Goal: Task Accomplishment & Management: Use online tool/utility

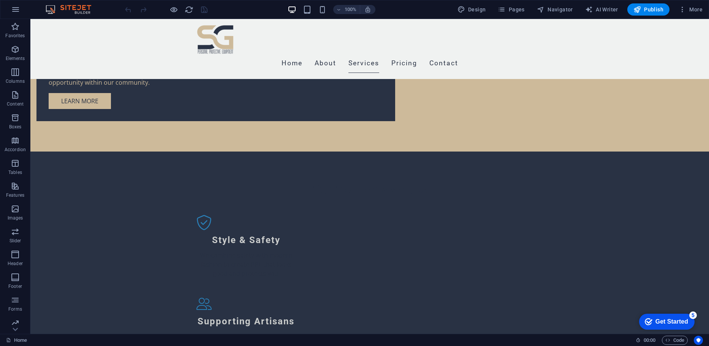
scroll to position [820, 0]
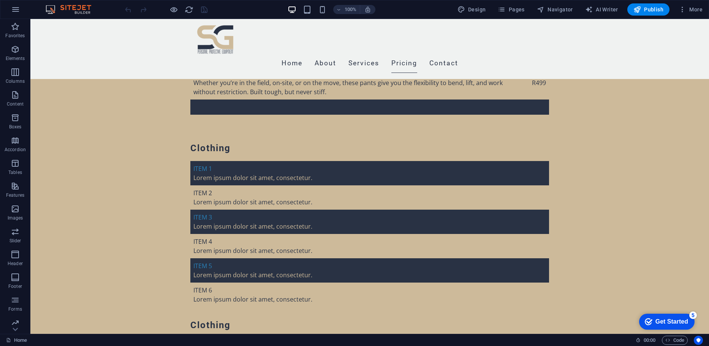
scroll to position [2218, 0]
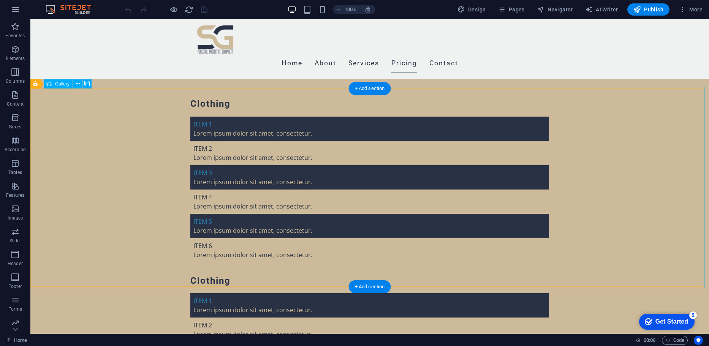
select select "px"
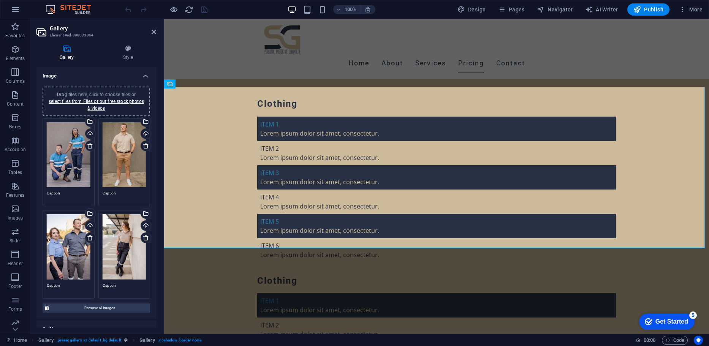
drag, startPoint x: 156, startPoint y: 234, endPoint x: 155, endPoint y: 261, distance: 27.0
click at [155, 261] on div "Gallery Style Image Drag files here, click to choose files or select files from…" at bounding box center [96, 186] width 132 height 295
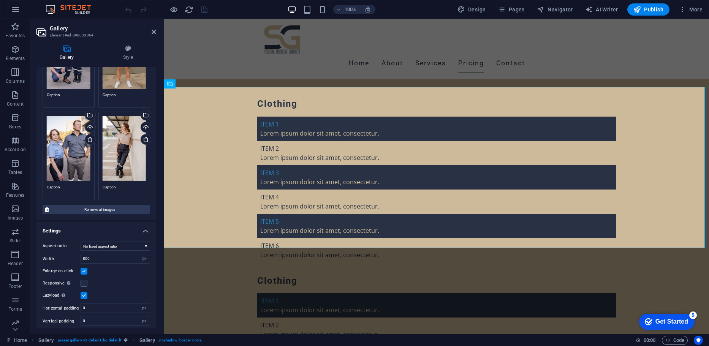
scroll to position [100, 0]
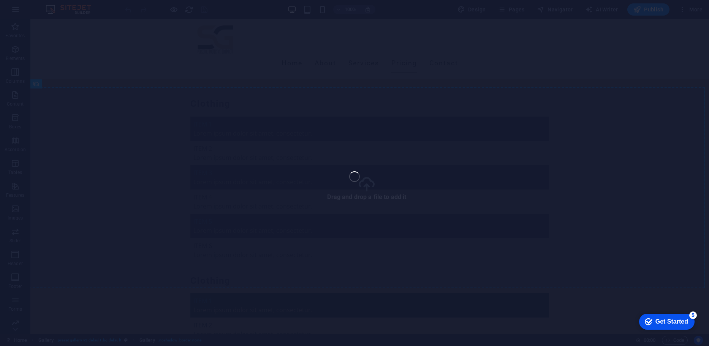
select select "px"
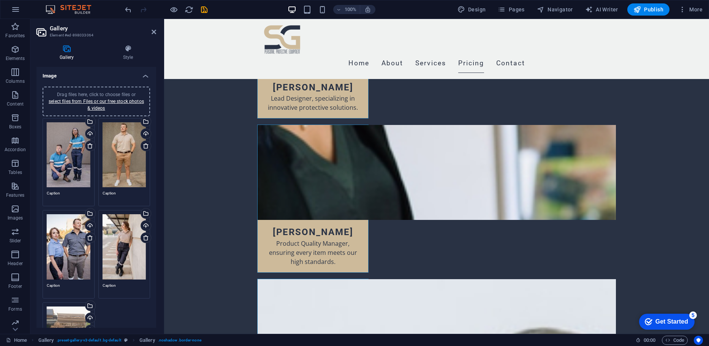
scroll to position [2904, 0]
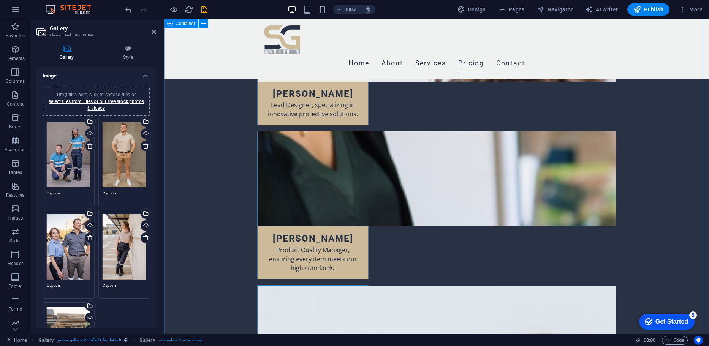
drag, startPoint x: 709, startPoint y: 163, endPoint x: 690, endPoint y: 203, distance: 44.7
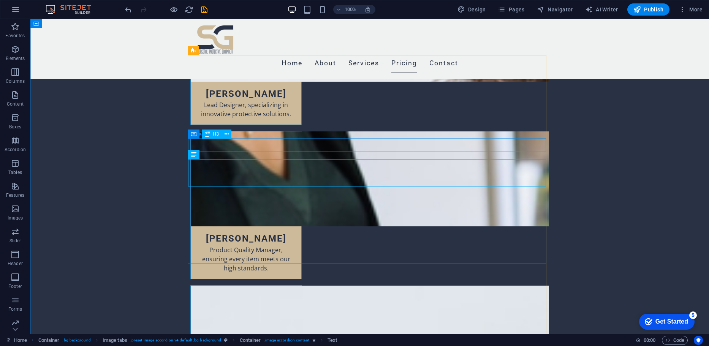
scroll to position [2944, 0]
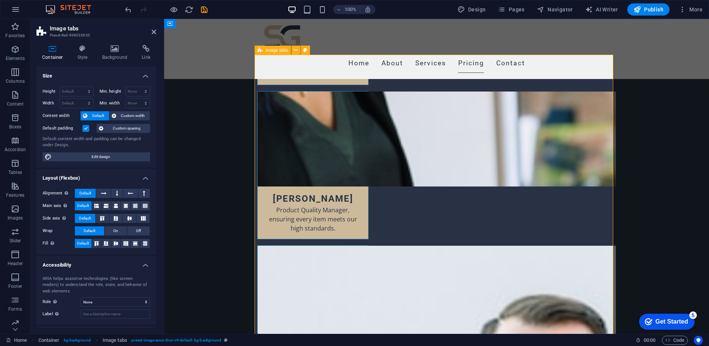
scroll to position [2904, 0]
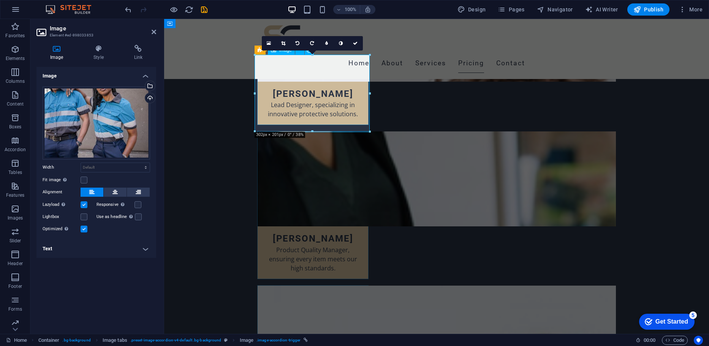
click at [102, 63] on div "Image Style Link Image Drag files here, click to choose files or select files f…" at bounding box center [96, 186] width 120 height 283
click at [96, 60] on h4 "Style" at bounding box center [100, 53] width 40 height 16
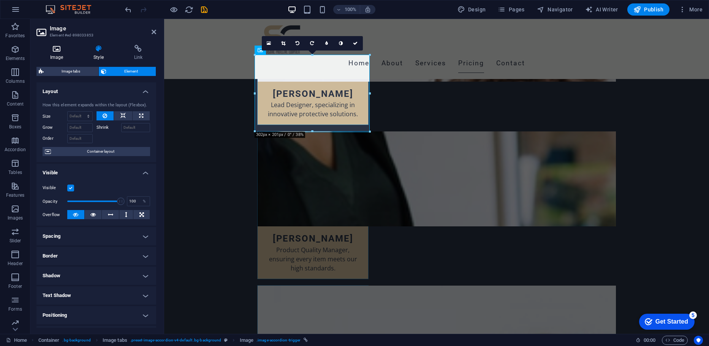
click at [62, 49] on icon at bounding box center [56, 49] width 40 height 8
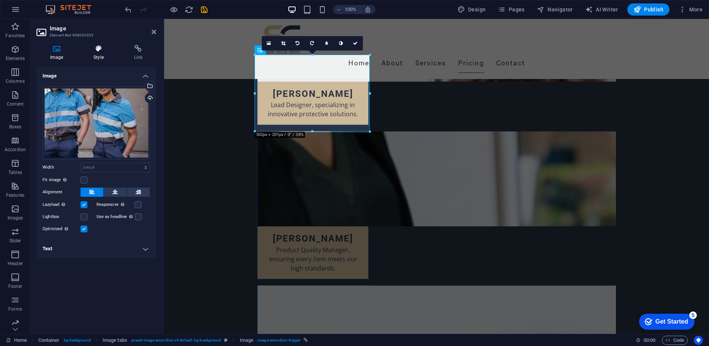
click at [96, 51] on icon at bounding box center [98, 49] width 37 height 8
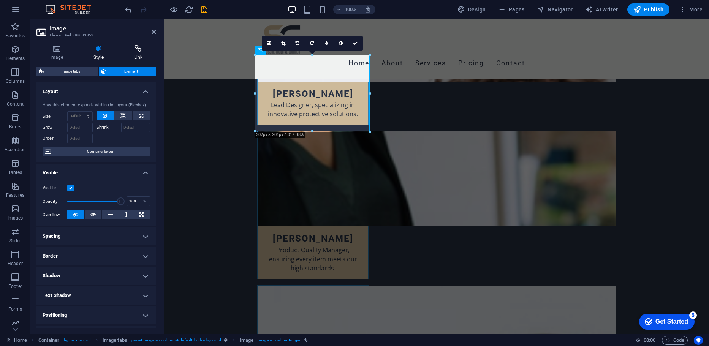
click at [142, 59] on h4 "Link" at bounding box center [138, 53] width 36 height 16
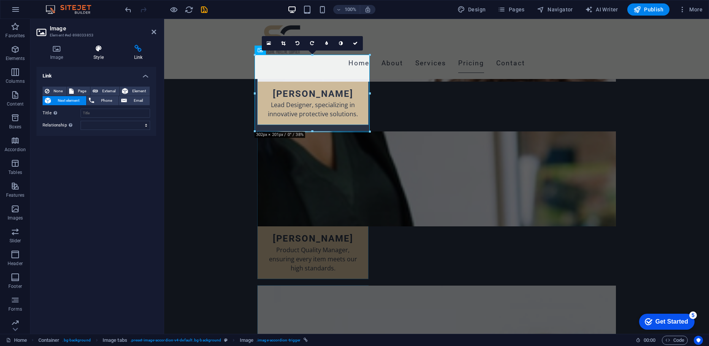
click at [89, 50] on icon at bounding box center [98, 49] width 37 height 8
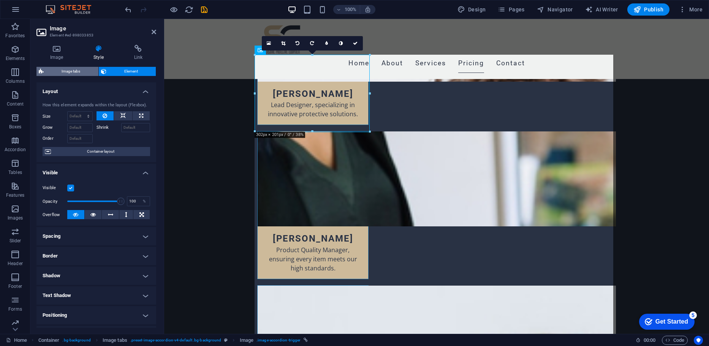
click at [88, 71] on span "Image tabs" at bounding box center [71, 71] width 50 height 9
select select "rem"
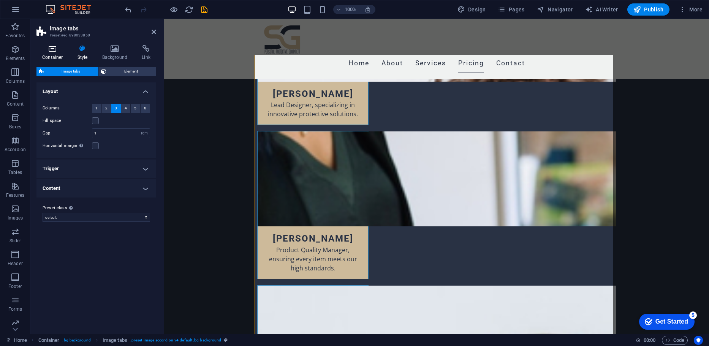
click at [42, 57] on h4 "Container" at bounding box center [53, 53] width 35 height 16
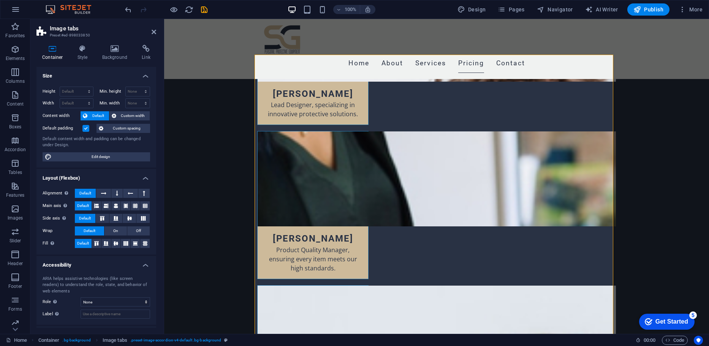
drag, startPoint x: 154, startPoint y: 107, endPoint x: 158, endPoint y: 123, distance: 16.9
click at [158, 123] on div "Container Style Background Link Size Height Default px rem % vh vw Min. height …" at bounding box center [96, 186] width 132 height 295
drag, startPoint x: 158, startPoint y: 123, endPoint x: 158, endPoint y: 135, distance: 11.4
click at [158, 135] on div "Container Style Background Link Size Height Default px rem % vh vw Min. height …" at bounding box center [96, 186] width 132 height 295
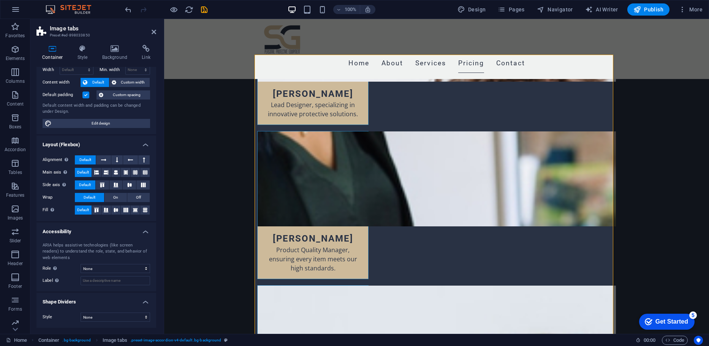
scroll to position [0, 0]
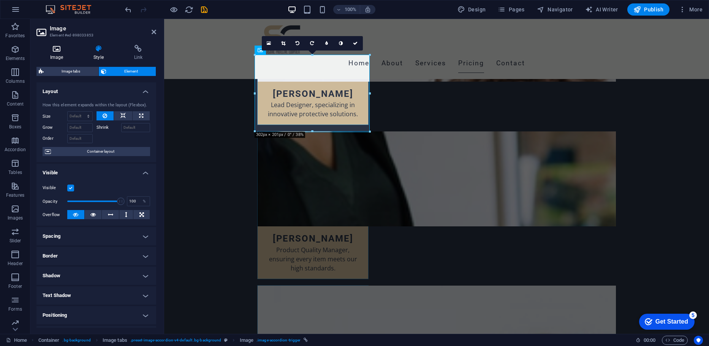
click at [55, 54] on h4 "Image" at bounding box center [57, 53] width 43 height 16
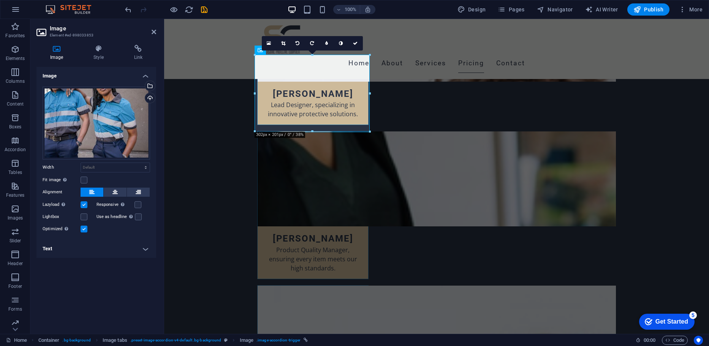
click at [60, 251] on h4 "Text" at bounding box center [96, 249] width 120 height 18
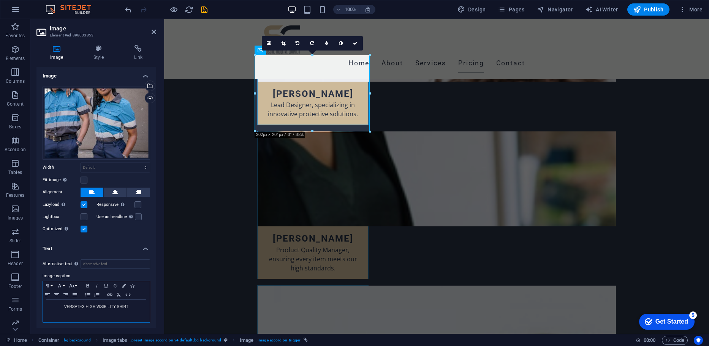
click at [78, 311] on div "VERSATEX HIGH VISIBILITY SHIRT" at bounding box center [96, 311] width 107 height 23
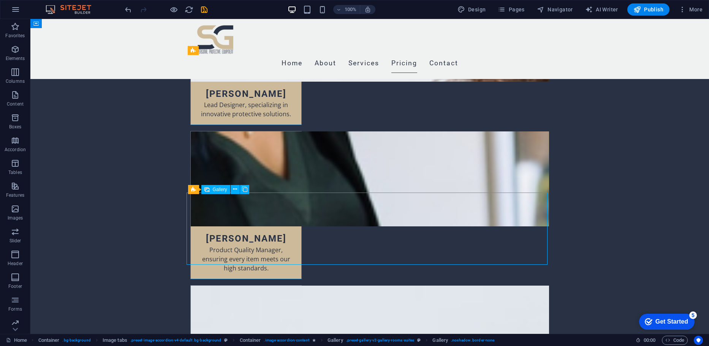
select select "4"
select select "px"
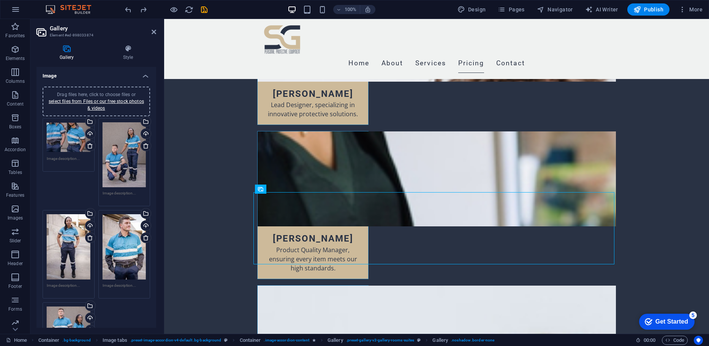
drag, startPoint x: 154, startPoint y: 189, endPoint x: 155, endPoint y: 194, distance: 5.4
click at [155, 194] on div "Image Drag files here, click to choose files or select files from Files or our …" at bounding box center [96, 197] width 120 height 261
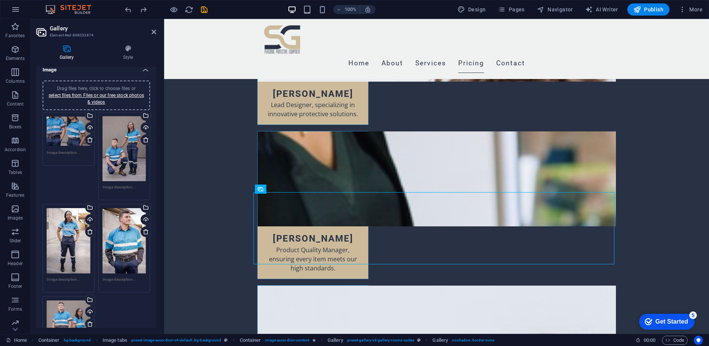
scroll to position [0, 0]
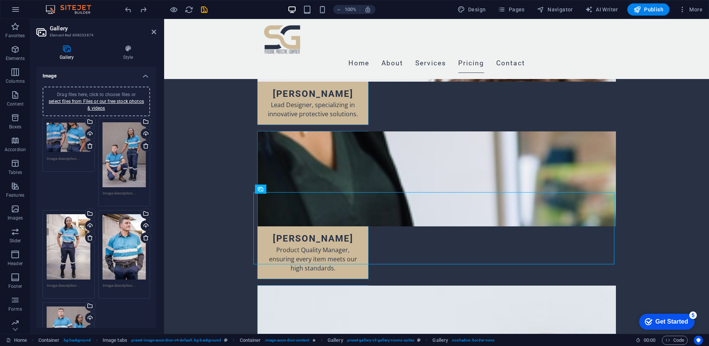
drag, startPoint x: 156, startPoint y: 133, endPoint x: 144, endPoint y: 183, distance: 50.8
click at [145, 182] on div "Gallery Style Image Drag files here, click to choose files or select files from…" at bounding box center [96, 186] width 132 height 295
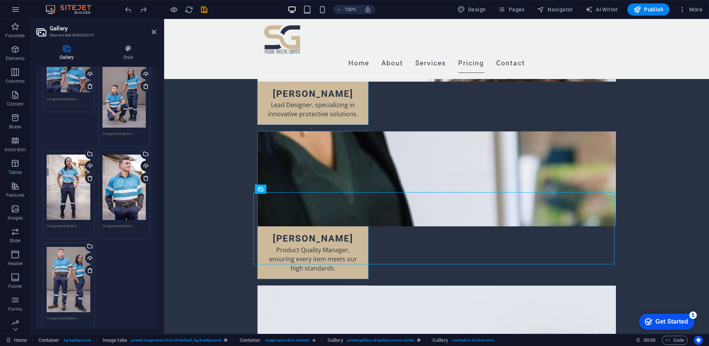
scroll to position [66, 0]
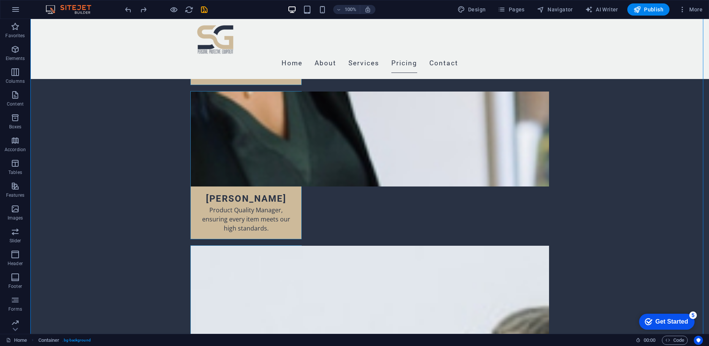
scroll to position [3027, 0]
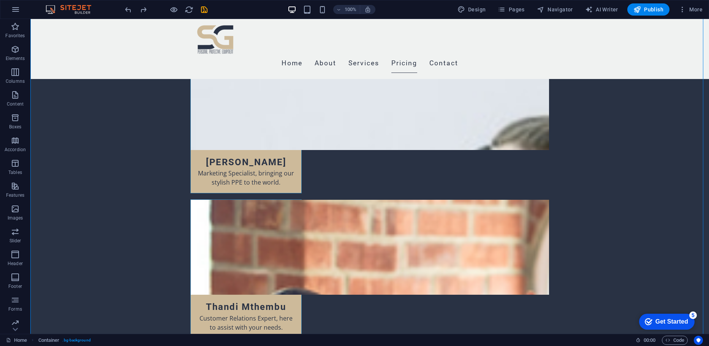
scroll to position [3141, 0]
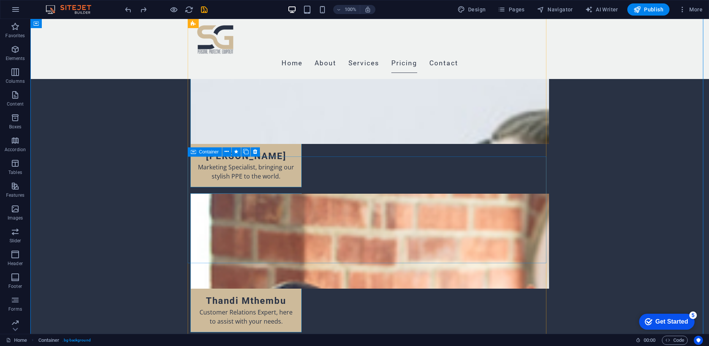
click at [191, 153] on icon at bounding box center [193, 151] width 5 height 9
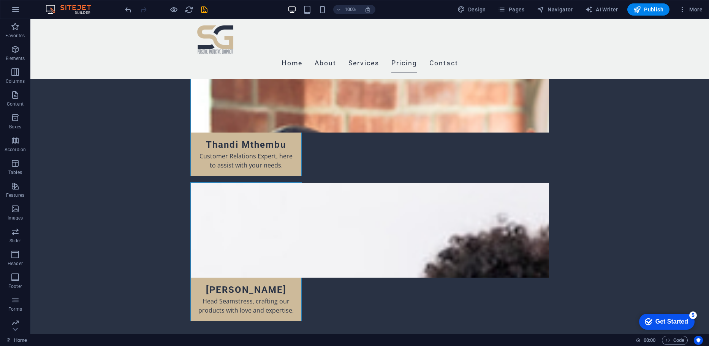
scroll to position [3265, 0]
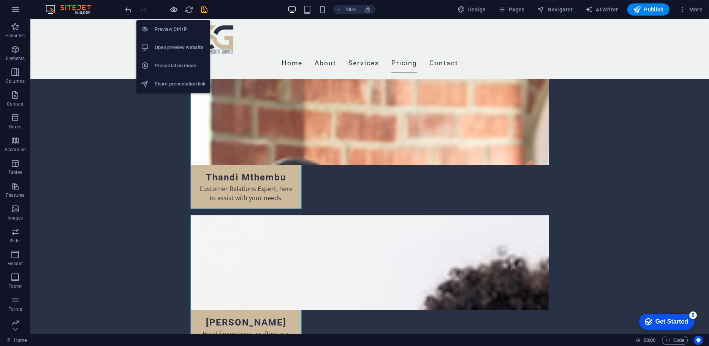
click at [171, 9] on icon "button" at bounding box center [174, 9] width 9 height 9
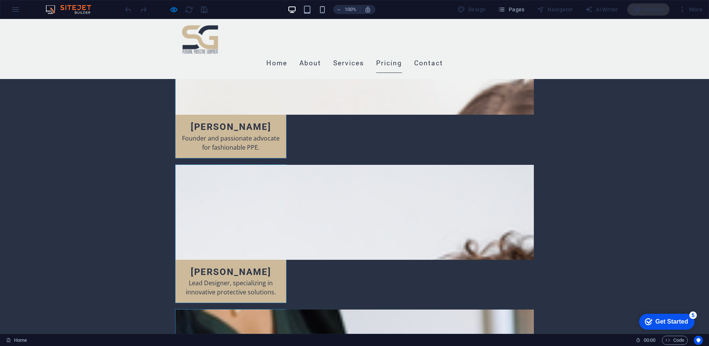
scroll to position [2744, 0]
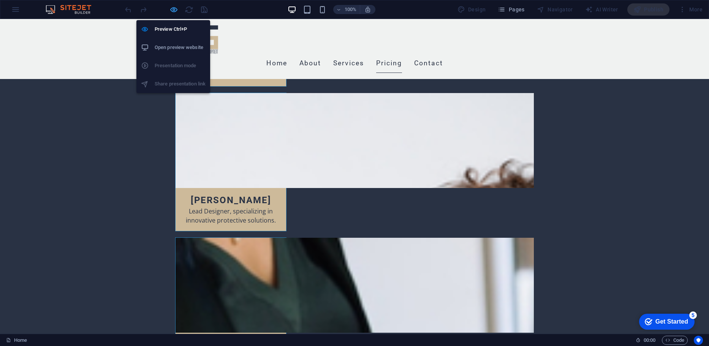
click at [171, 5] on icon "button" at bounding box center [174, 9] width 9 height 9
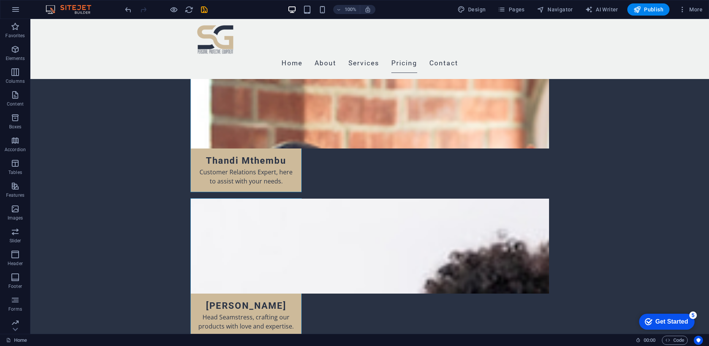
scroll to position [3275, 0]
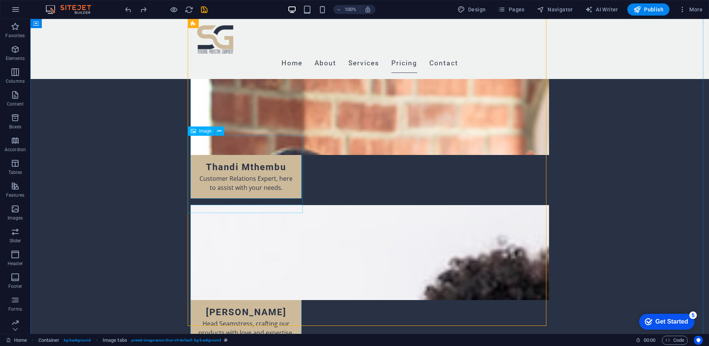
click at [207, 129] on span "Image" at bounding box center [205, 131] width 13 height 5
click at [203, 132] on span "Image" at bounding box center [205, 131] width 13 height 5
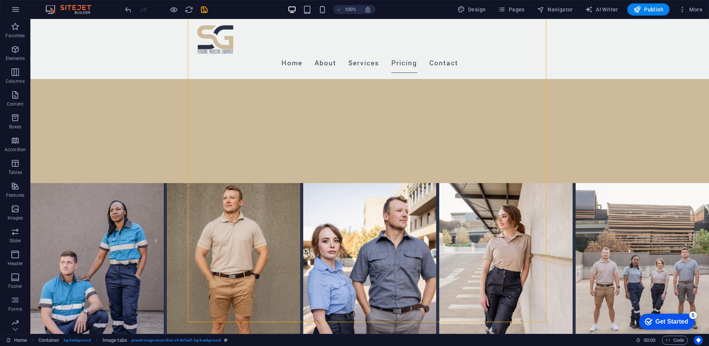
scroll to position [3727, 0]
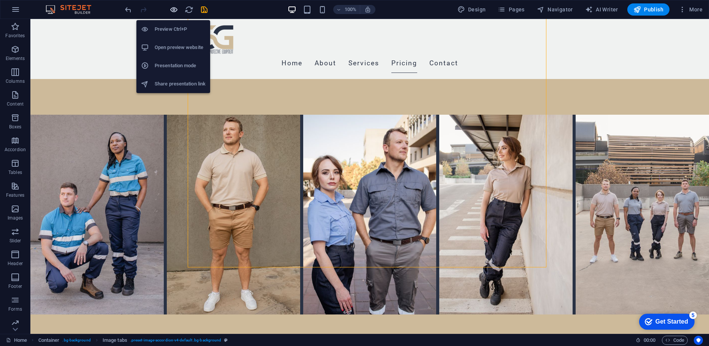
click at [174, 8] on icon "button" at bounding box center [174, 9] width 9 height 9
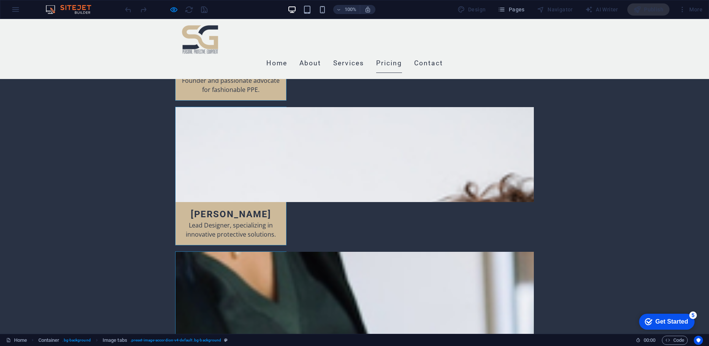
scroll to position [2724, 0]
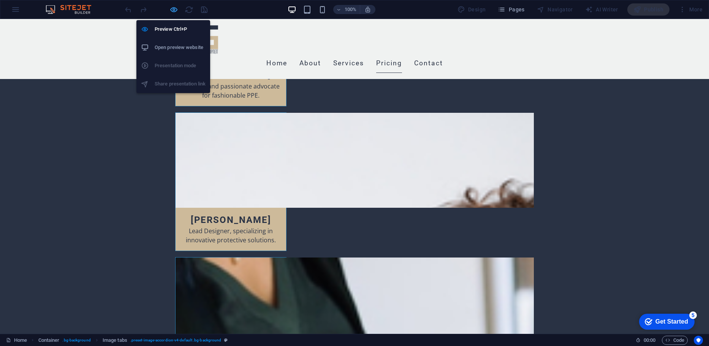
click at [172, 8] on icon "button" at bounding box center [174, 9] width 9 height 9
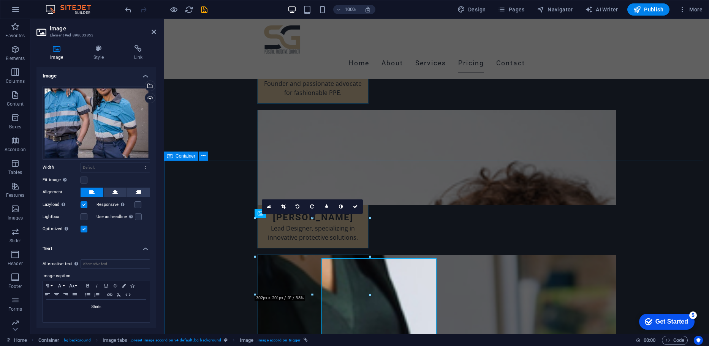
scroll to position [2741, 0]
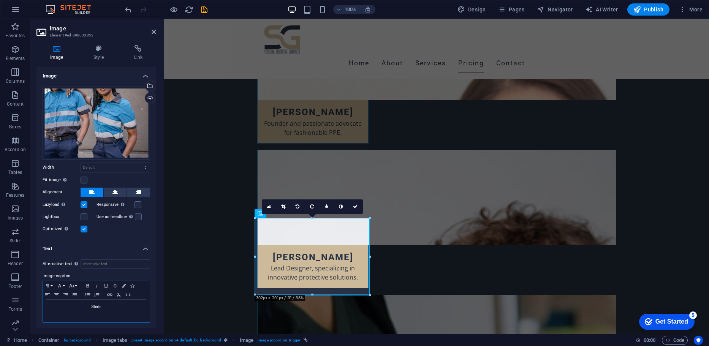
click at [94, 307] on p "Shirts" at bounding box center [96, 307] width 99 height 7
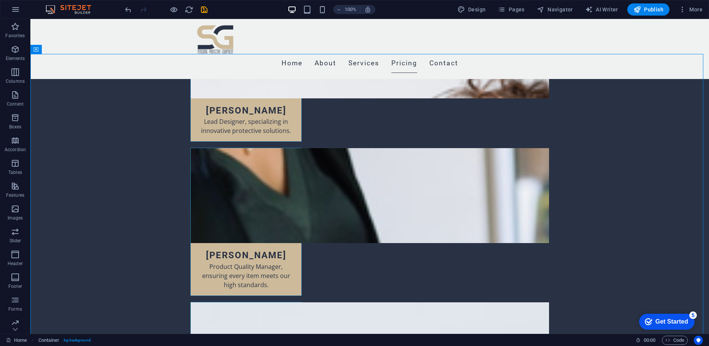
scroll to position [2963, 0]
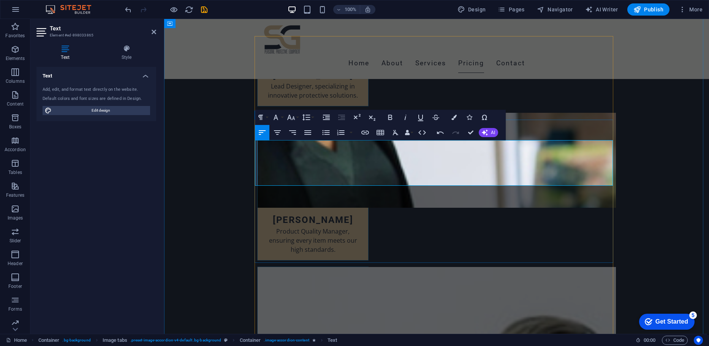
drag, startPoint x: 294, startPoint y: 179, endPoint x: 258, endPoint y: 168, distance: 36.9
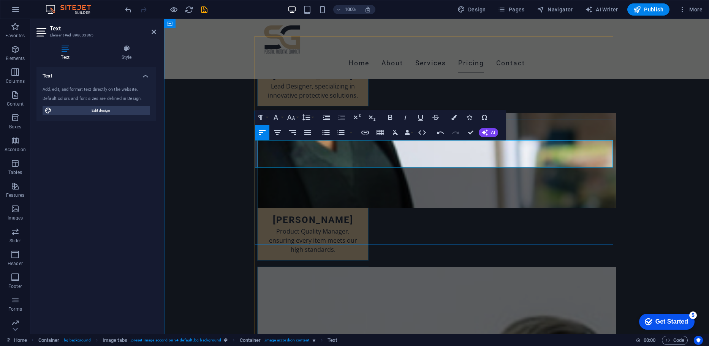
drag, startPoint x: 400, startPoint y: 152, endPoint x: 431, endPoint y: 155, distance: 31.3
click at [395, 112] on button "Bold" at bounding box center [390, 117] width 14 height 15
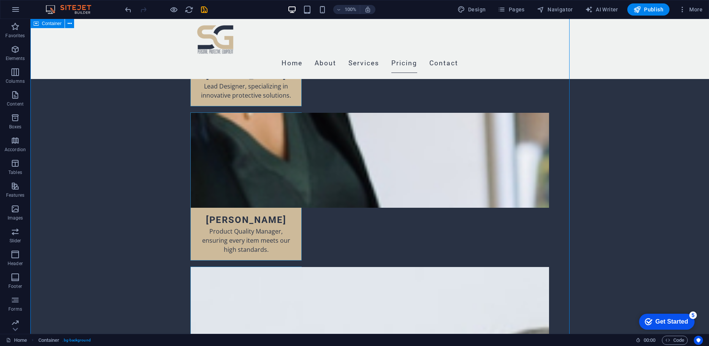
scroll to position [2963, 0]
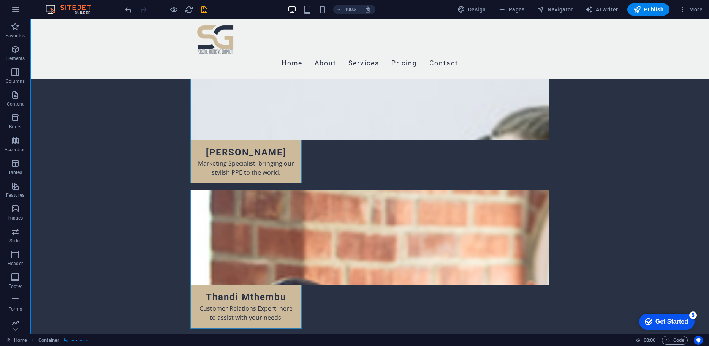
scroll to position [3142, 0]
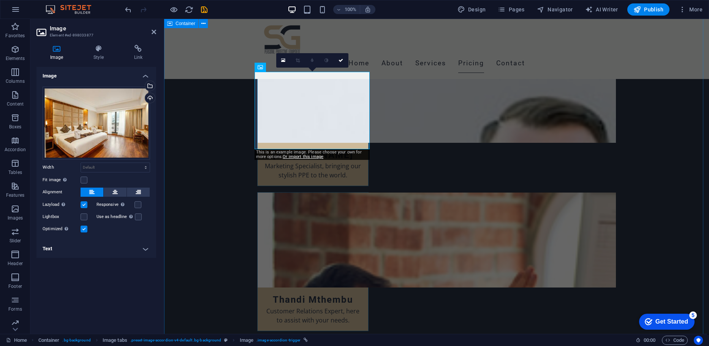
scroll to position [3102, 0]
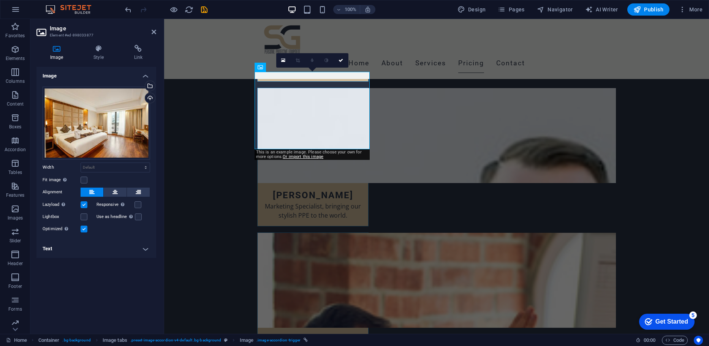
click at [78, 247] on h4 "Text" at bounding box center [96, 249] width 120 height 18
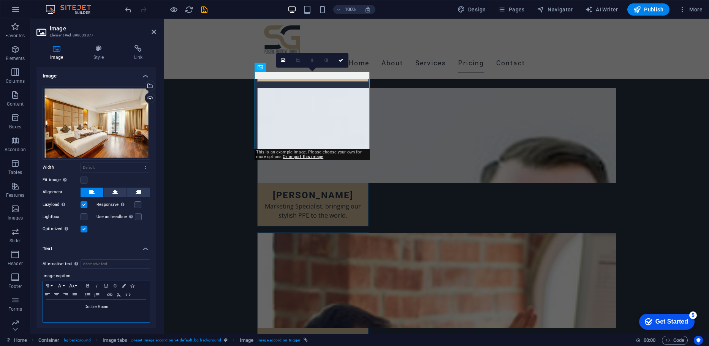
click at [96, 308] on p "Double Room" at bounding box center [96, 307] width 99 height 7
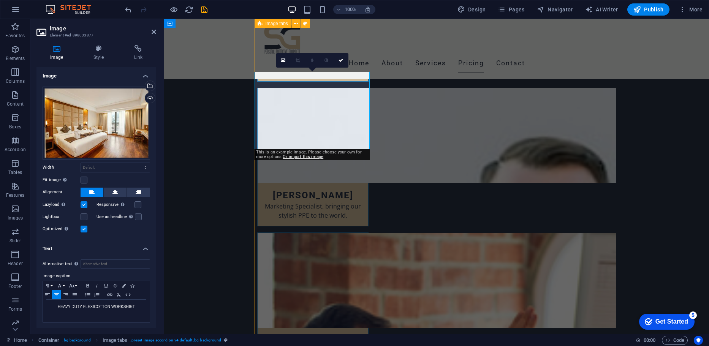
scroll to position [3142, 0]
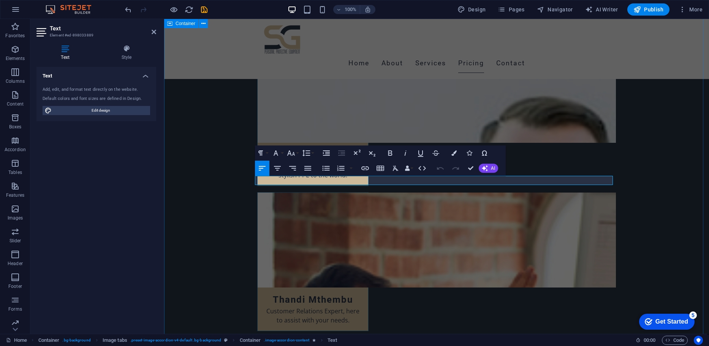
scroll to position [3102, 0]
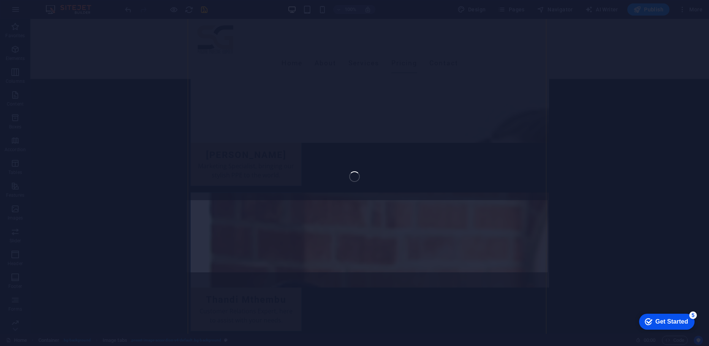
click at [223, 229] on div "Favorites Elements Columns Content Boxes Accordion Tables Features Images Slide…" at bounding box center [354, 176] width 709 height 315
select select "4"
select select "px"
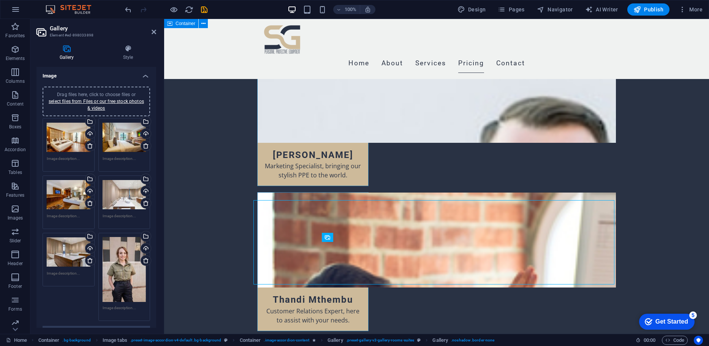
scroll to position [3102, 0]
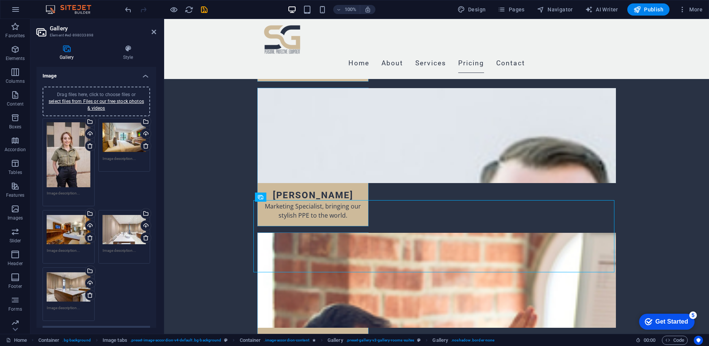
click at [64, 159] on div "Drag files here, click to choose files or select files from Files or our free s…" at bounding box center [69, 154] width 44 height 65
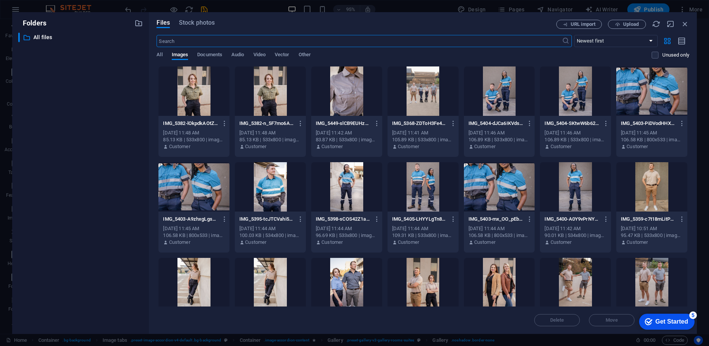
scroll to position [3052, 0]
click at [686, 25] on icon "button" at bounding box center [685, 24] width 8 height 8
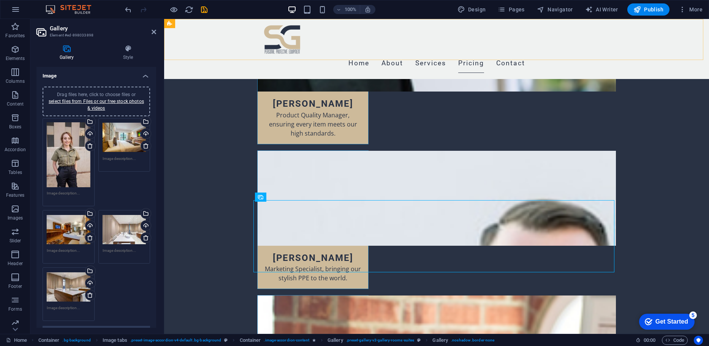
scroll to position [3102, 0]
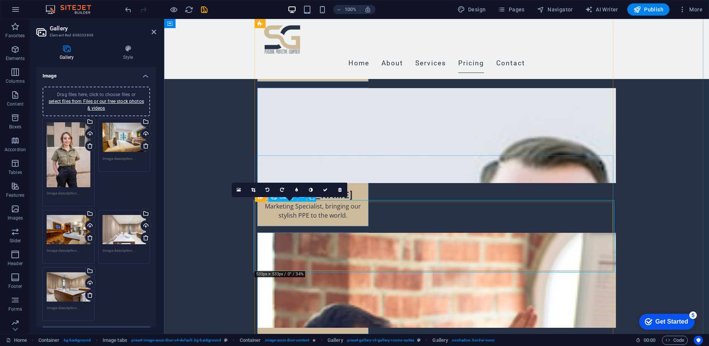
click at [252, 192] on icon at bounding box center [253, 190] width 4 height 5
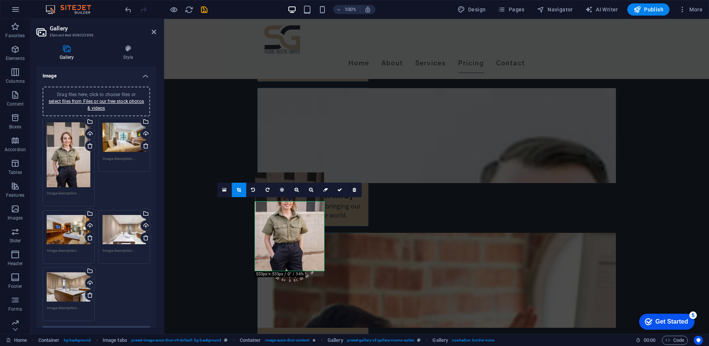
drag, startPoint x: 277, startPoint y: 241, endPoint x: 279, endPoint y: 212, distance: 29.3
click at [279, 212] on div at bounding box center [289, 225] width 69 height 104
drag, startPoint x: 324, startPoint y: 270, endPoint x: 322, endPoint y: 274, distance: 3.9
click at [322, 274] on div at bounding box center [289, 227] width 69 height 104
click at [295, 188] on icon at bounding box center [297, 190] width 4 height 5
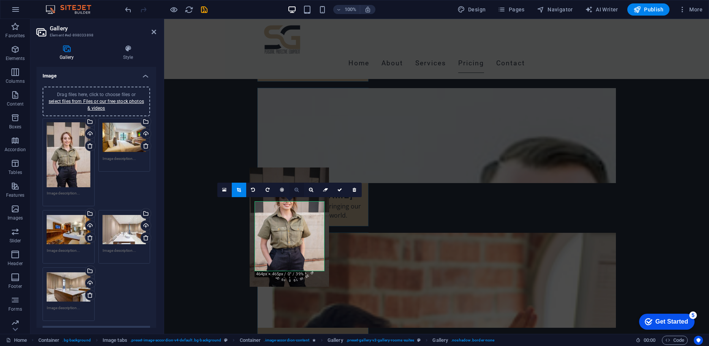
click at [295, 188] on icon at bounding box center [297, 190] width 4 height 5
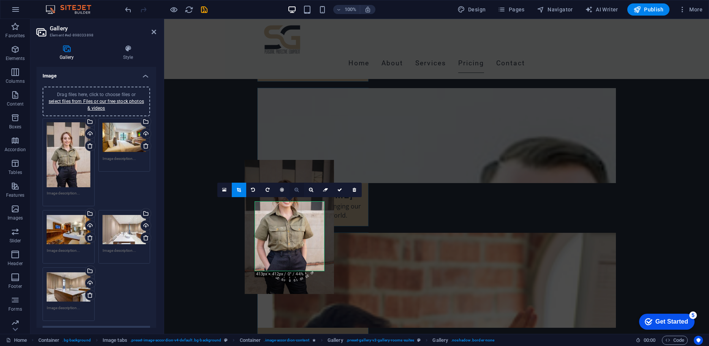
click at [295, 188] on icon at bounding box center [297, 190] width 4 height 5
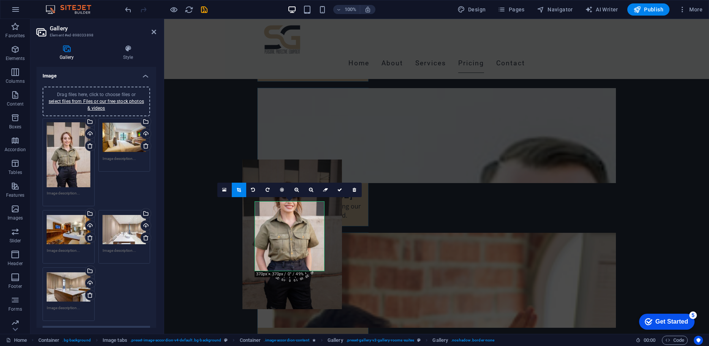
click at [289, 239] on div at bounding box center [293, 234] width 100 height 149
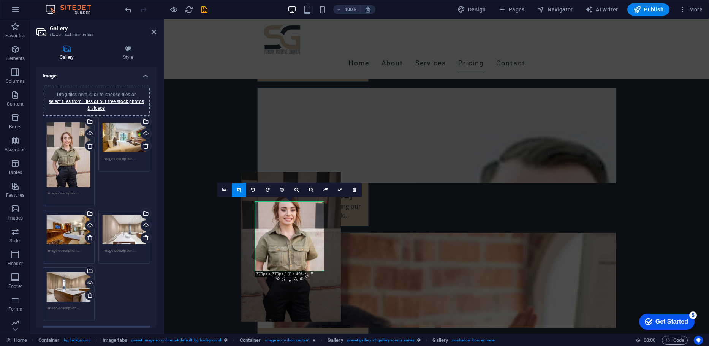
drag, startPoint x: 285, startPoint y: 234, endPoint x: 284, endPoint y: 247, distance: 13.7
click at [284, 247] on div at bounding box center [291, 246] width 100 height 149
click at [310, 188] on icon at bounding box center [311, 190] width 4 height 5
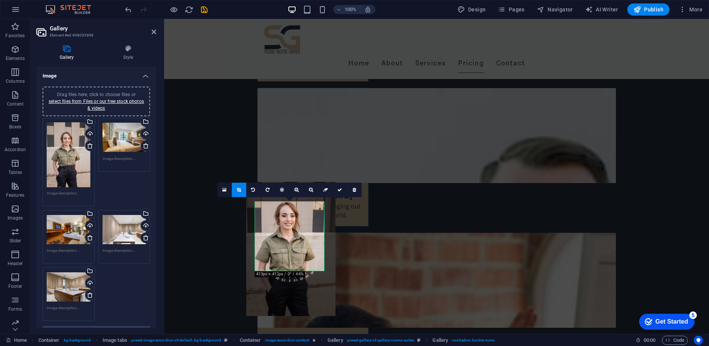
click at [291, 237] on div at bounding box center [290, 249] width 89 height 134
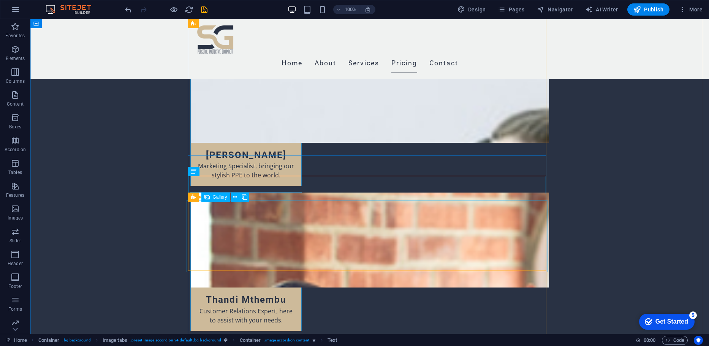
drag, startPoint x: 233, startPoint y: 265, endPoint x: 99, endPoint y: 265, distance: 133.8
select select "4"
select select "px"
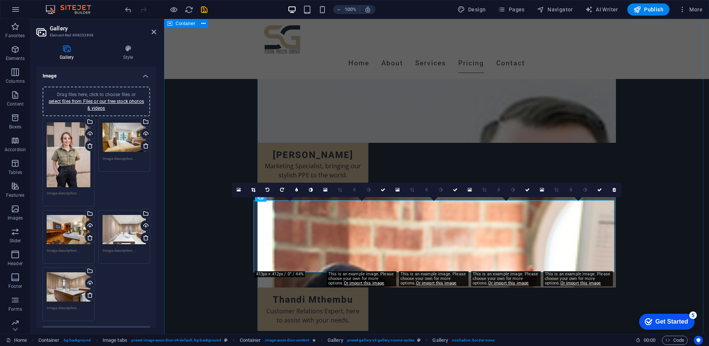
scroll to position [3102, 0]
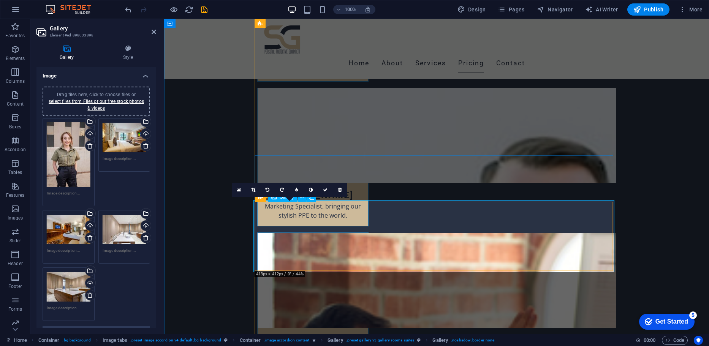
drag, startPoint x: 301, startPoint y: 254, endPoint x: 301, endPoint y: 237, distance: 16.3
click at [253, 185] on link at bounding box center [253, 190] width 14 height 14
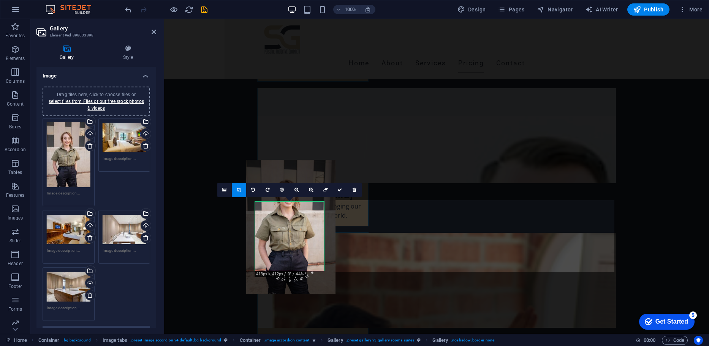
drag, startPoint x: 281, startPoint y: 224, endPoint x: 281, endPoint y: 201, distance: 22.4
click at [281, 201] on div at bounding box center [290, 227] width 89 height 134
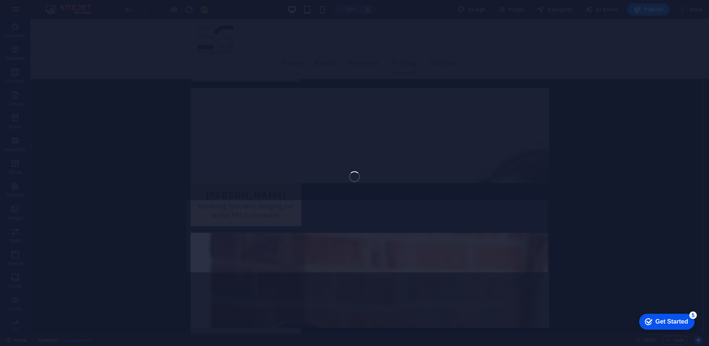
select select "4"
select select "px"
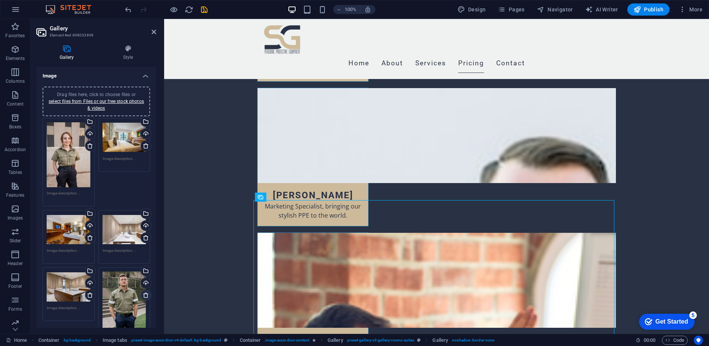
click at [142, 290] on link at bounding box center [146, 295] width 11 height 11
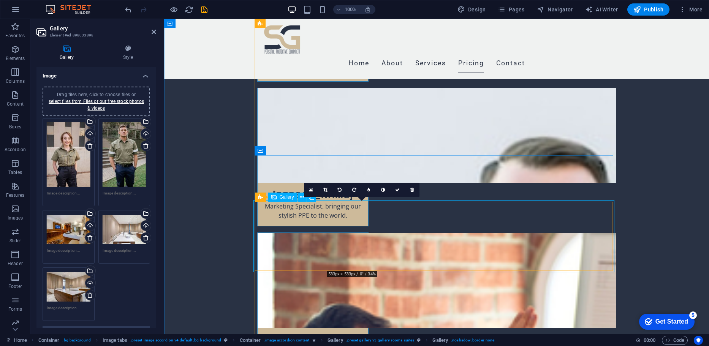
click at [329, 190] on link at bounding box center [326, 190] width 14 height 14
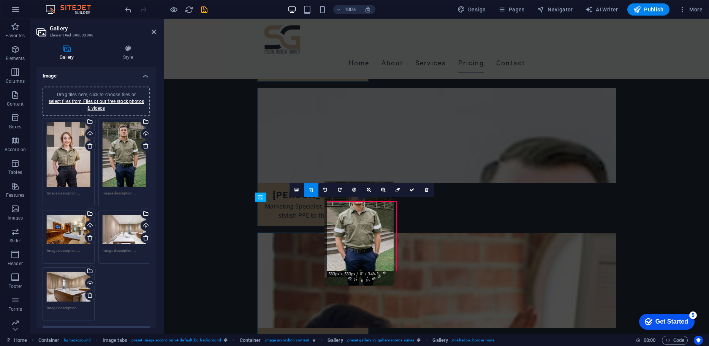
drag, startPoint x: 358, startPoint y: 234, endPoint x: 355, endPoint y: 214, distance: 20.3
click at [355, 214] on div at bounding box center [359, 234] width 69 height 104
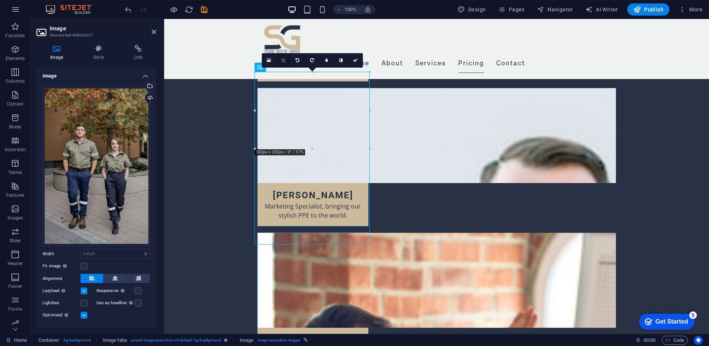
click at [284, 60] on icon at bounding box center [283, 60] width 4 height 5
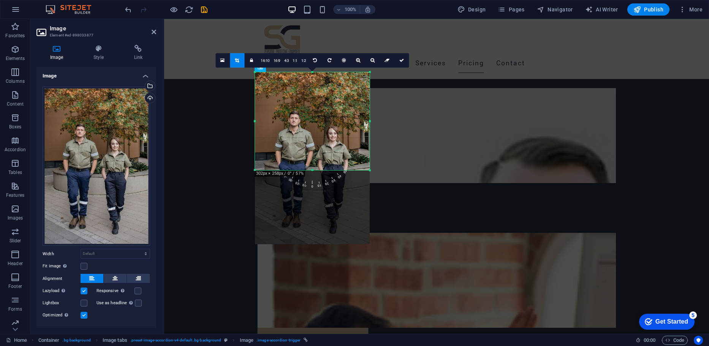
drag, startPoint x: 368, startPoint y: 245, endPoint x: 369, endPoint y: 171, distance: 73.7
click at [369, 171] on div at bounding box center [370, 170] width 5 height 5
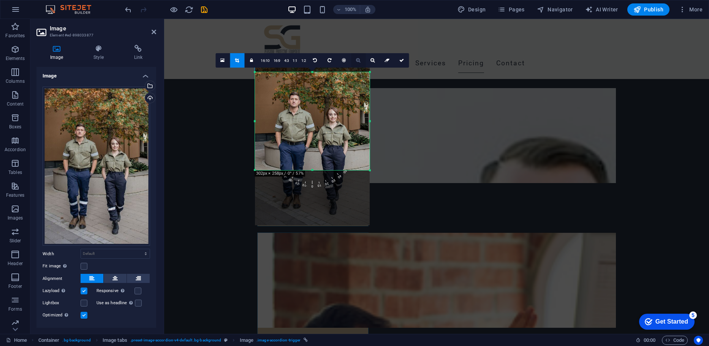
drag, startPoint x: 357, startPoint y: 79, endPoint x: 357, endPoint y: 59, distance: 20.5
click at [357, 72] on div "180 170 160 150 140 130 120 110 100 90 80 70 60 50 40 30 20 10 0 -10 -20 -30 -4…" at bounding box center [312, 121] width 115 height 98
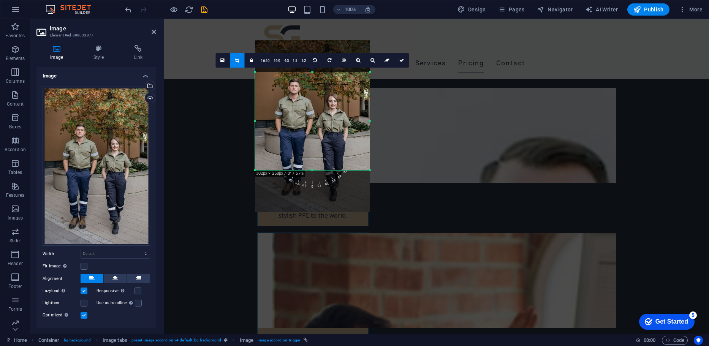
drag, startPoint x: 339, startPoint y: 106, endPoint x: 339, endPoint y: 93, distance: 12.9
click at [339, 93] on div at bounding box center [312, 126] width 115 height 172
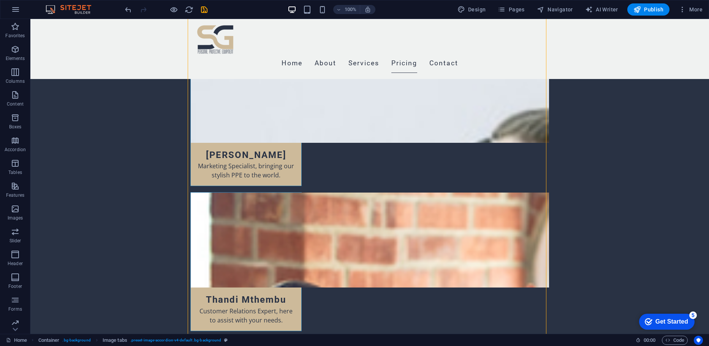
scroll to position [3225, 0]
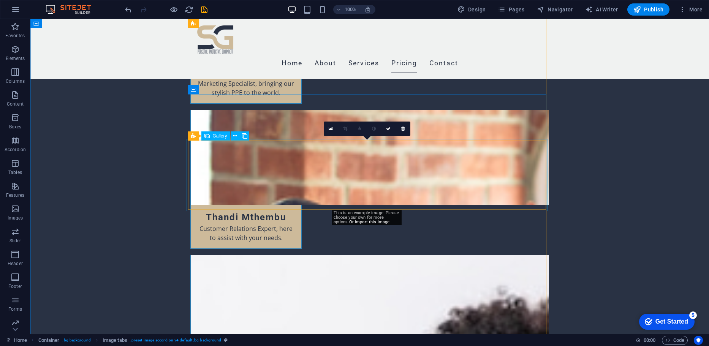
select select "4"
select select "px"
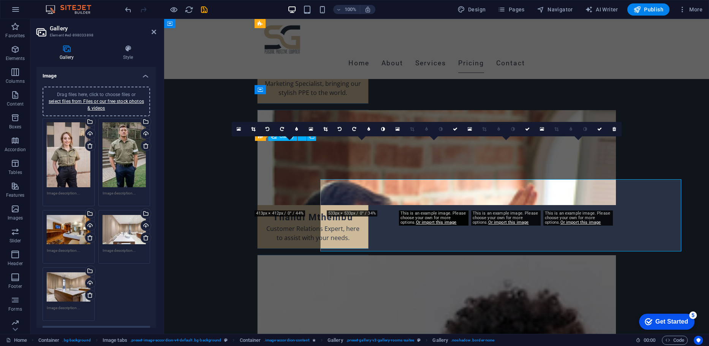
scroll to position [3185, 0]
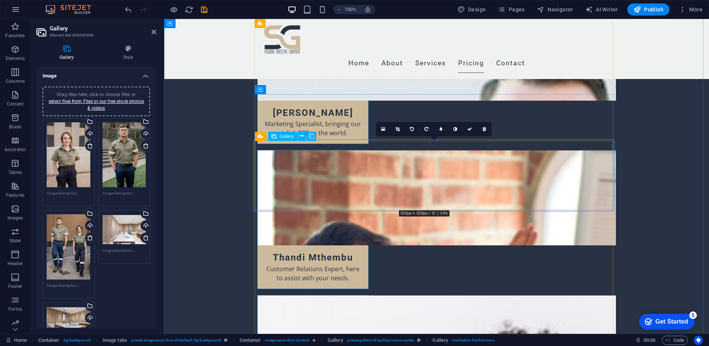
click at [397, 128] on icon at bounding box center [398, 129] width 4 height 5
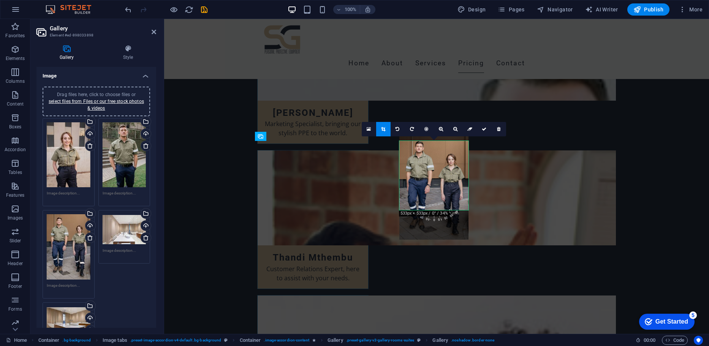
drag, startPoint x: 438, startPoint y: 183, endPoint x: 436, endPoint y: 178, distance: 5.2
click at [436, 178] on div at bounding box center [433, 188] width 69 height 104
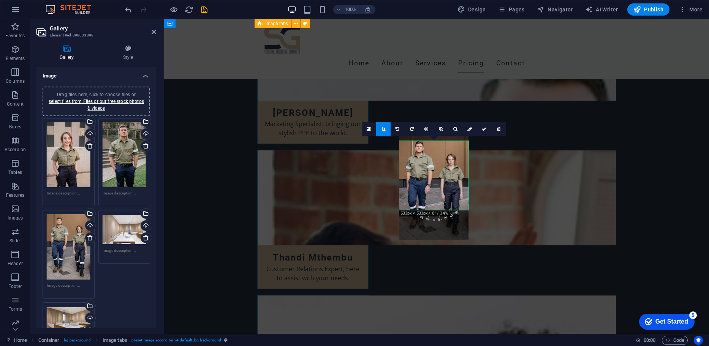
scroll to position [3225, 0]
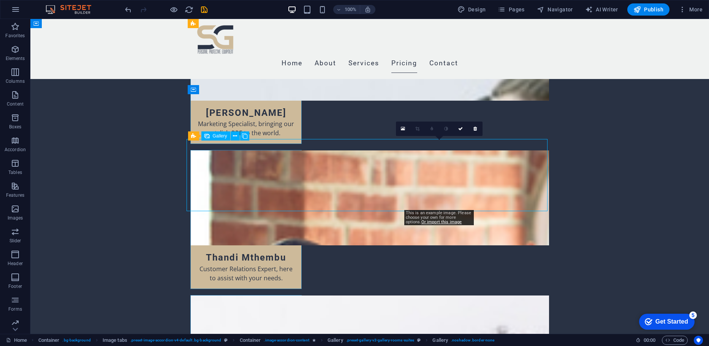
select select "4"
select select "px"
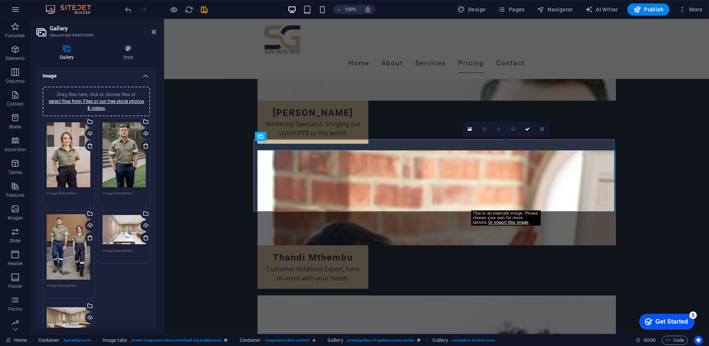
click at [537, 125] on link at bounding box center [542, 129] width 14 height 14
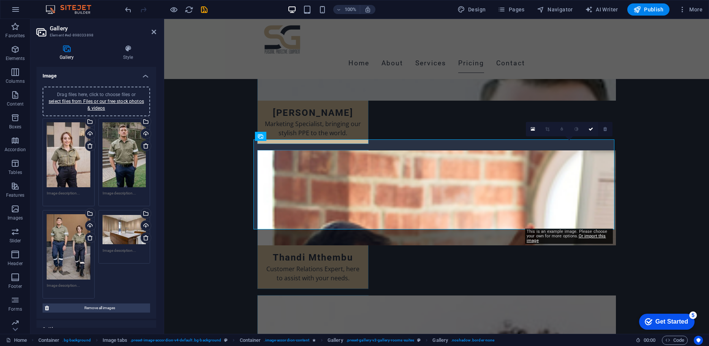
click at [603, 125] on link at bounding box center [605, 129] width 14 height 14
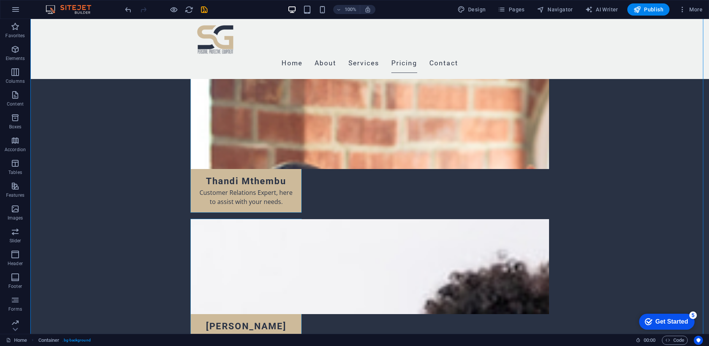
scroll to position [3178, 0]
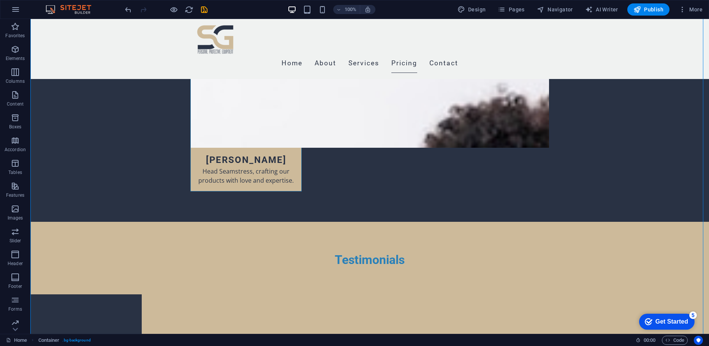
scroll to position [3441, 0]
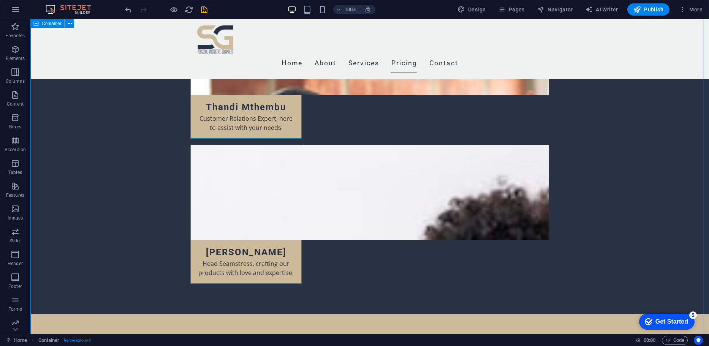
scroll to position [3392, 0]
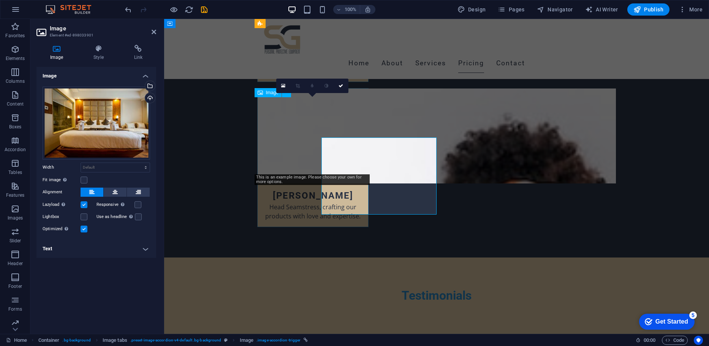
scroll to position [3352, 0]
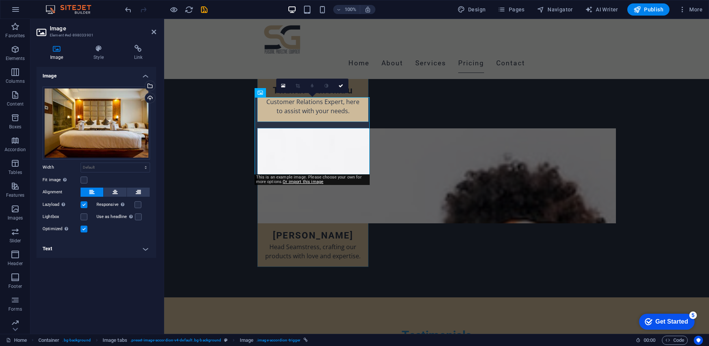
click at [115, 240] on h4 "Text" at bounding box center [96, 249] width 120 height 18
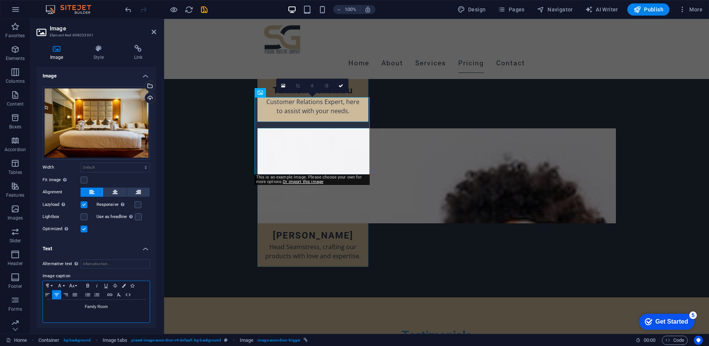
click at [92, 304] on p "Family Room" at bounding box center [96, 307] width 99 height 7
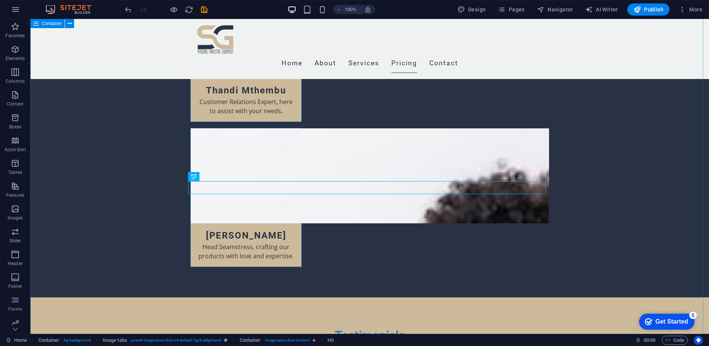
scroll to position [3392, 0]
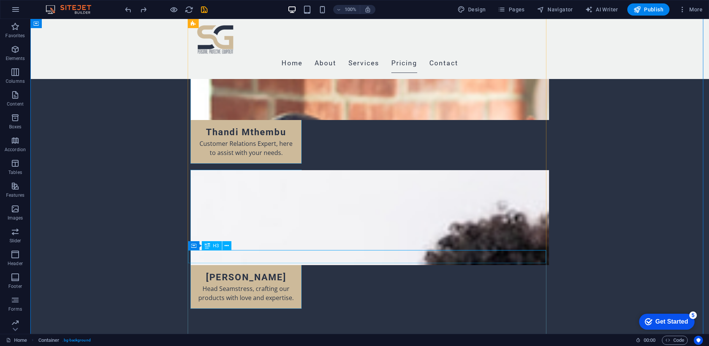
scroll to position [3361, 0]
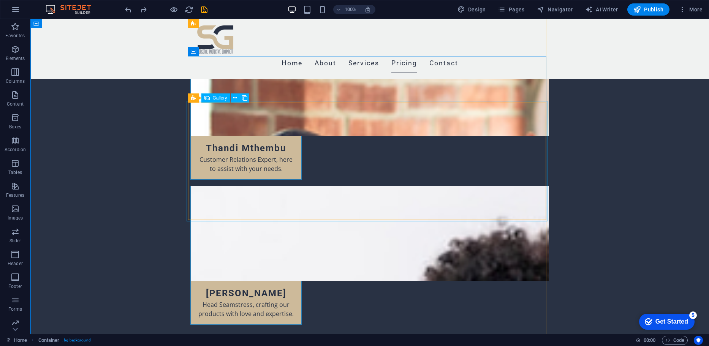
scroll to position [3332, 0]
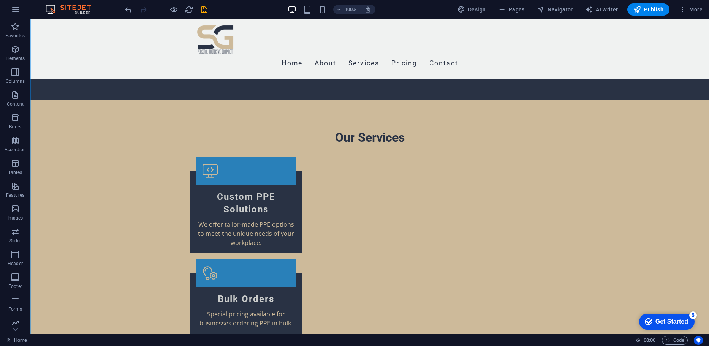
scroll to position [1108, 0]
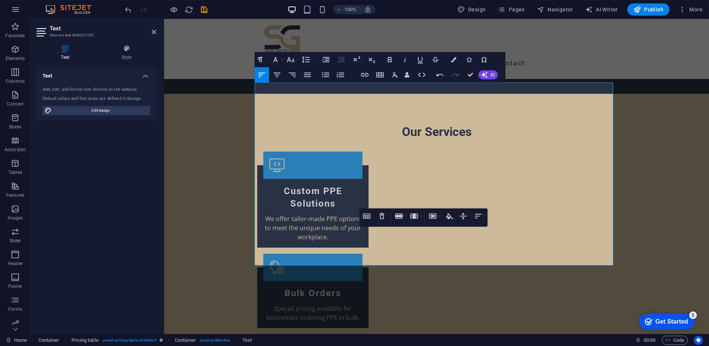
scroll to position [0, 2]
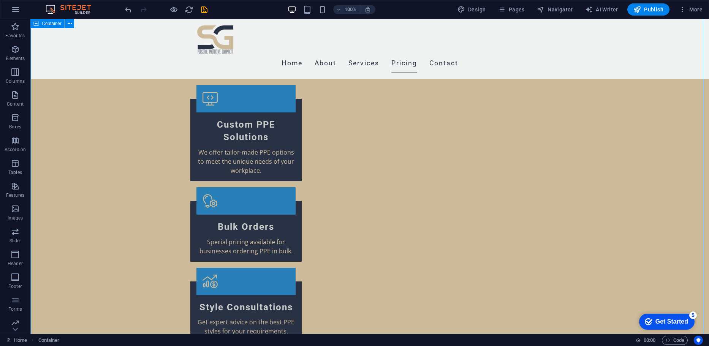
scroll to position [1178, 0]
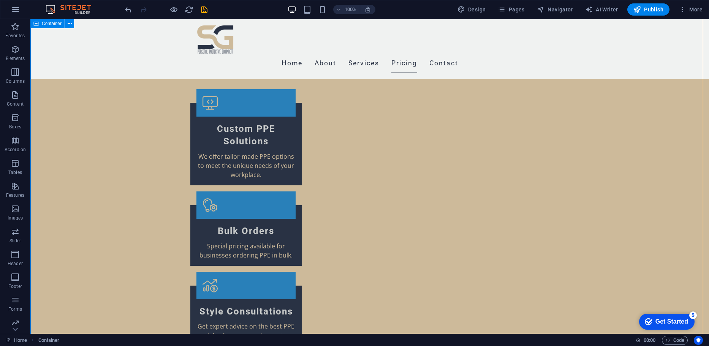
scroll to position [1174, 0]
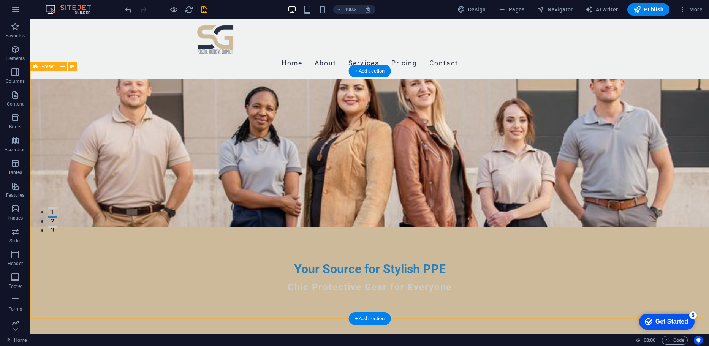
scroll to position [117, 0]
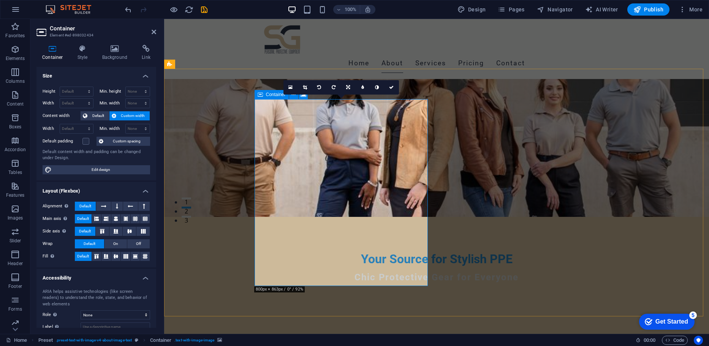
click at [295, 86] on link at bounding box center [291, 87] width 14 height 14
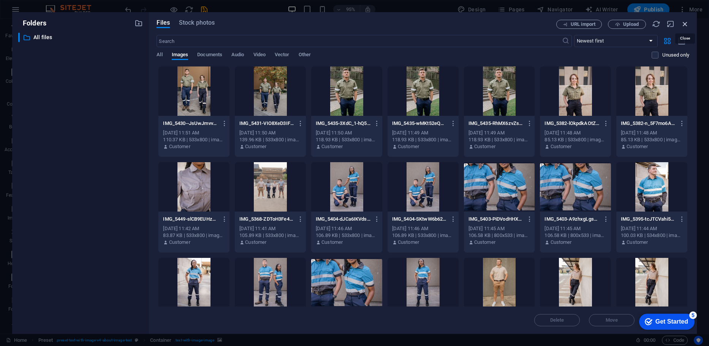
click at [688, 25] on icon "button" at bounding box center [685, 24] width 8 height 8
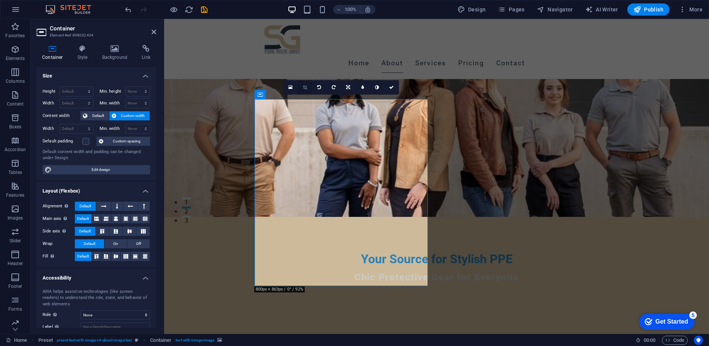
click at [306, 84] on link at bounding box center [305, 87] width 14 height 14
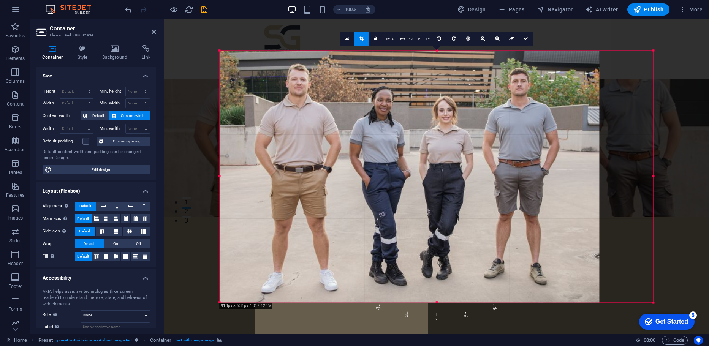
drag, startPoint x: 249, startPoint y: 52, endPoint x: 193, endPoint y: 40, distance: 57.0
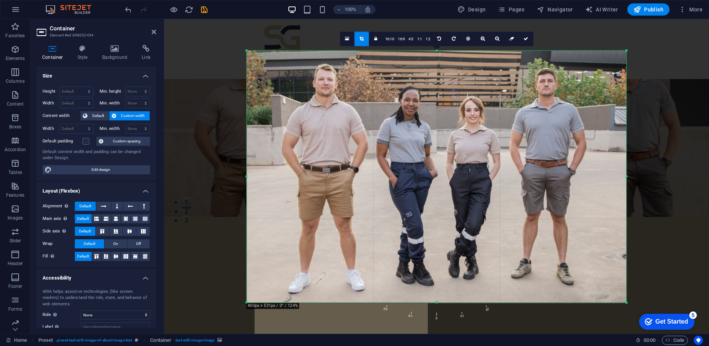
click at [696, 176] on div at bounding box center [436, 117] width 545 height 197
click at [682, 170] on div at bounding box center [436, 117] width 545 height 197
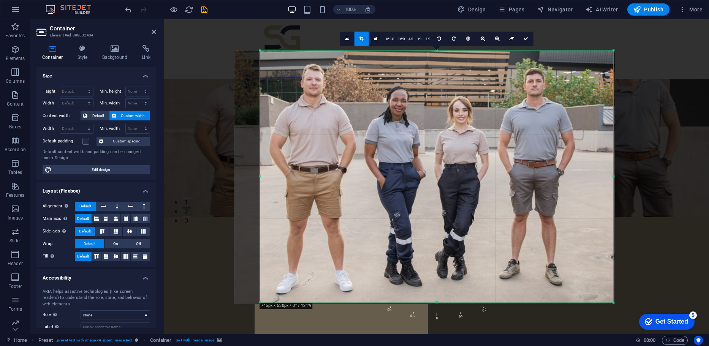
drag, startPoint x: 246, startPoint y: 52, endPoint x: 272, endPoint y: 85, distance: 41.4
click at [272, 85] on div "180 170 160 150 140 130 120 110 100 90 80 70 60 50 40 30 20 10 0 -10 -20 -30 -4…" at bounding box center [436, 177] width 353 height 252
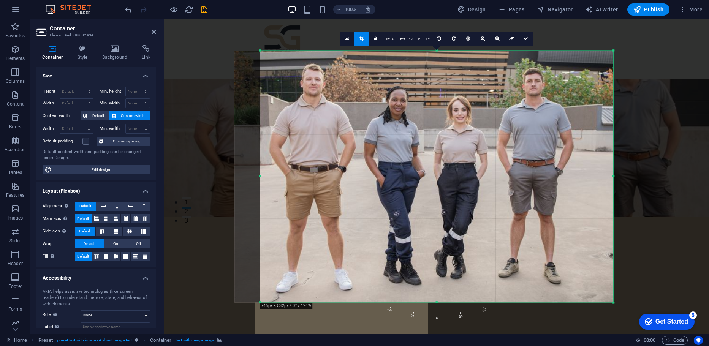
click at [665, 113] on div at bounding box center [436, 117] width 545 height 197
click at [327, 29] on div at bounding box center [436, 117] width 545 height 197
click at [682, 38] on div at bounding box center [436, 117] width 545 height 197
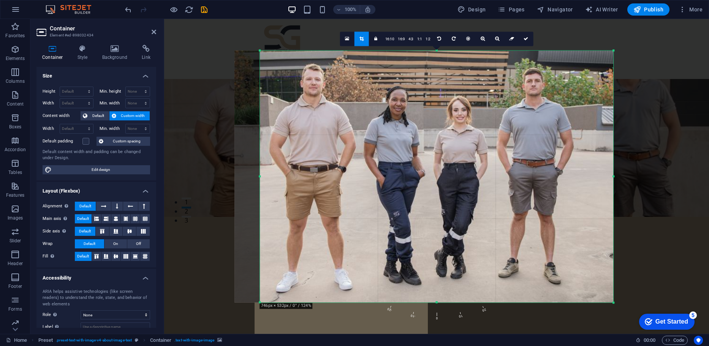
click at [682, 38] on div at bounding box center [436, 117] width 545 height 197
click at [365, 44] on link at bounding box center [362, 39] width 14 height 14
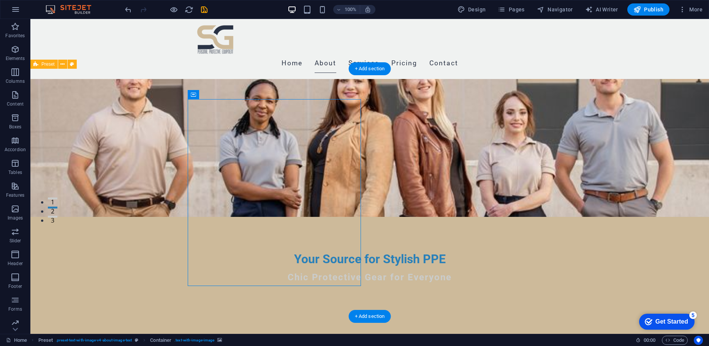
drag, startPoint x: 287, startPoint y: 178, endPoint x: 153, endPoint y: 178, distance: 134.6
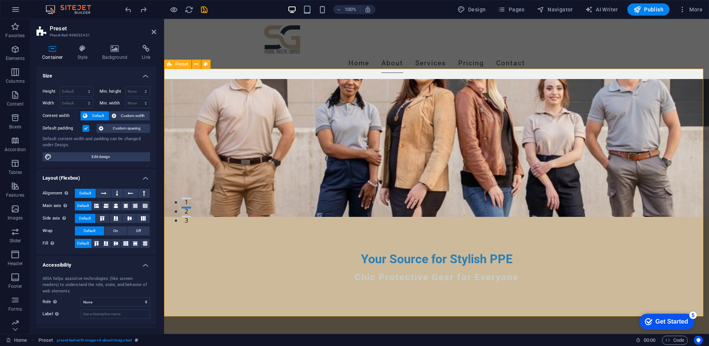
drag, startPoint x: 162, startPoint y: 35, endPoint x: 157, endPoint y: 32, distance: 5.5
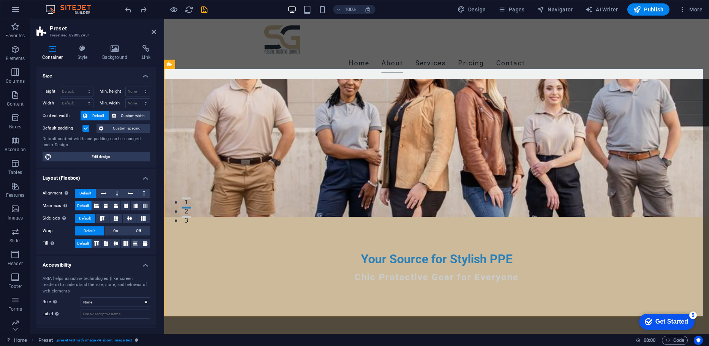
click at [160, 34] on aside "Preset Preset #ed-898032431 Container Style Background Link Size Height Default…" at bounding box center [97, 176] width 134 height 315
click at [156, 31] on aside "Preset Preset #ed-898032431 Container Style Background Link Size Height Default…" at bounding box center [97, 176] width 134 height 315
click at [151, 28] on h2 "Preset" at bounding box center [103, 28] width 106 height 7
click at [154, 29] on icon at bounding box center [154, 32] width 5 height 6
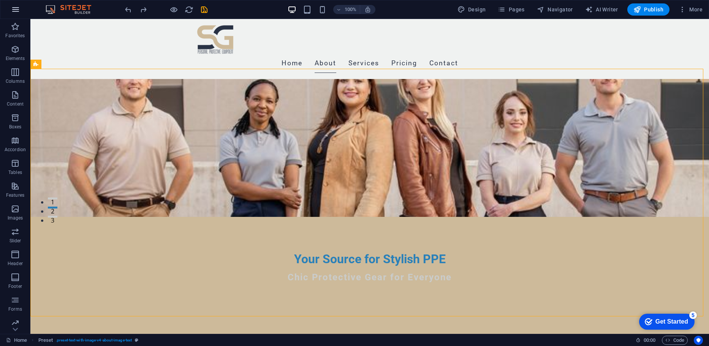
click at [16, 8] on icon "button" at bounding box center [15, 9] width 9 height 9
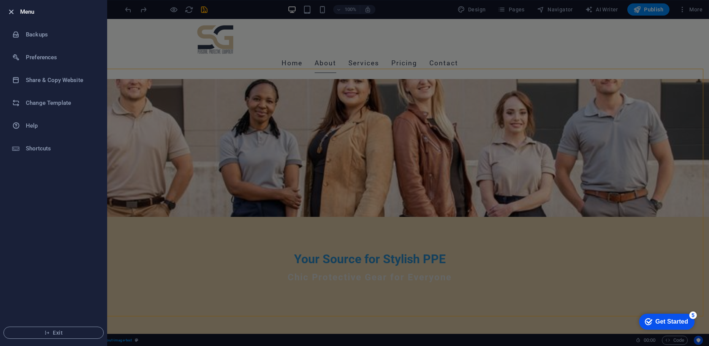
click at [11, 12] on icon "button" at bounding box center [11, 12] width 9 height 9
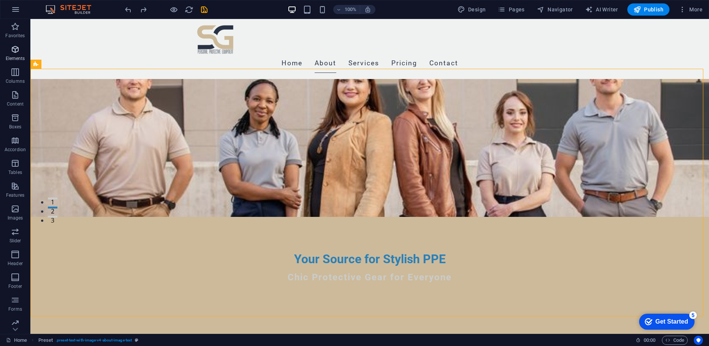
click at [22, 48] on span "Elements" at bounding box center [15, 54] width 30 height 18
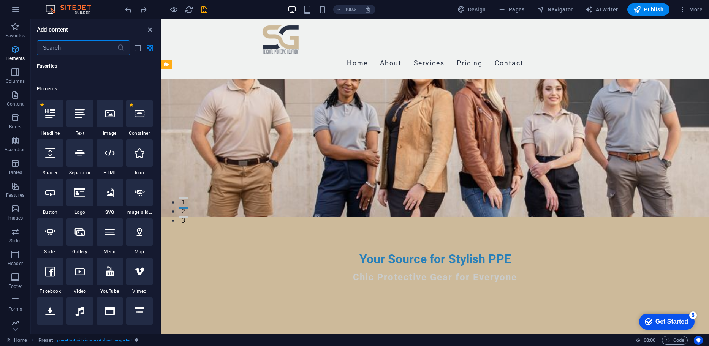
scroll to position [81, 0]
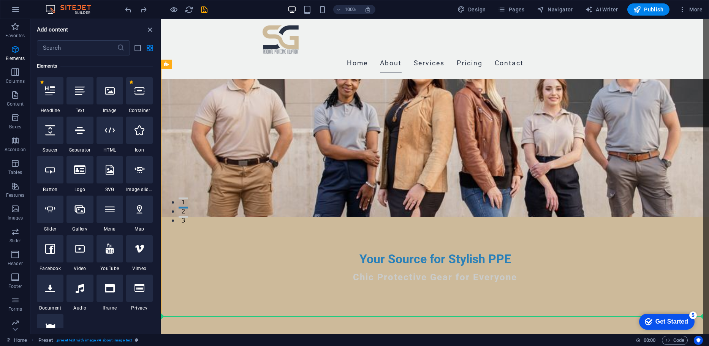
select select "4"
select select "%"
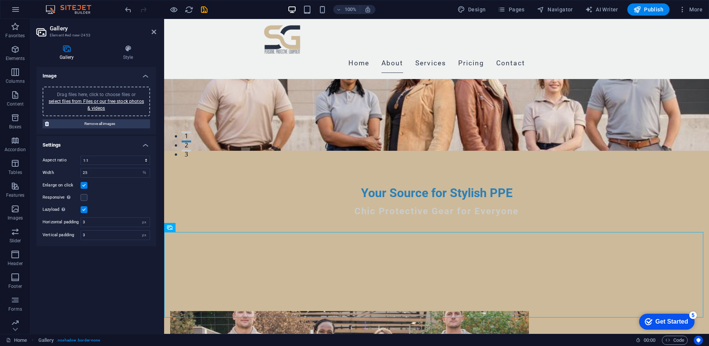
scroll to position [250, 0]
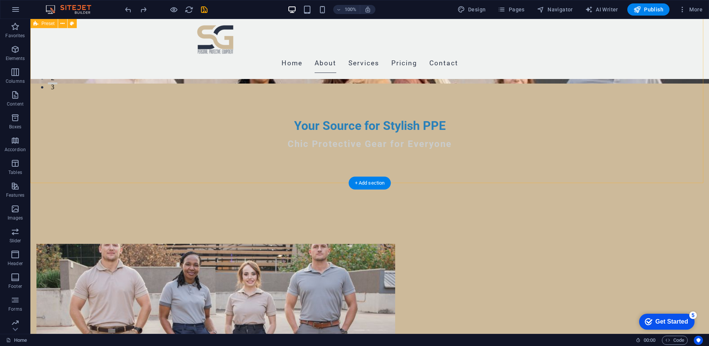
click at [18, 61] on p "Elements" at bounding box center [15, 58] width 19 height 6
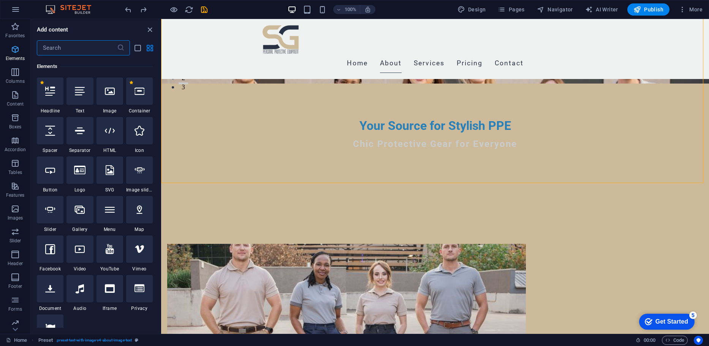
scroll to position [81, 0]
click at [20, 161] on icon "button" at bounding box center [15, 163] width 9 height 9
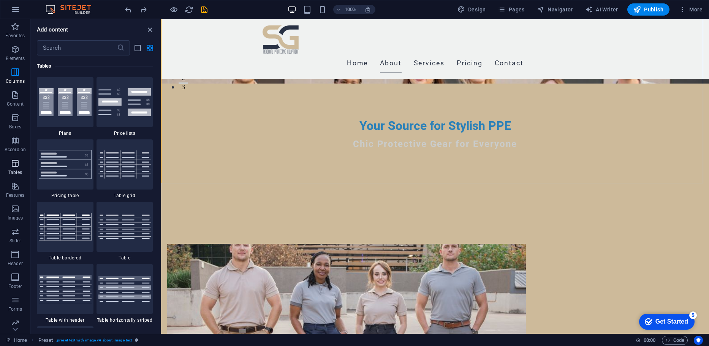
scroll to position [2633, 0]
click at [161, 156] on button at bounding box center [160, 176] width 1 height 315
click at [157, 156] on div "Favorites 1 Star Headline 1 Star Container Elements 1 Star Headline 1 Star Text…" at bounding box center [96, 191] width 130 height 273
click at [160, 157] on div "Favorites 1 Star Headline 1 Star Container Elements 1 Star Headline 1 Star Text…" at bounding box center [96, 191] width 130 height 273
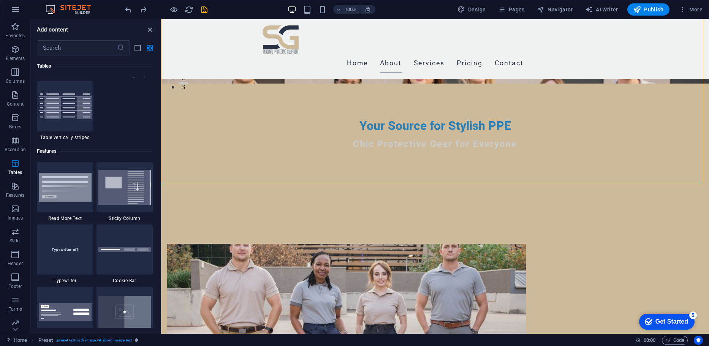
scroll to position [2478, 0]
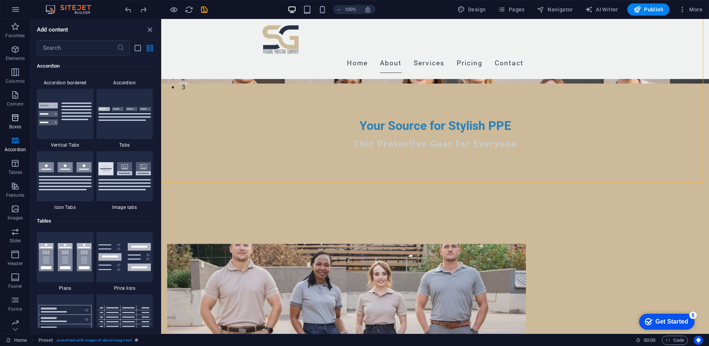
click at [24, 117] on span "Boxes" at bounding box center [15, 122] width 30 height 18
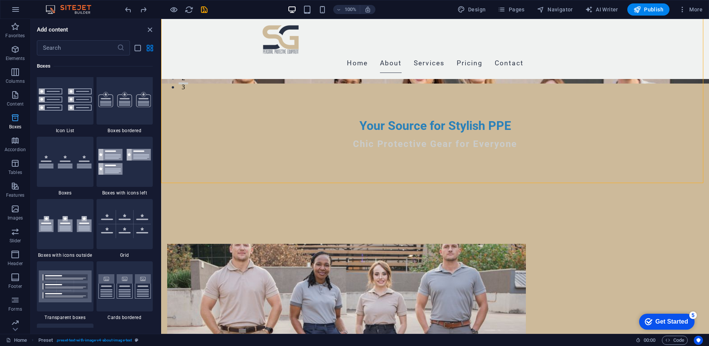
scroll to position [2097, 0]
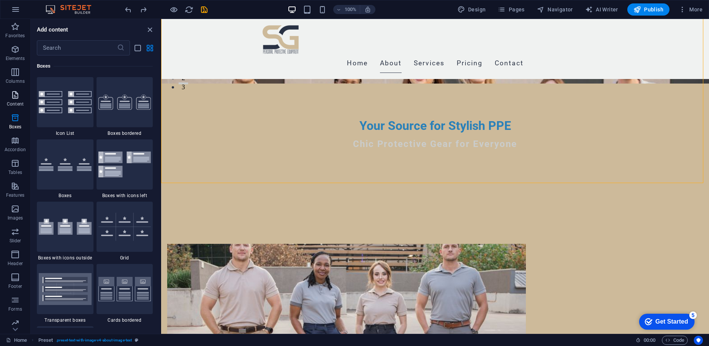
click at [17, 97] on icon "button" at bounding box center [15, 94] width 9 height 9
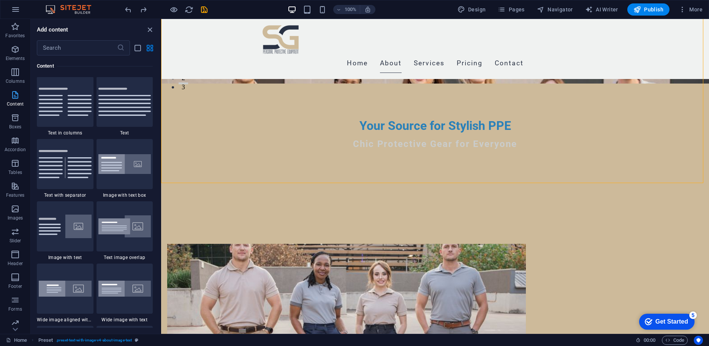
scroll to position [1330, 0]
click at [13, 83] on p "Columns" at bounding box center [15, 81] width 19 height 6
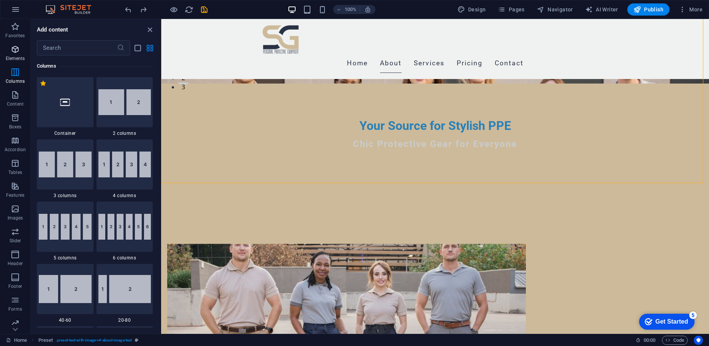
click at [13, 61] on p "Elements" at bounding box center [15, 58] width 19 height 6
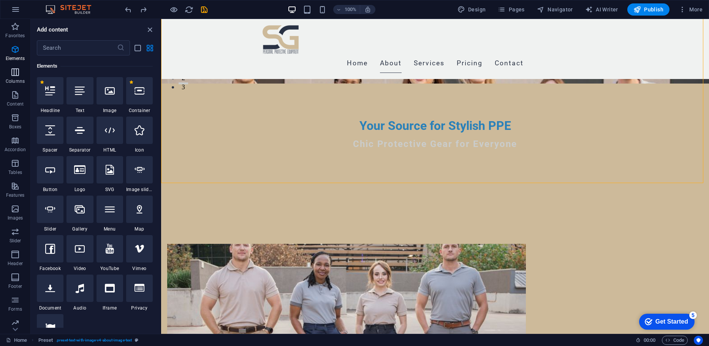
scroll to position [81, 0]
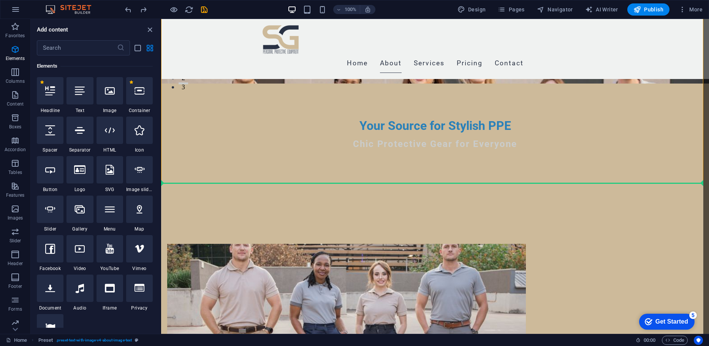
select select "ms"
select select "s"
select select "progressive"
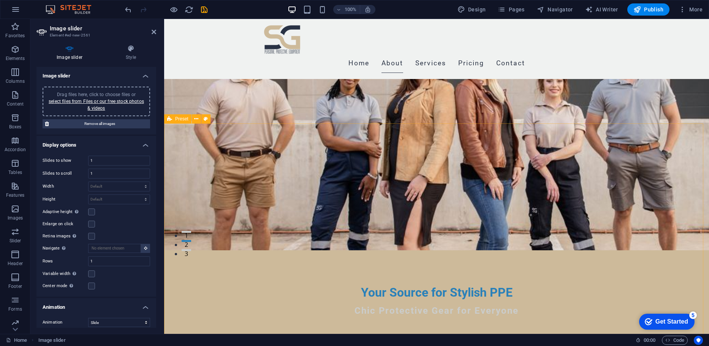
scroll to position [41, 0]
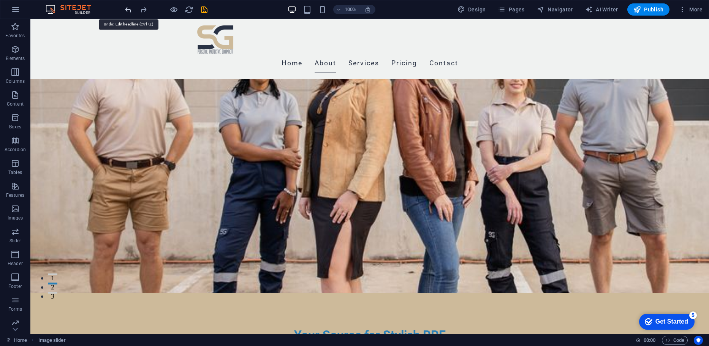
scroll to position [257, 0]
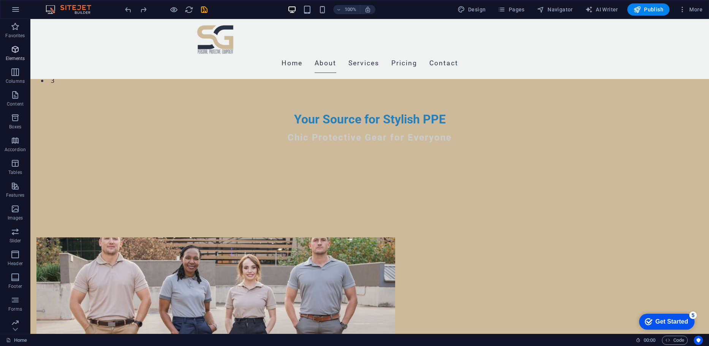
click at [16, 52] on icon "button" at bounding box center [15, 49] width 9 height 9
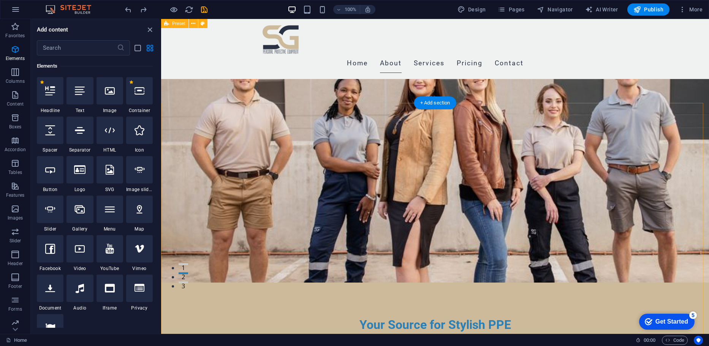
scroll to position [40, 0]
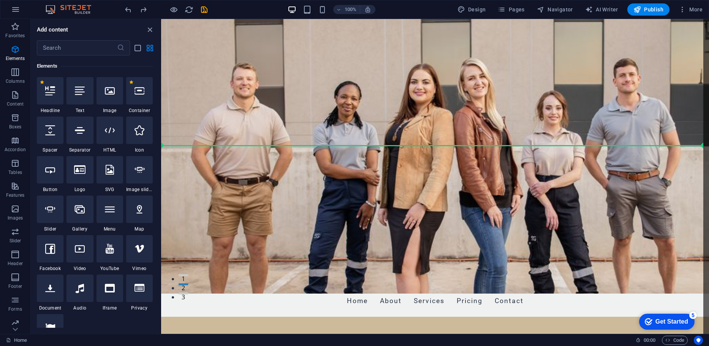
select select "ms"
select select "s"
select select "progressive"
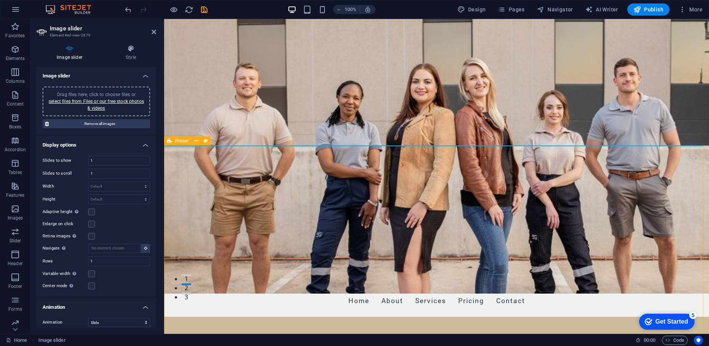
click at [182, 145] on div "Preset" at bounding box center [177, 140] width 27 height 9
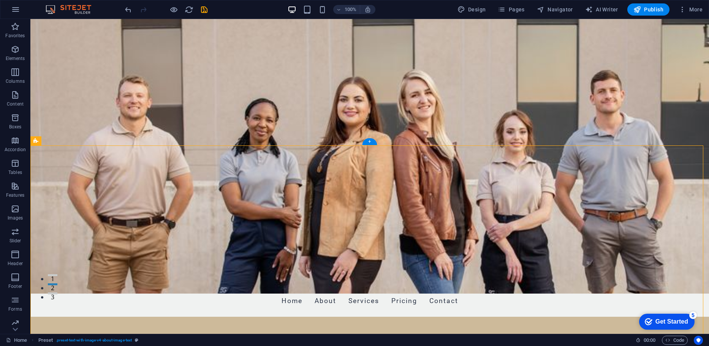
click at [181, 141] on figure at bounding box center [369, 136] width 679 height 315
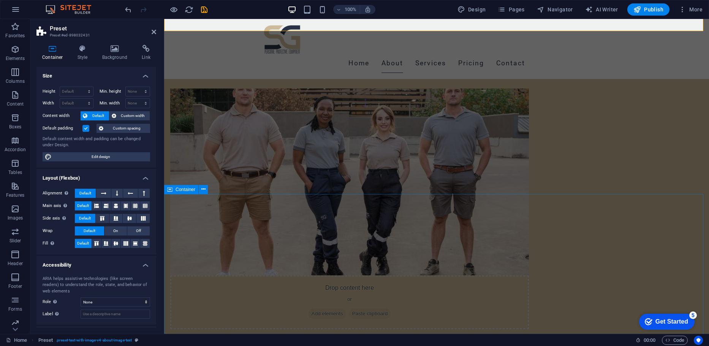
scroll to position [417, 0]
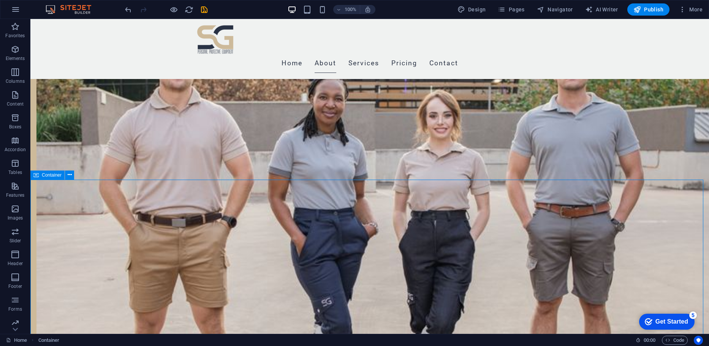
drag, startPoint x: 223, startPoint y: 195, endPoint x: 223, endPoint y: 166, distance: 28.5
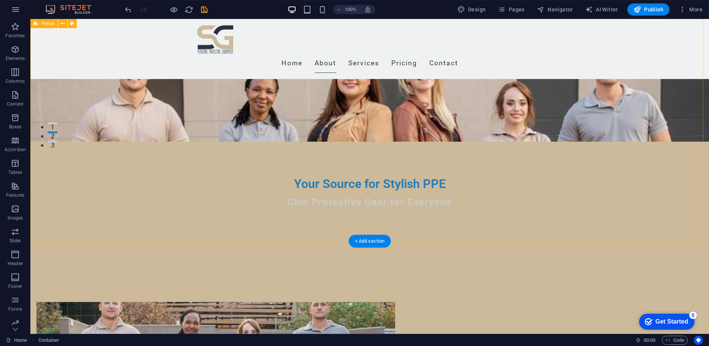
scroll to position [0, 0]
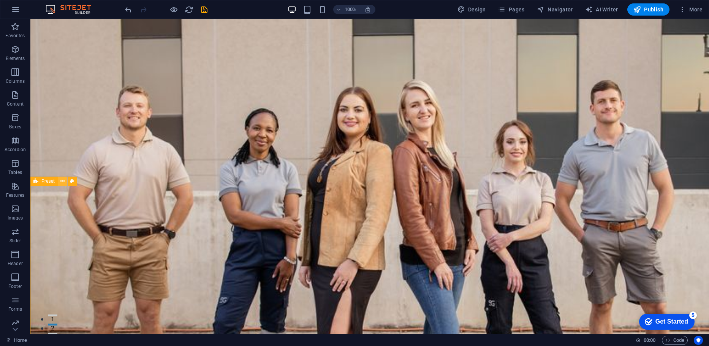
click at [61, 182] on icon at bounding box center [62, 182] width 4 height 8
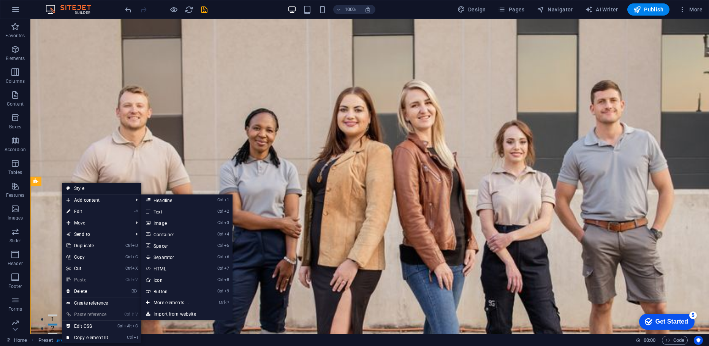
click at [68, 190] on icon at bounding box center [69, 188] width 4 height 11
select select "rem"
select select "px"
select select "preset-text-with-image-v4-about-image-text"
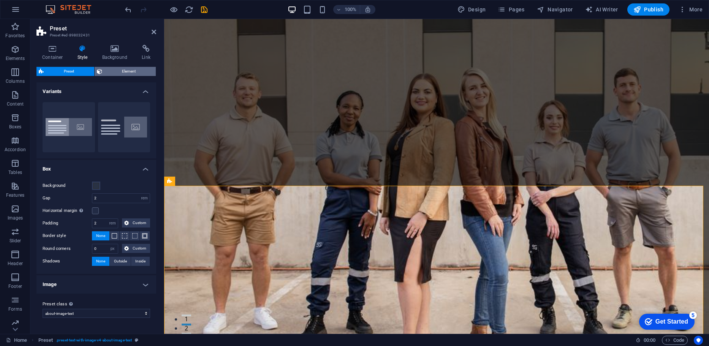
click at [115, 71] on span "Element" at bounding box center [129, 71] width 49 height 9
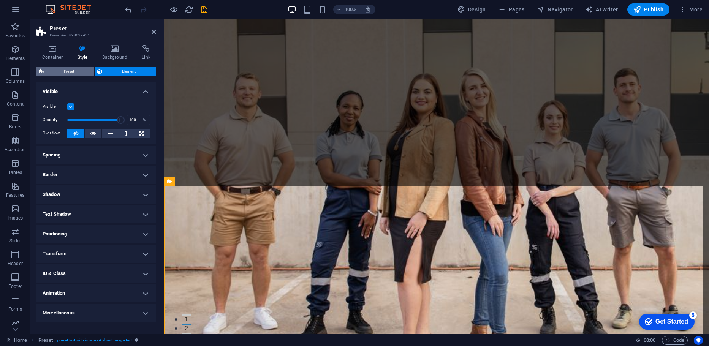
click at [66, 70] on span "Preset" at bounding box center [69, 71] width 46 height 9
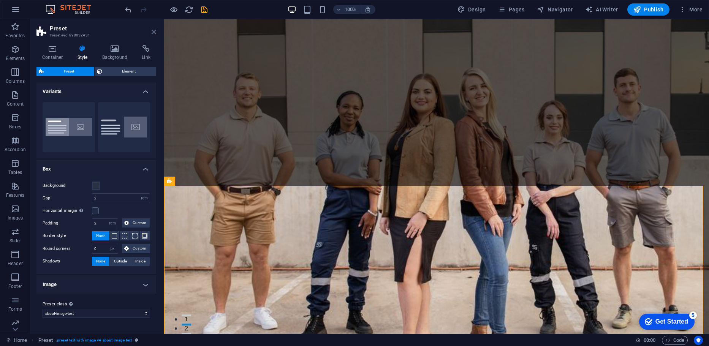
drag, startPoint x: 154, startPoint y: 29, endPoint x: 96, endPoint y: 0, distance: 65.1
click at [154, 29] on icon at bounding box center [154, 32] width 5 height 6
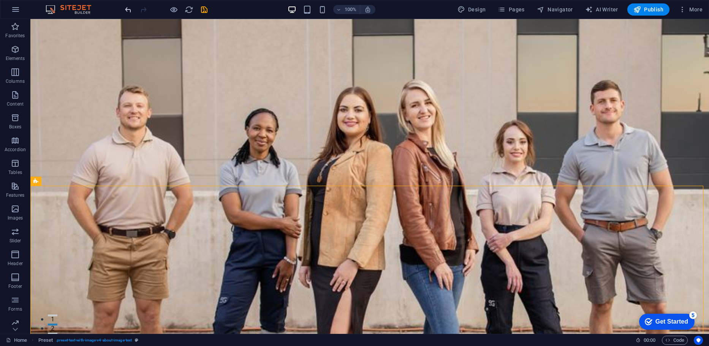
click at [62, 182] on icon at bounding box center [62, 182] width 4 height 8
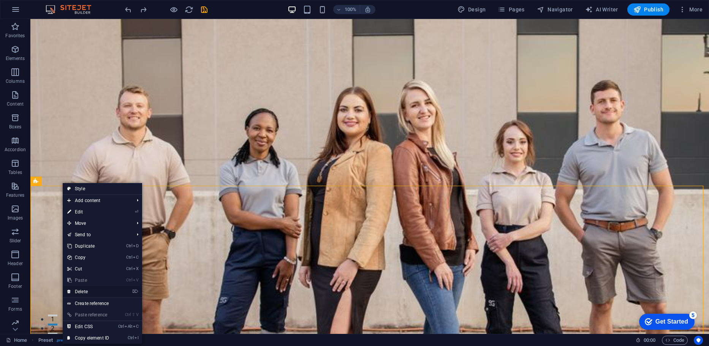
click at [82, 290] on link "⌦ Delete" at bounding box center [88, 291] width 51 height 11
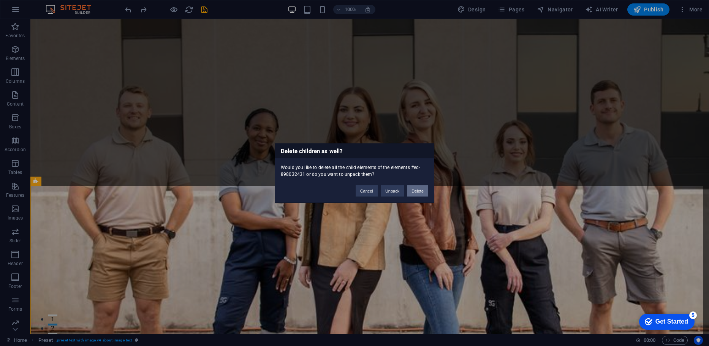
click at [418, 193] on button "Delete" at bounding box center [417, 190] width 21 height 11
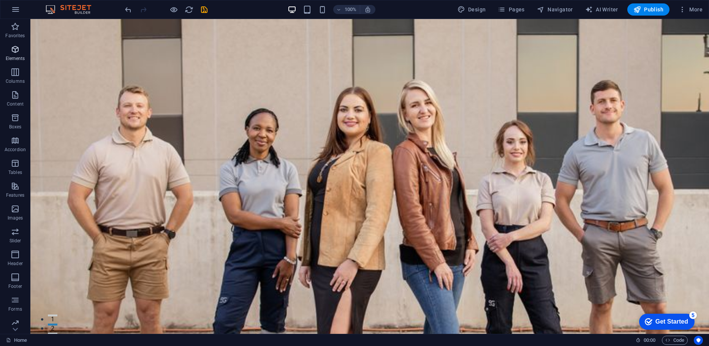
click at [13, 45] on icon "button" at bounding box center [15, 49] width 9 height 9
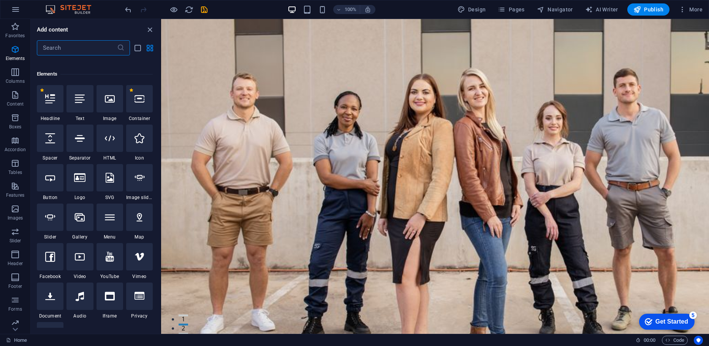
scroll to position [81, 0]
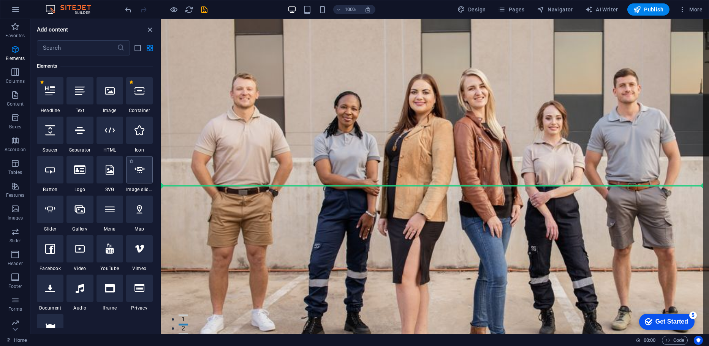
select select "ms"
select select "s"
select select "progressive"
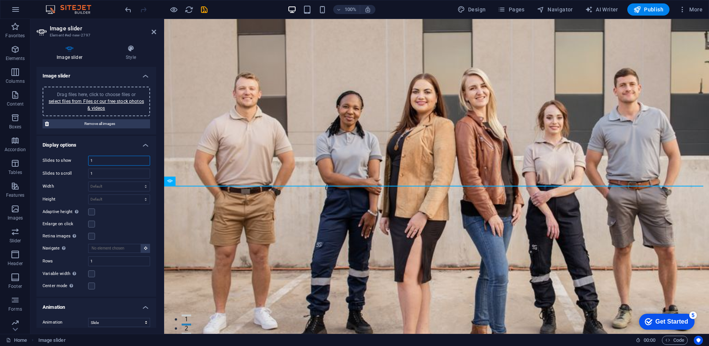
click at [129, 159] on input "1" at bounding box center [119, 160] width 61 height 9
click at [153, 151] on div "Slides to show 3 Slides to scroll 1 Width Default px % rem em vw vh Height Defa…" at bounding box center [96, 223] width 120 height 147
drag, startPoint x: 157, startPoint y: 152, endPoint x: 151, endPoint y: 179, distance: 27.7
click at [151, 179] on div "Image slider Style Image slider Drag files here, click to choose files or selec…" at bounding box center [96, 186] width 132 height 295
drag, startPoint x: 156, startPoint y: 187, endPoint x: 154, endPoint y: 212, distance: 24.5
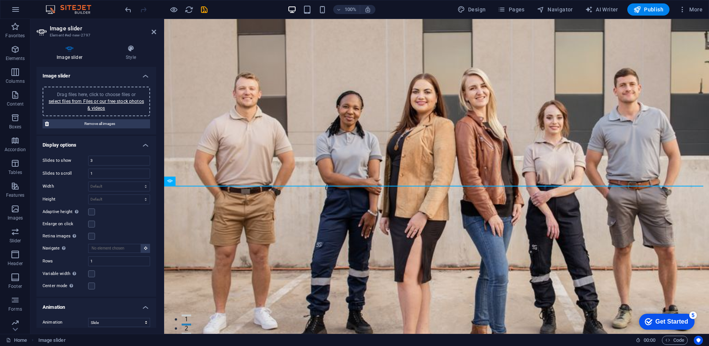
click at [154, 212] on div "Image slider Style Image slider Drag files here, click to choose files or selec…" at bounding box center [96, 186] width 132 height 295
drag, startPoint x: 154, startPoint y: 212, endPoint x: 154, endPoint y: 222, distance: 10.3
click at [154, 222] on div "Slides to show 3 Slides to scroll 1 Width Default px % rem em vw vh Height Defa…" at bounding box center [96, 223] width 120 height 147
drag, startPoint x: 154, startPoint y: 232, endPoint x: 154, endPoint y: 243, distance: 11.0
click at [154, 243] on div "Slides to show 3 Slides to scroll 1 Width Default px % rem em vw vh Height Defa…" at bounding box center [96, 223] width 120 height 147
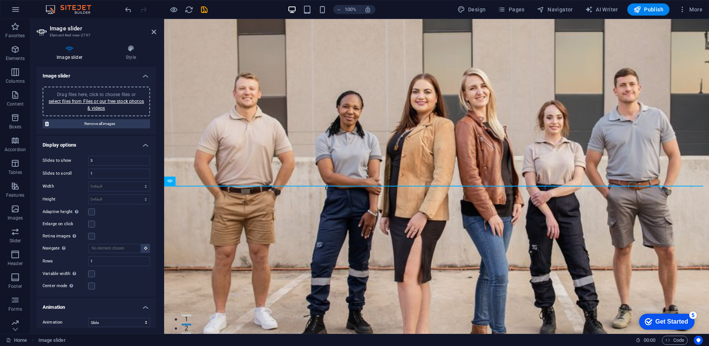
drag, startPoint x: 154, startPoint y: 243, endPoint x: 154, endPoint y: 253, distance: 9.9
click at [154, 253] on div "Slides to show 3 Slides to scroll 1 Width Default px % rem em vw vh Height Defa…" at bounding box center [96, 223] width 120 height 147
drag, startPoint x: 156, startPoint y: 244, endPoint x: 156, endPoint y: 266, distance: 22.0
click at [156, 266] on div "Image slider Style Image slider Drag files here, click to choose files or selec…" at bounding box center [96, 186] width 132 height 295
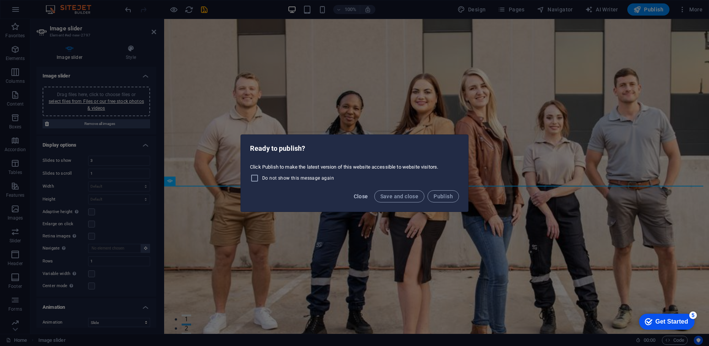
click at [360, 196] on span "Close" at bounding box center [361, 196] width 14 height 6
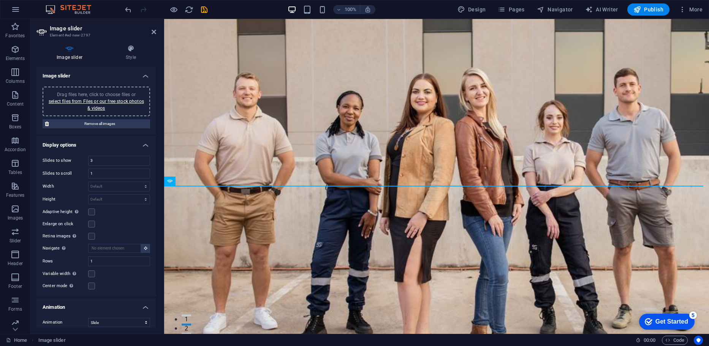
type input "1"
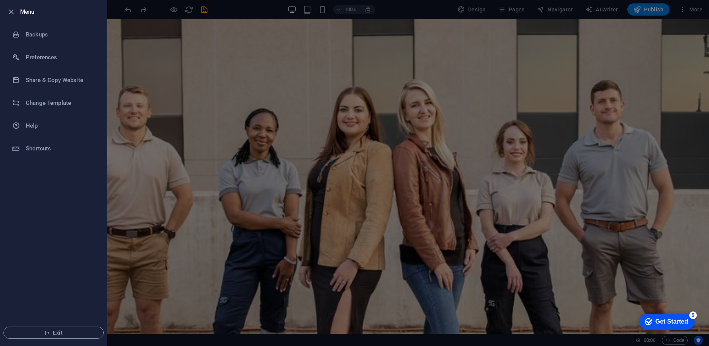
click at [19, 8] on div at bounding box center [13, 11] width 14 height 9
click at [14, 8] on icon "button" at bounding box center [11, 12] width 9 height 9
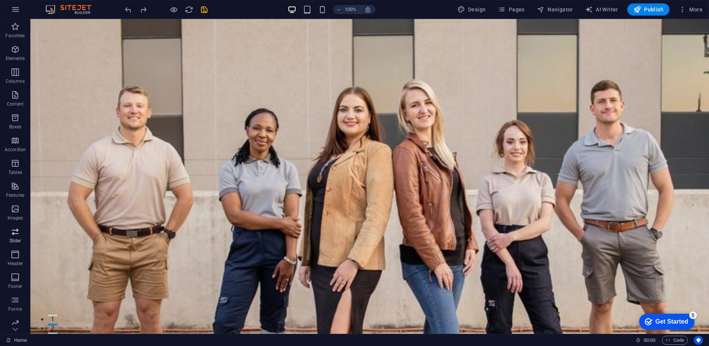
click at [11, 234] on icon "button" at bounding box center [15, 231] width 9 height 9
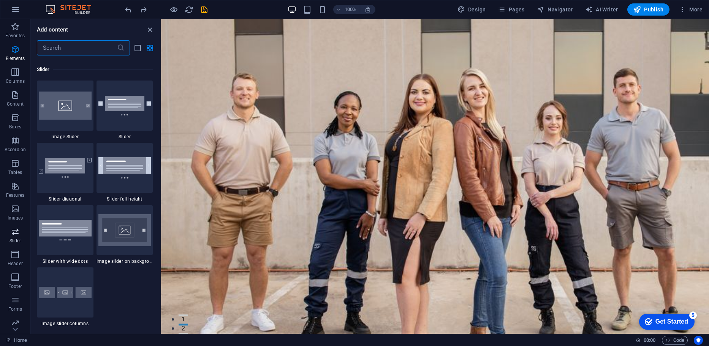
scroll to position [4309, 0]
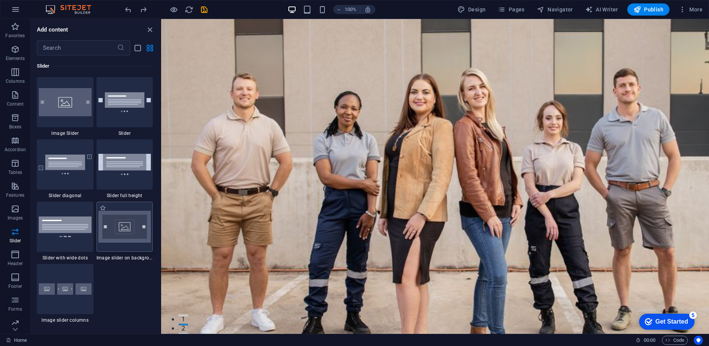
click at [125, 222] on img at bounding box center [124, 227] width 53 height 32
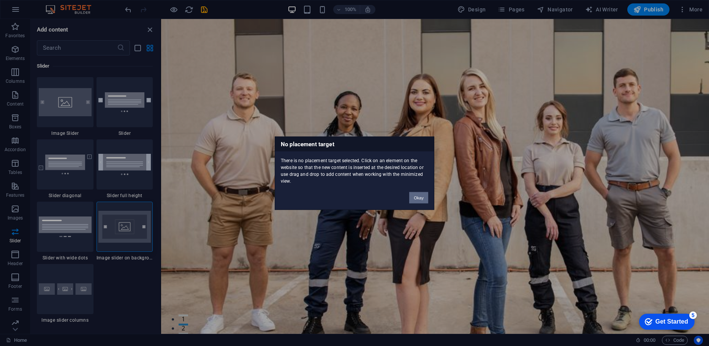
drag, startPoint x: 125, startPoint y: 221, endPoint x: 286, endPoint y: 198, distance: 162.4
click at [286, 198] on div "No placement target There is no placement target selected. Click on an element …" at bounding box center [354, 173] width 709 height 346
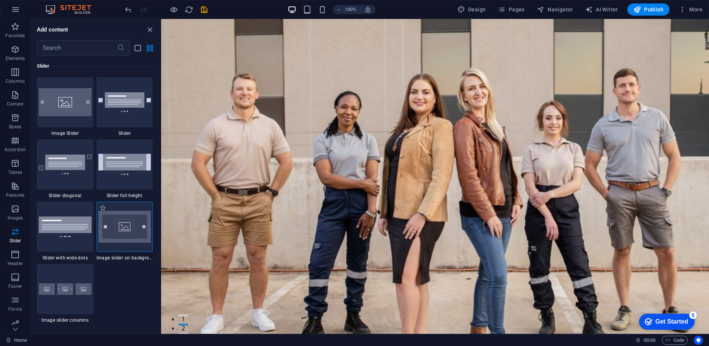
click at [112, 244] on div at bounding box center [125, 227] width 57 height 50
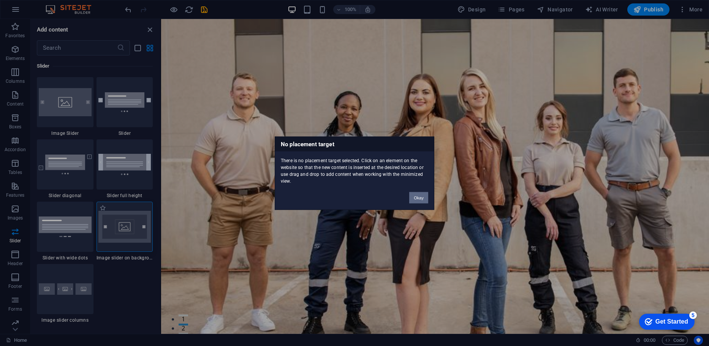
click at [112, 245] on div "No placement target There is no placement target selected. Click on an element …" at bounding box center [354, 173] width 709 height 346
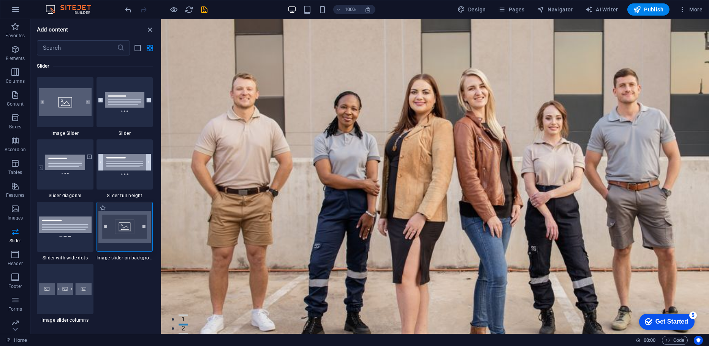
click at [112, 245] on div at bounding box center [125, 227] width 57 height 50
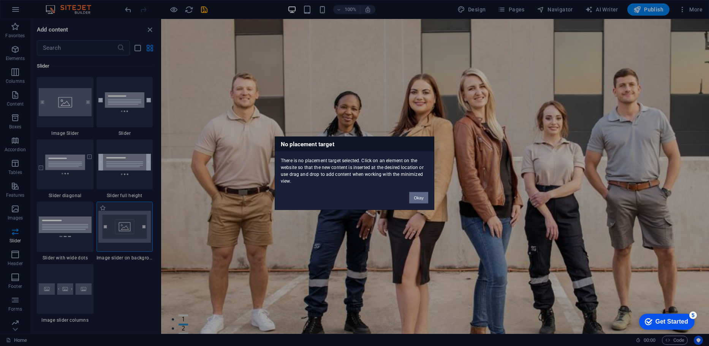
click at [112, 245] on div "No placement target There is no placement target selected. Click on an element …" at bounding box center [354, 173] width 709 height 346
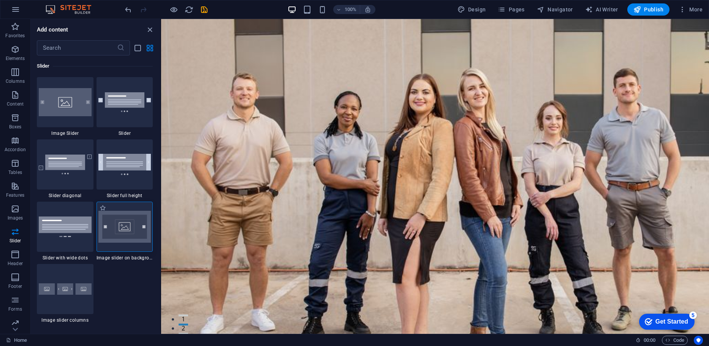
click at [112, 245] on div at bounding box center [125, 227] width 57 height 50
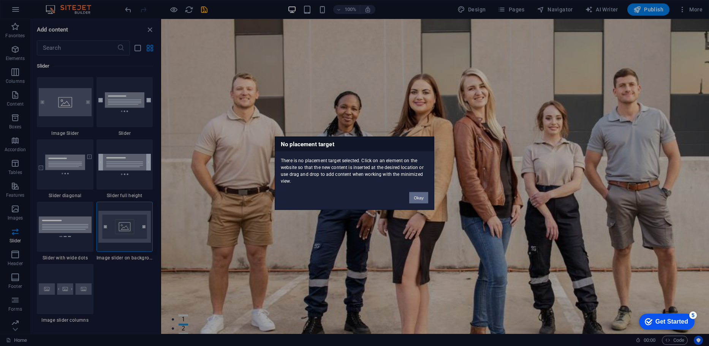
click at [424, 193] on button "Okay" at bounding box center [418, 197] width 19 height 11
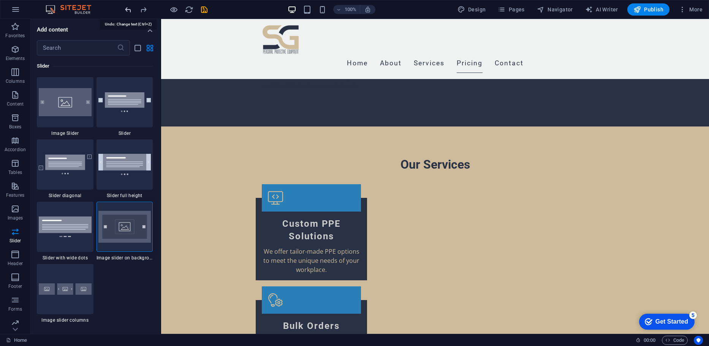
scroll to position [1215, 0]
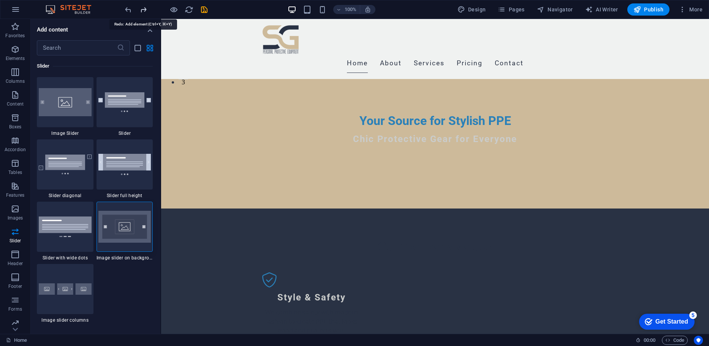
scroll to position [133, 0]
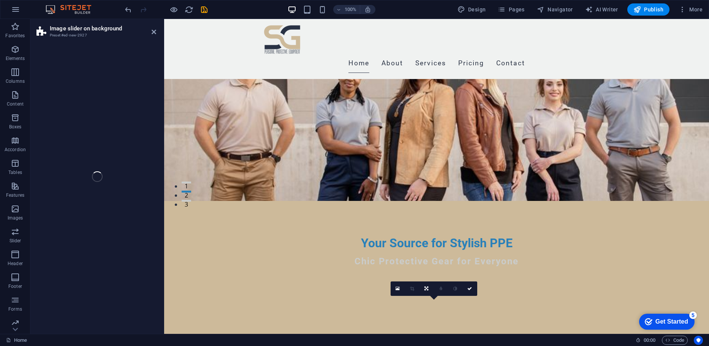
select select "rem"
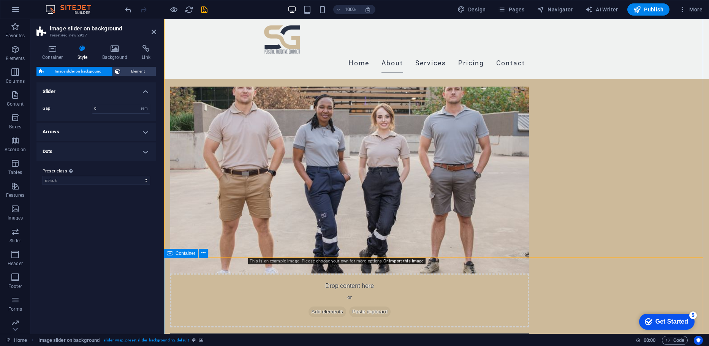
scroll to position [426, 0]
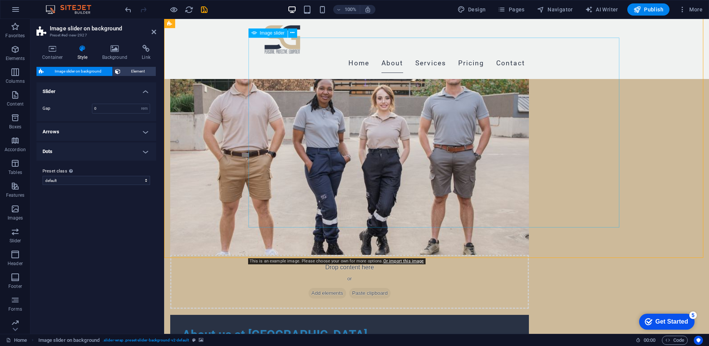
click at [129, 71] on span "Element" at bounding box center [138, 71] width 31 height 9
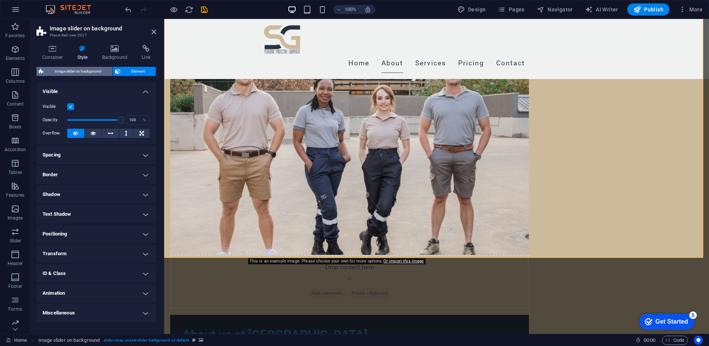
click at [95, 67] on span "Image slider on background" at bounding box center [78, 71] width 64 height 9
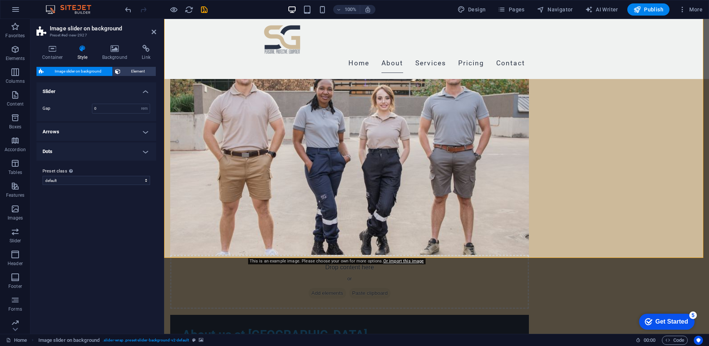
click at [105, 54] on h4 "Background" at bounding box center [117, 53] width 40 height 16
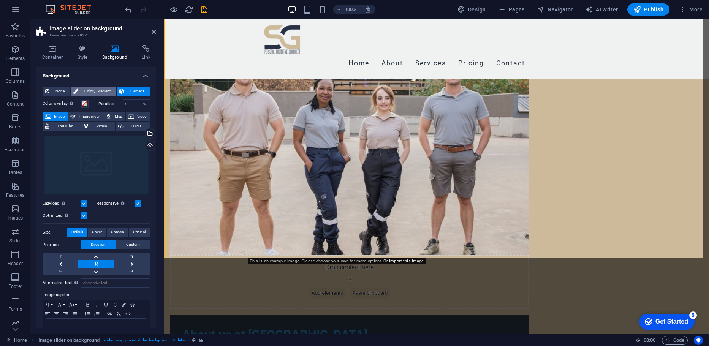
click at [86, 95] on span "Color / Gradient" at bounding box center [97, 91] width 33 height 9
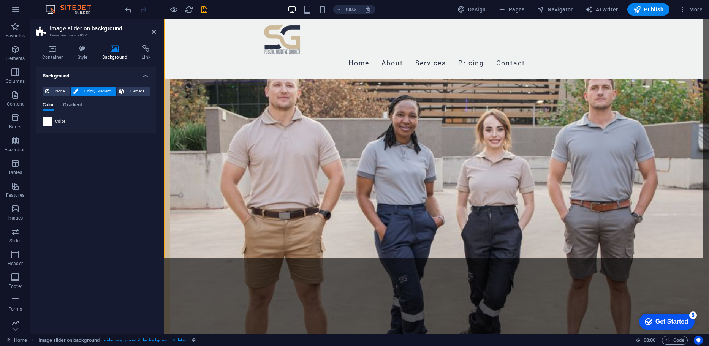
click at [46, 125] on span at bounding box center [47, 121] width 8 height 8
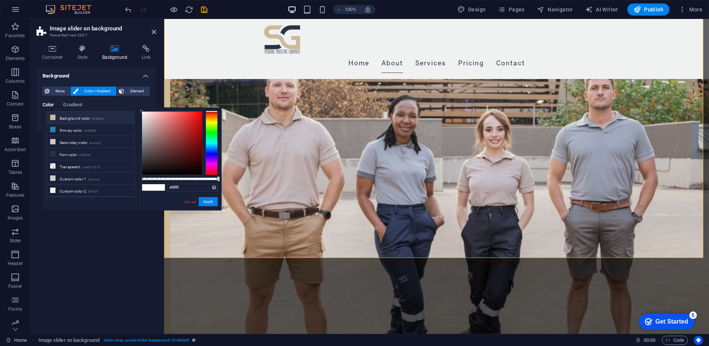
click at [75, 119] on li "Background color #cdba9a" at bounding box center [90, 118] width 87 height 12
type input "#cdba9a"
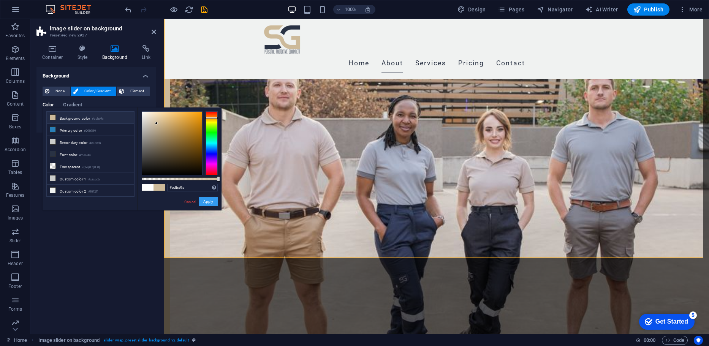
click at [203, 201] on button "Apply" at bounding box center [208, 201] width 19 height 9
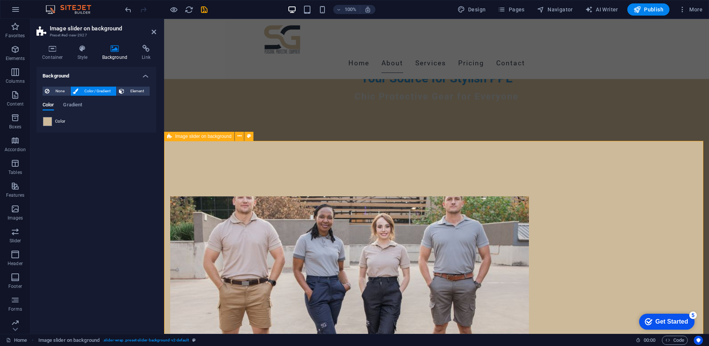
scroll to position [306, 0]
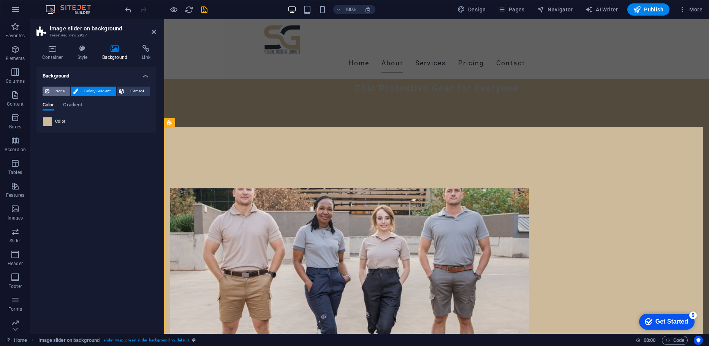
click at [67, 92] on span "None" at bounding box center [60, 91] width 16 height 9
click at [81, 94] on span "Color / Gradient" at bounding box center [97, 91] width 33 height 9
click at [85, 55] on h4 "Style" at bounding box center [84, 53] width 25 height 16
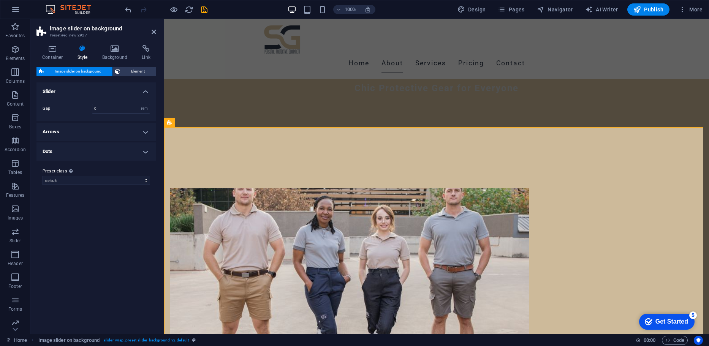
click at [55, 132] on h4 "Arrows" at bounding box center [96, 132] width 120 height 18
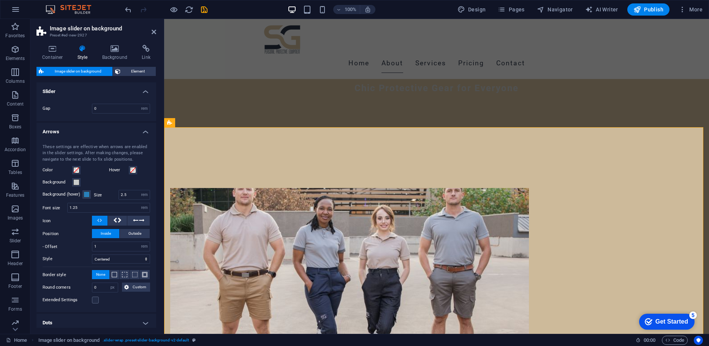
click at [87, 95] on h4 "Slider" at bounding box center [96, 89] width 120 height 14
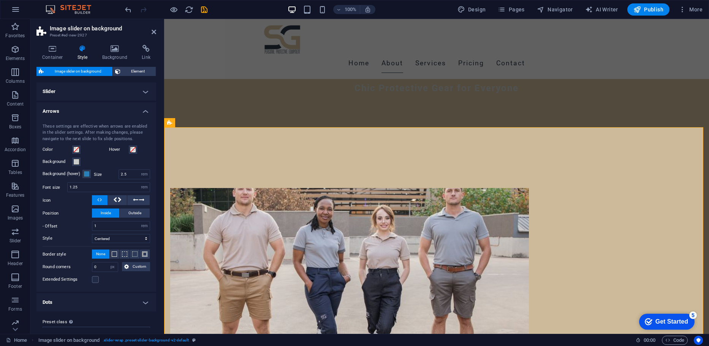
click at [87, 95] on h4 "Slider" at bounding box center [96, 91] width 120 height 18
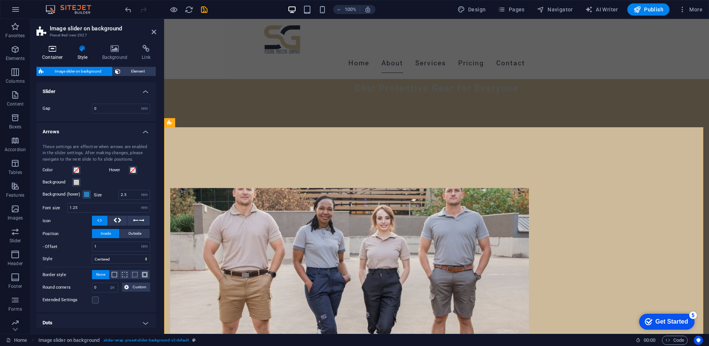
click at [49, 53] on h4 "Container" at bounding box center [53, 53] width 35 height 16
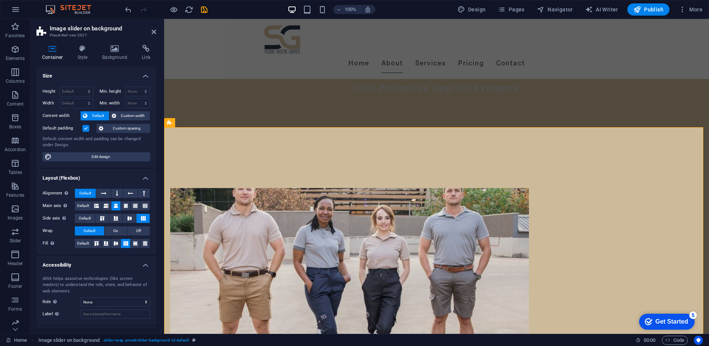
click at [157, 102] on div "Container Style Background Link Size Height Default px rem % vh vw Min. height …" at bounding box center [96, 186] width 132 height 295
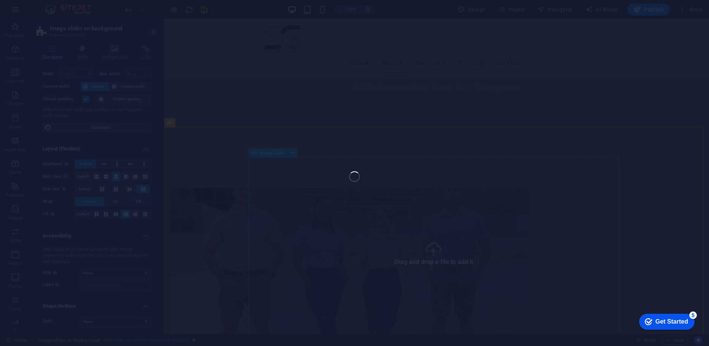
select select "px"
select select "ms"
select select "s"
select select "progressive"
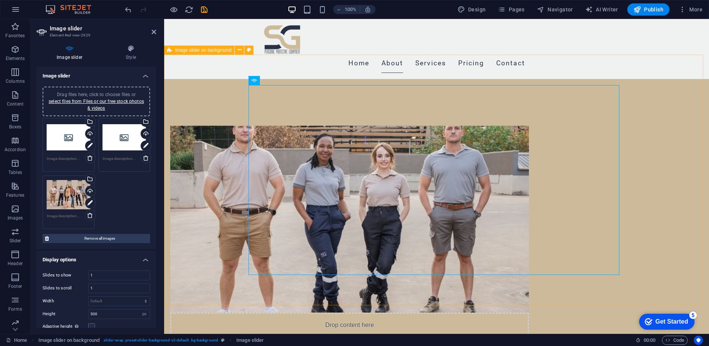
scroll to position [379, 0]
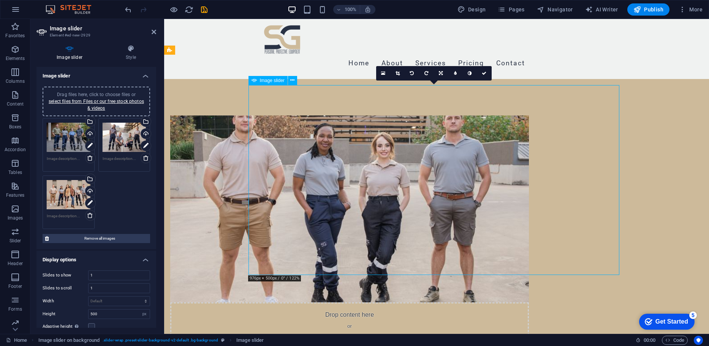
click at [440, 77] on link at bounding box center [441, 73] width 14 height 14
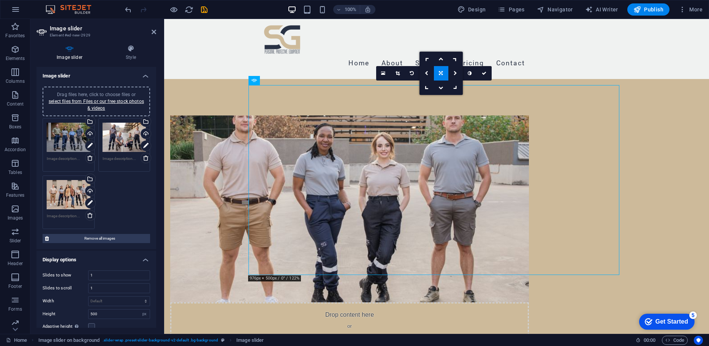
click at [440, 77] on link at bounding box center [441, 73] width 14 height 14
click at [405, 71] on link at bounding box center [412, 73] width 14 height 14
type input "976"
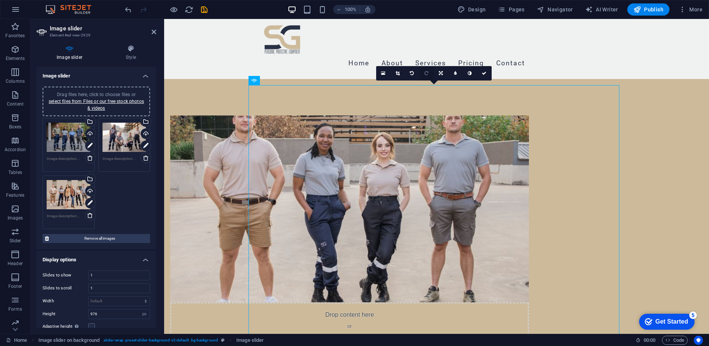
click at [422, 72] on link at bounding box center [427, 73] width 14 height 14
click at [398, 73] on icon at bounding box center [398, 73] width 4 height 5
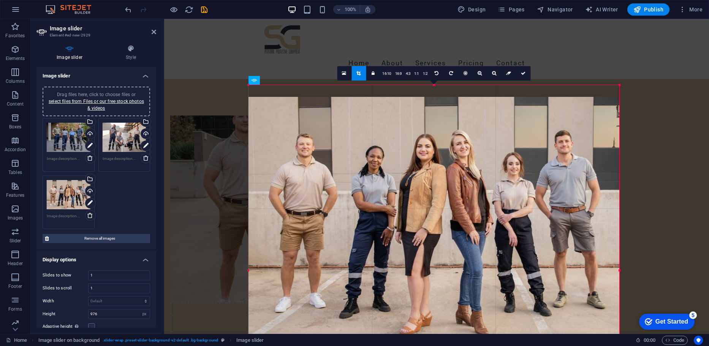
drag, startPoint x: 389, startPoint y: 127, endPoint x: 389, endPoint y: 138, distance: 11.0
click at [389, 138] on div at bounding box center [434, 220] width 371 height 247
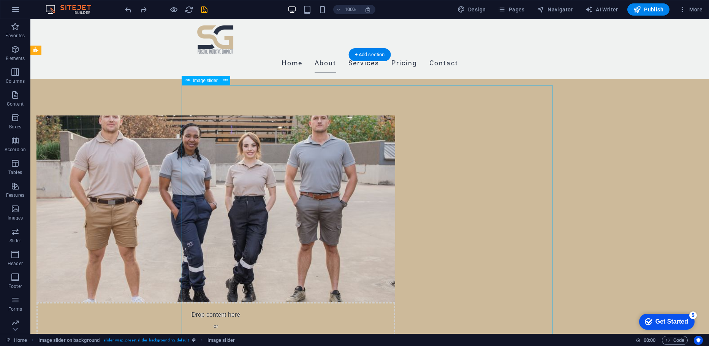
select select "px"
select select "ms"
select select "s"
select select "progressive"
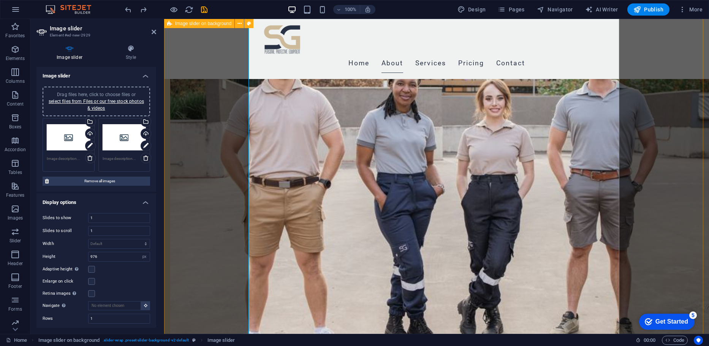
scroll to position [434, 0]
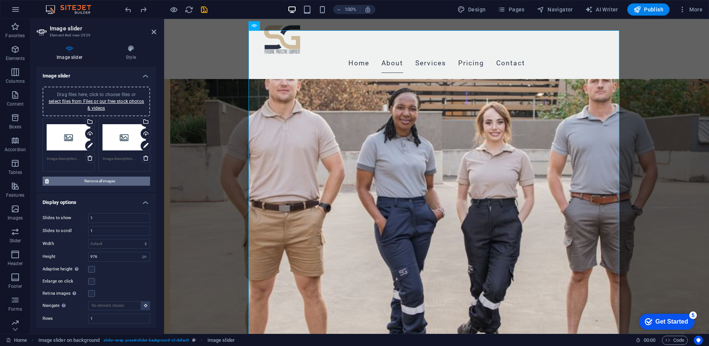
click at [131, 185] on span "Remove all images" at bounding box center [99, 181] width 97 height 9
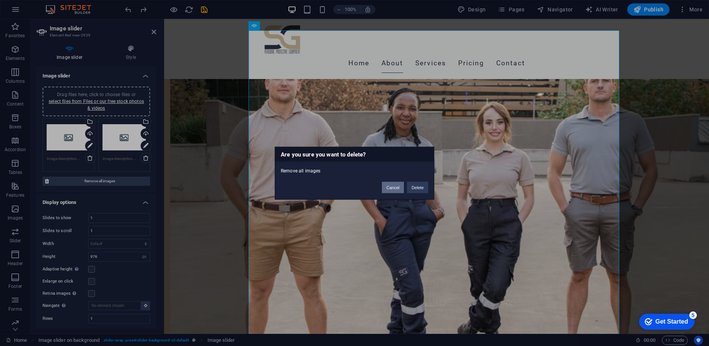
click at [401, 185] on button "Cancel" at bounding box center [393, 187] width 22 height 11
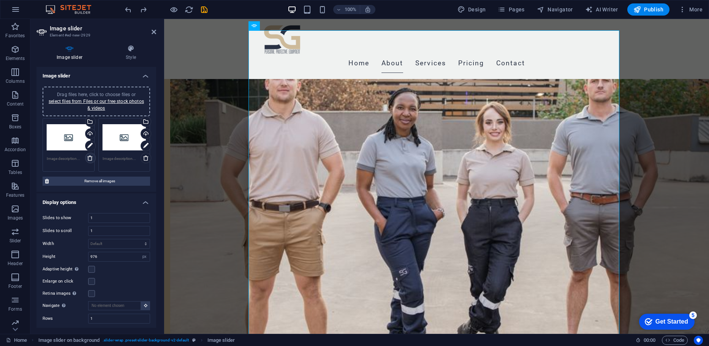
click at [85, 159] on link at bounding box center [90, 158] width 11 height 11
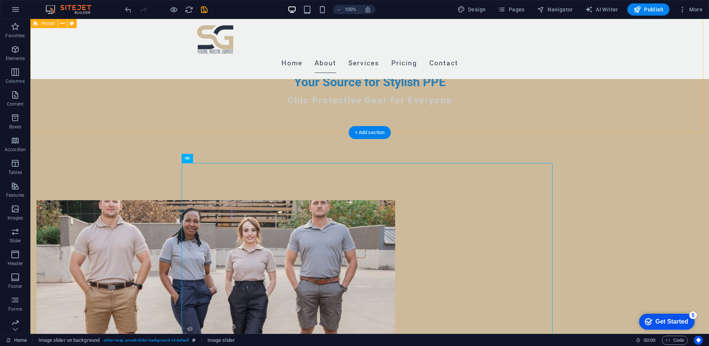
scroll to position [287, 0]
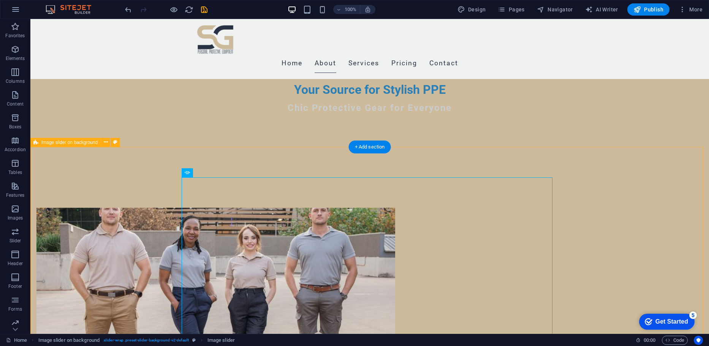
click at [104, 143] on icon at bounding box center [106, 142] width 4 height 8
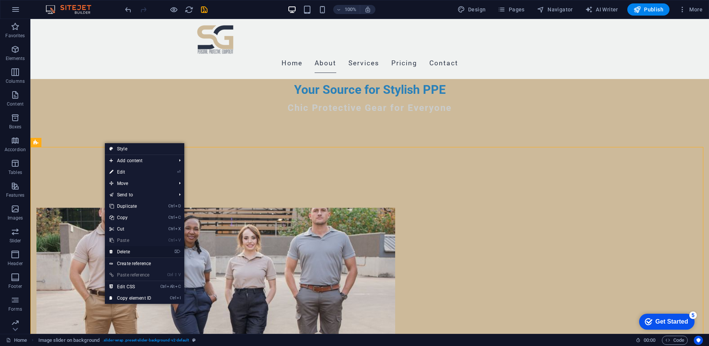
click at [117, 250] on link "⌦ Delete" at bounding box center [130, 251] width 51 height 11
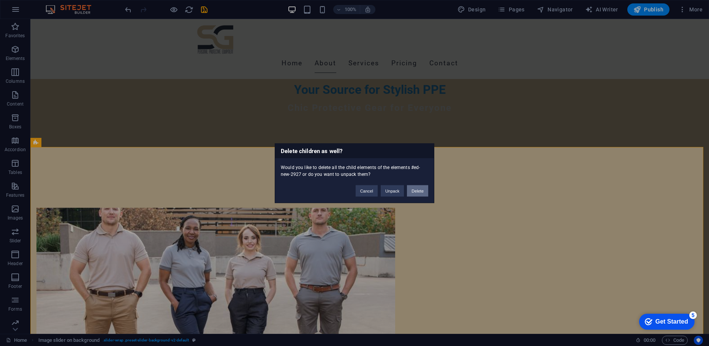
click at [422, 195] on button "Delete" at bounding box center [417, 190] width 21 height 11
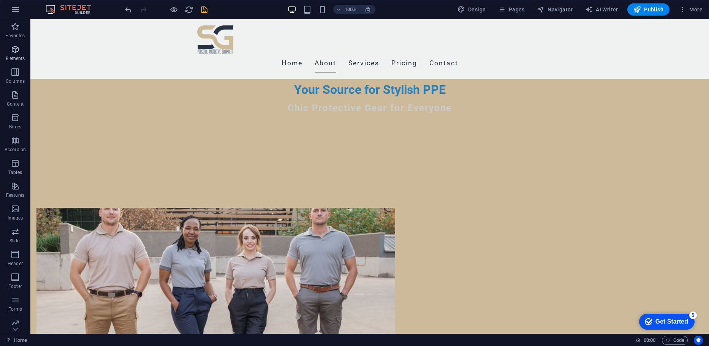
click at [13, 57] on p "Elements" at bounding box center [15, 58] width 19 height 6
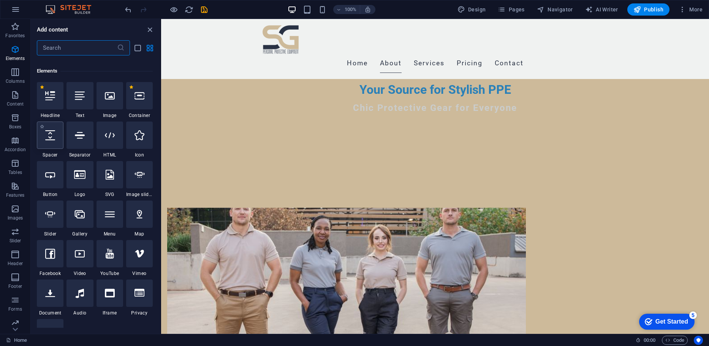
scroll to position [81, 0]
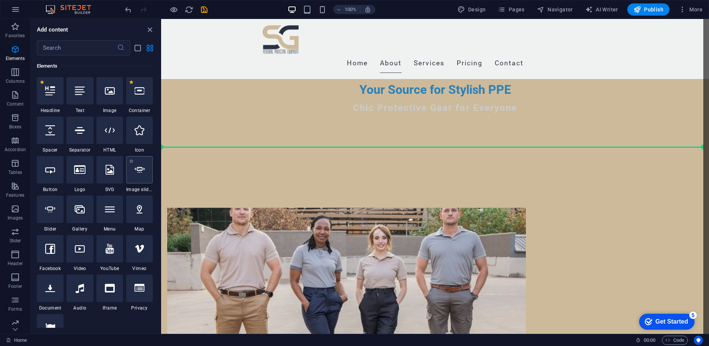
select select "ms"
select select "s"
select select "progressive"
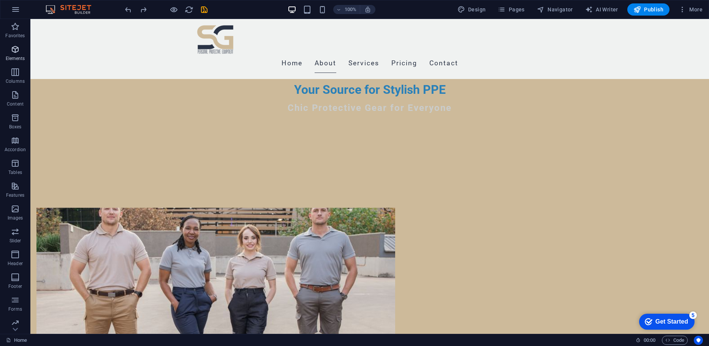
click at [18, 47] on icon "button" at bounding box center [15, 49] width 9 height 9
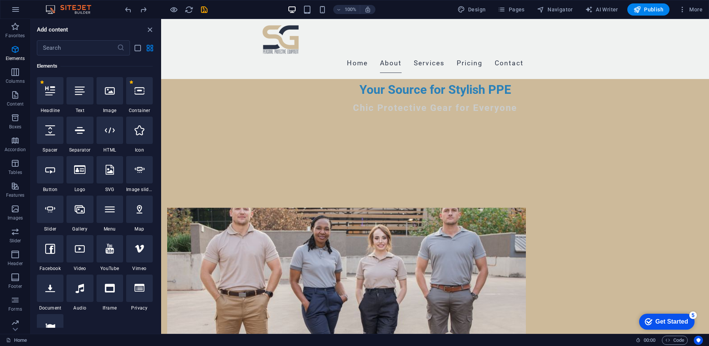
click at [109, 40] on div "Add content ​ Favorites 1 Star Headline 1 Star Container Elements 1 Star Headli…" at bounding box center [96, 176] width 130 height 315
click at [22, 204] on span "Images" at bounding box center [15, 213] width 30 height 18
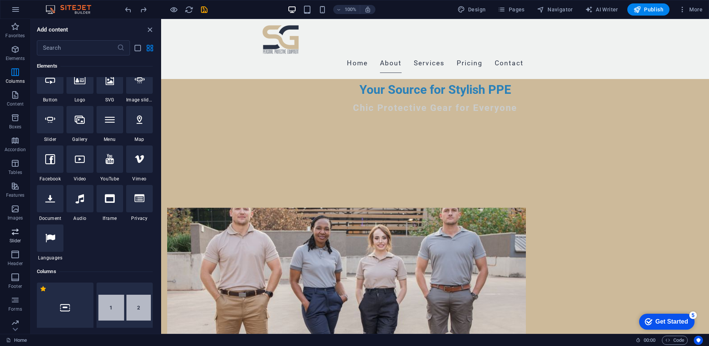
scroll to position [3854, 0]
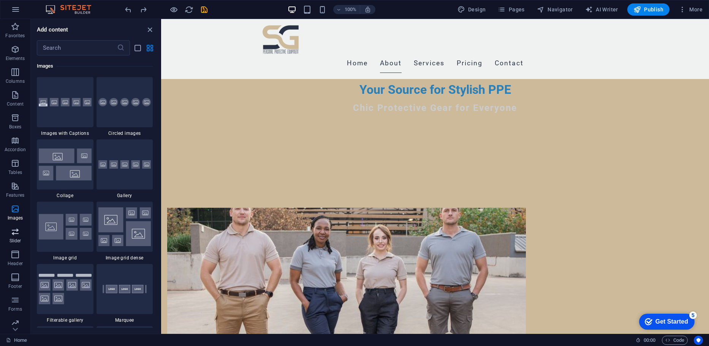
click at [16, 236] on icon "button" at bounding box center [15, 231] width 9 height 9
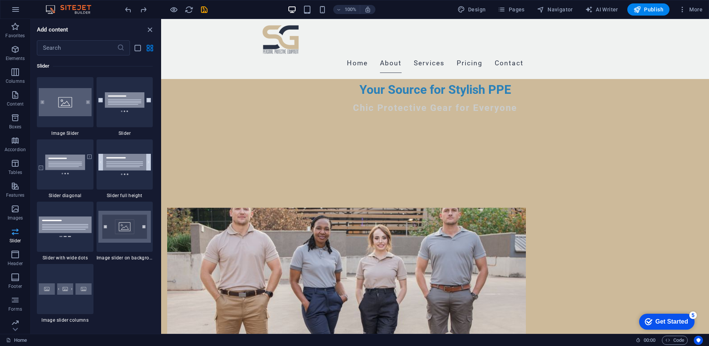
scroll to position [4309, 0]
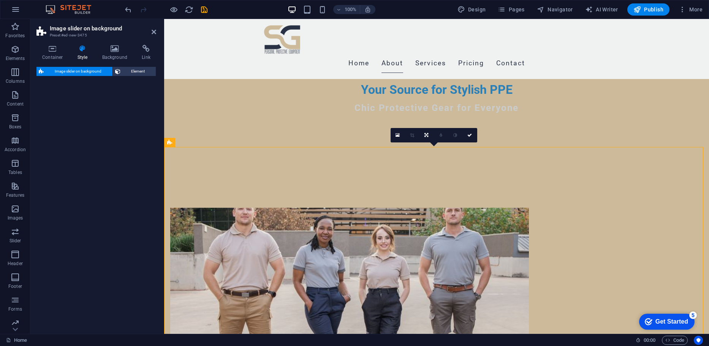
select select "rem"
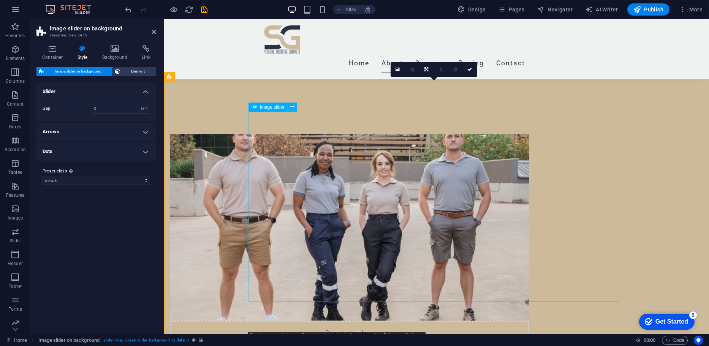
scroll to position [372, 0]
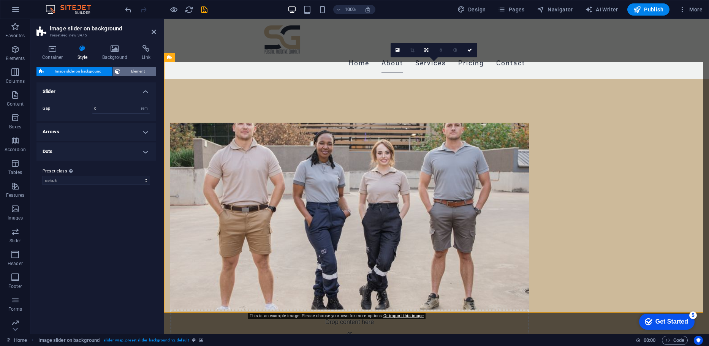
click at [127, 70] on span "Element" at bounding box center [138, 71] width 31 height 9
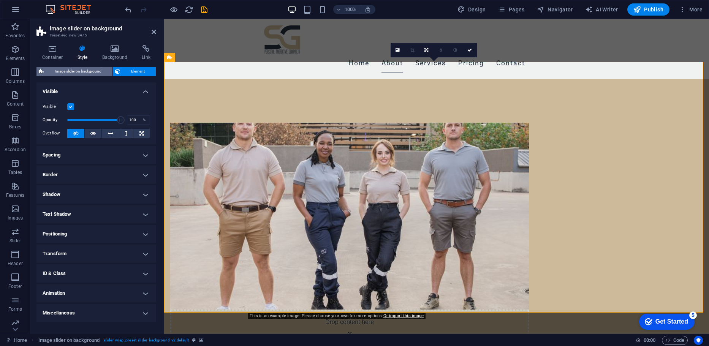
click at [63, 71] on span "Image slider on background" at bounding box center [78, 71] width 64 height 9
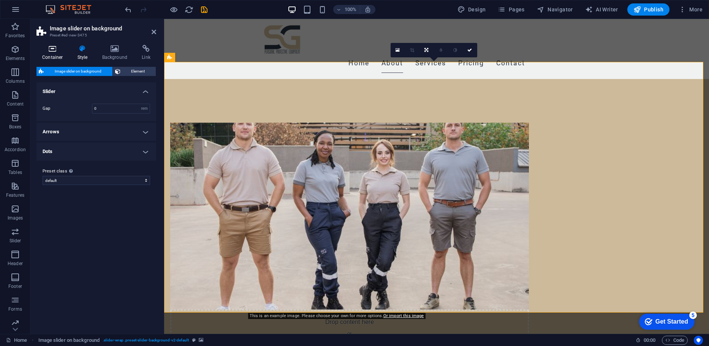
click at [51, 57] on h4 "Container" at bounding box center [53, 53] width 35 height 16
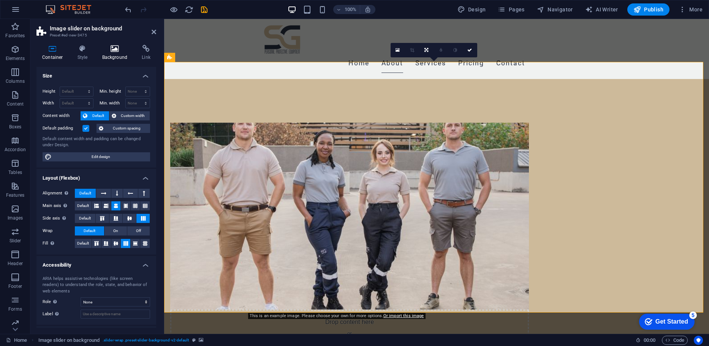
click at [109, 51] on icon at bounding box center [115, 49] width 37 height 8
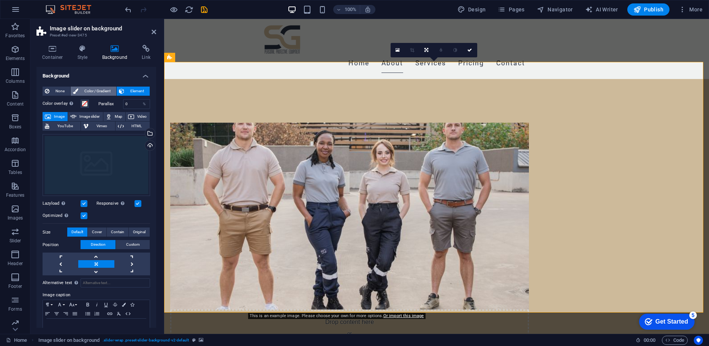
click at [76, 90] on icon at bounding box center [75, 91] width 5 height 9
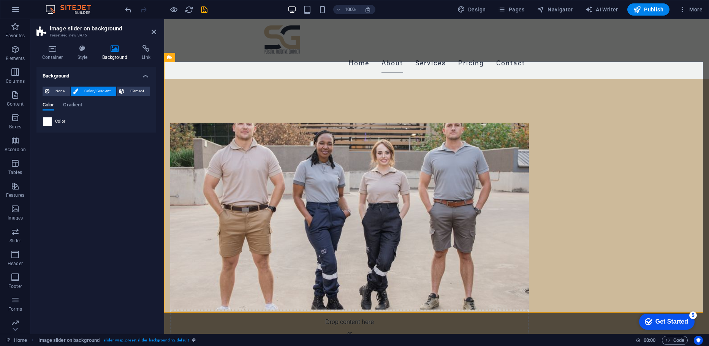
click at [45, 122] on span at bounding box center [47, 121] width 8 height 8
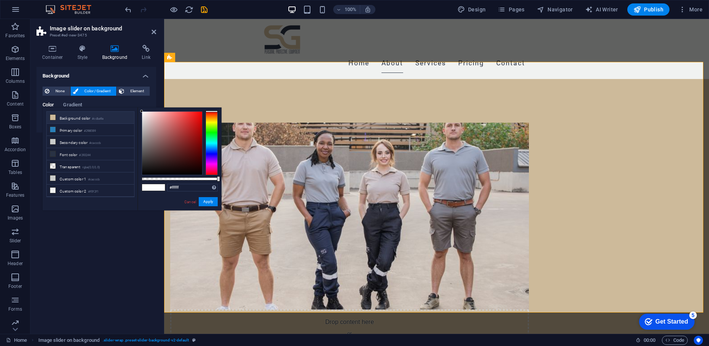
click at [78, 116] on li "Background color #cdba9a" at bounding box center [90, 118] width 87 height 12
type input "#cdba9a"
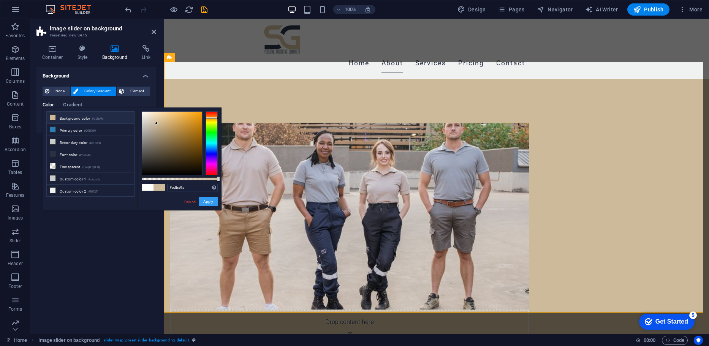
click at [203, 200] on button "Apply" at bounding box center [208, 201] width 19 height 9
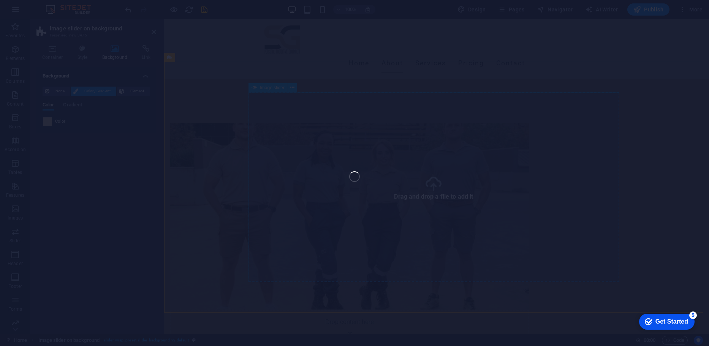
select select "px"
select select "ms"
select select "s"
select select "progressive"
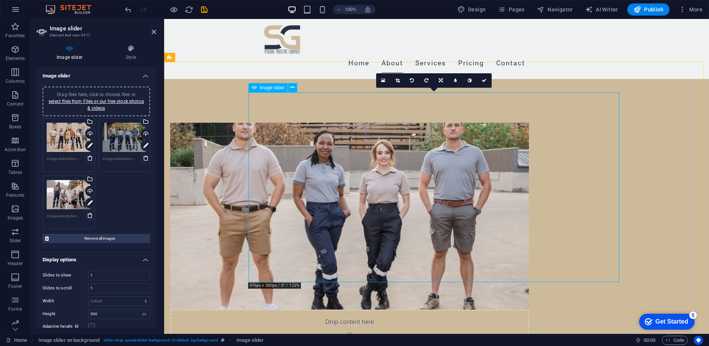
click at [396, 80] on icon at bounding box center [398, 80] width 4 height 5
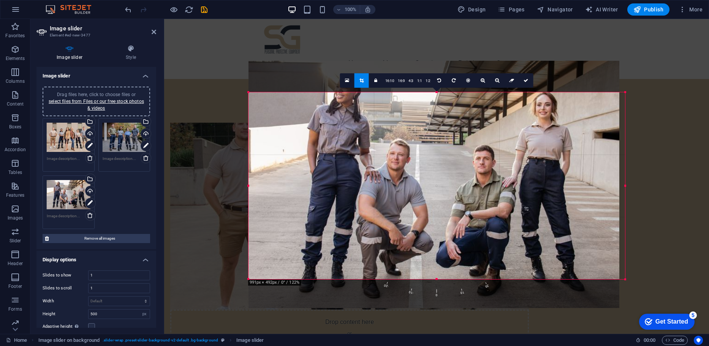
drag, startPoint x: 249, startPoint y: 93, endPoint x: 243, endPoint y: 96, distance: 6.5
click at [249, 96] on div "180 170 160 150 140 130 120 110 100 90 80 70 60 50 40 30 20 10 0 -10 -20 -30 -4…" at bounding box center [437, 185] width 377 height 187
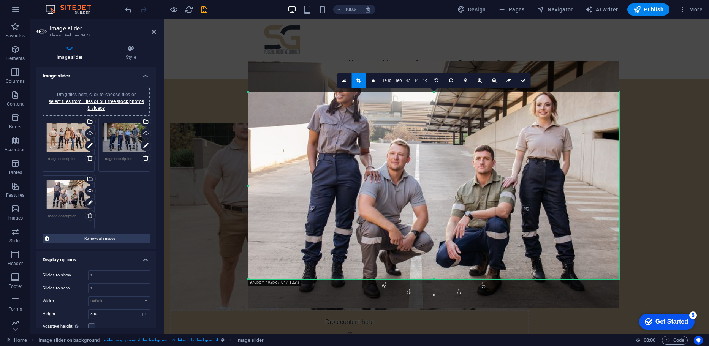
click at [327, 132] on div at bounding box center [434, 184] width 371 height 247
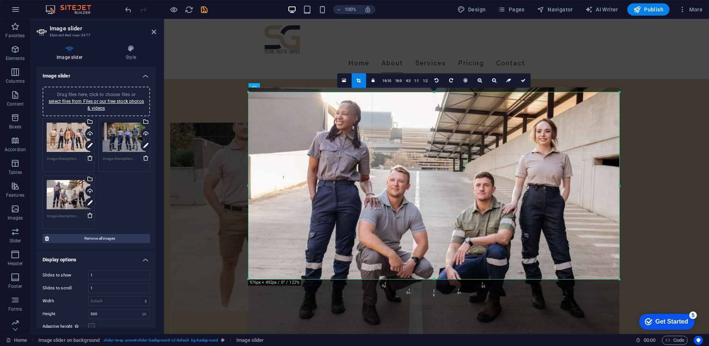
drag, startPoint x: 291, startPoint y: 85, endPoint x: 291, endPoint y: 112, distance: 26.6
click at [291, 112] on div at bounding box center [434, 210] width 371 height 247
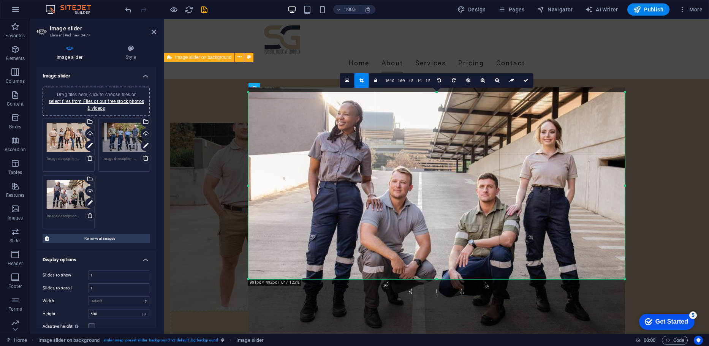
drag, startPoint x: 339, startPoint y: 77, endPoint x: 473, endPoint y: 78, distance: 133.8
type input "485"
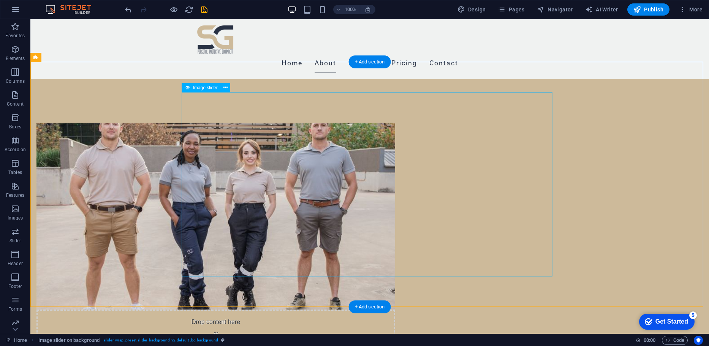
select select "px"
select select "ms"
select select "s"
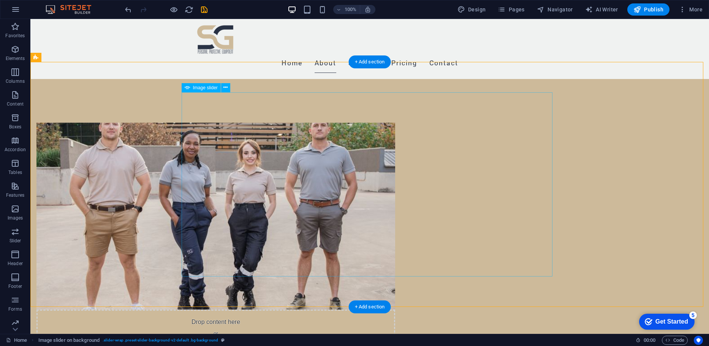
select select "progressive"
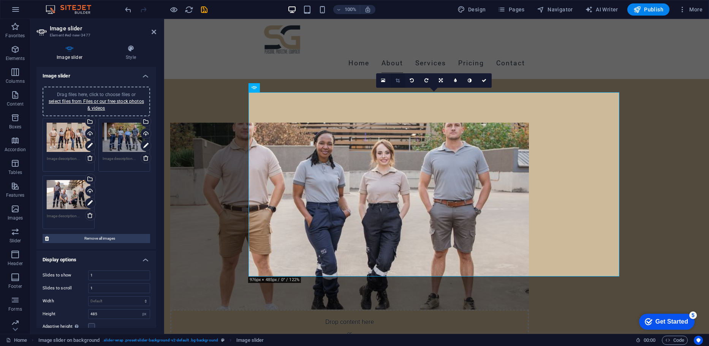
click at [391, 80] on link at bounding box center [398, 80] width 14 height 14
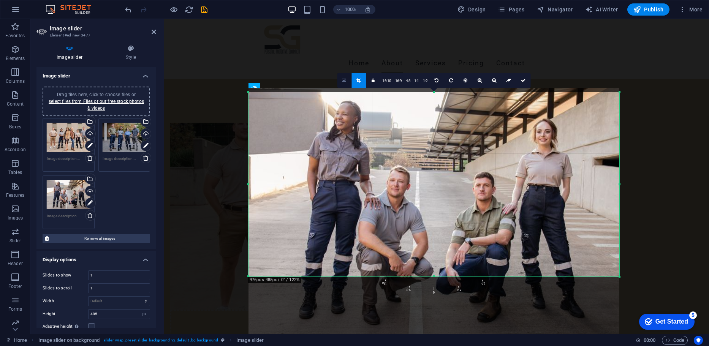
click at [338, 80] on link at bounding box center [344, 80] width 14 height 14
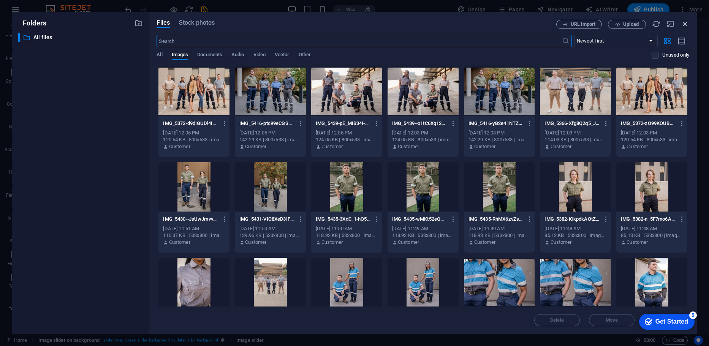
click at [683, 24] on icon "button" at bounding box center [685, 24] width 8 height 8
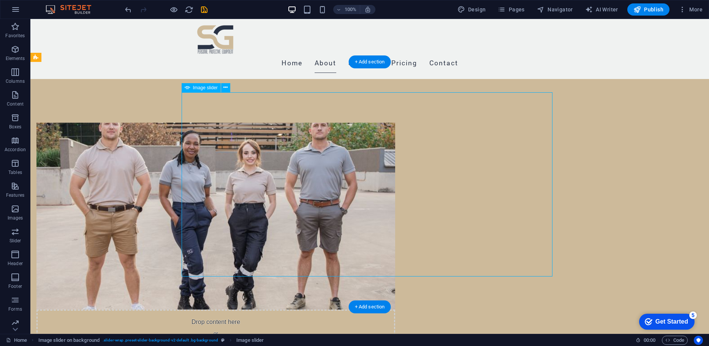
select select "px"
select select "ms"
select select "s"
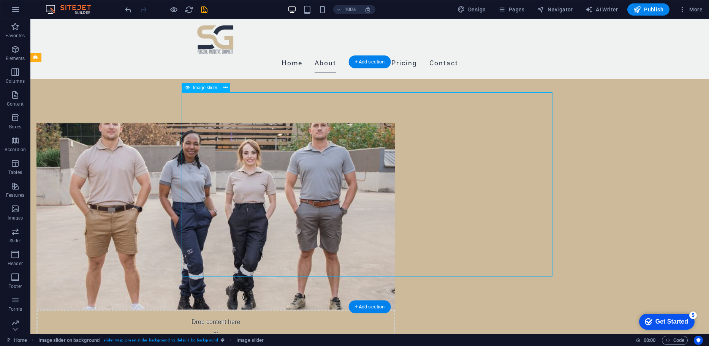
select select "progressive"
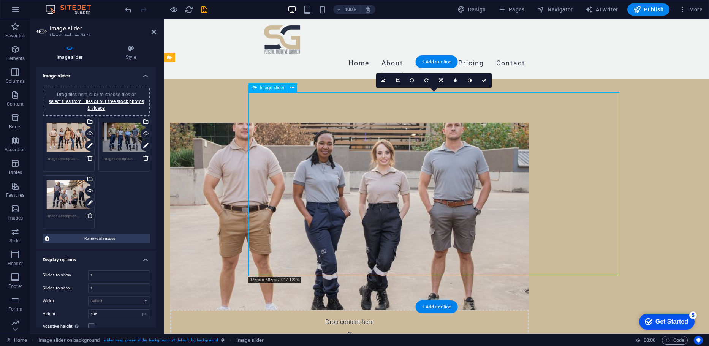
drag, startPoint x: 463, startPoint y: 170, endPoint x: 460, endPoint y: 177, distance: 7.0
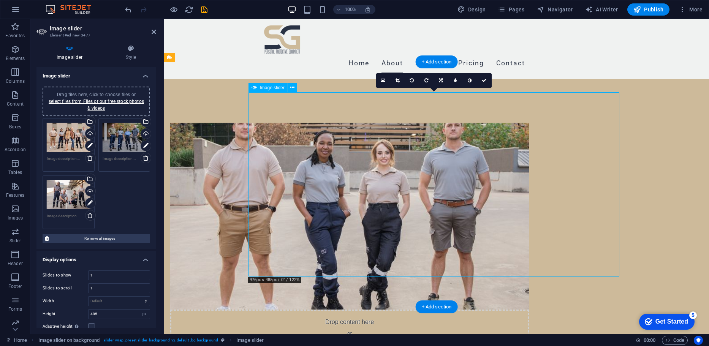
click at [400, 81] on link at bounding box center [398, 80] width 14 height 14
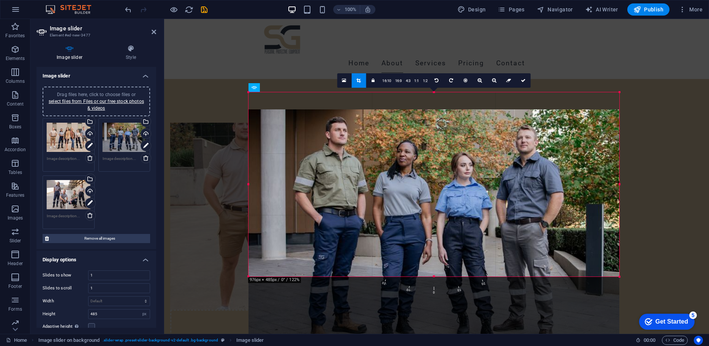
drag, startPoint x: 400, startPoint y: 119, endPoint x: 400, endPoint y: 136, distance: 17.1
click at [400, 136] on div at bounding box center [434, 232] width 371 height 247
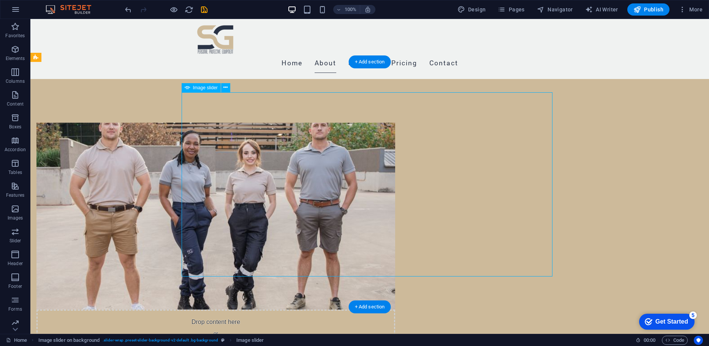
select select "px"
select select "ms"
select select "s"
select select "progressive"
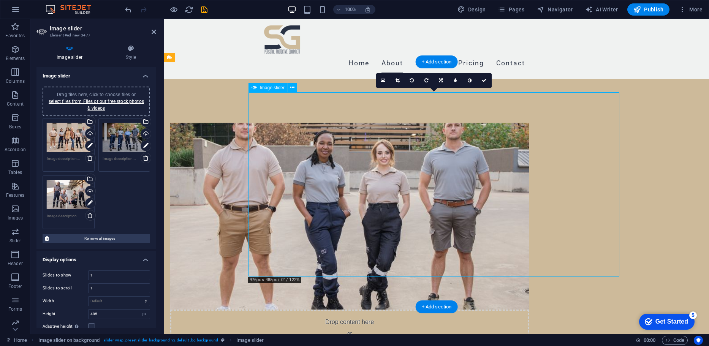
drag, startPoint x: 389, startPoint y: 143, endPoint x: 389, endPoint y: 149, distance: 6.1
click at [399, 77] on link at bounding box center [398, 80] width 14 height 14
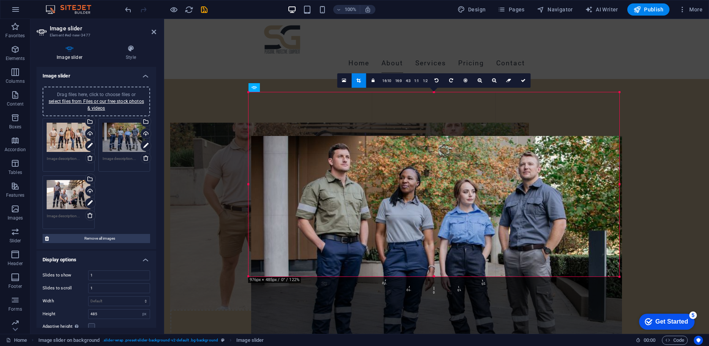
drag, startPoint x: 378, startPoint y: 144, endPoint x: 380, endPoint y: 187, distance: 43.8
click at [380, 187] on div at bounding box center [436, 259] width 371 height 247
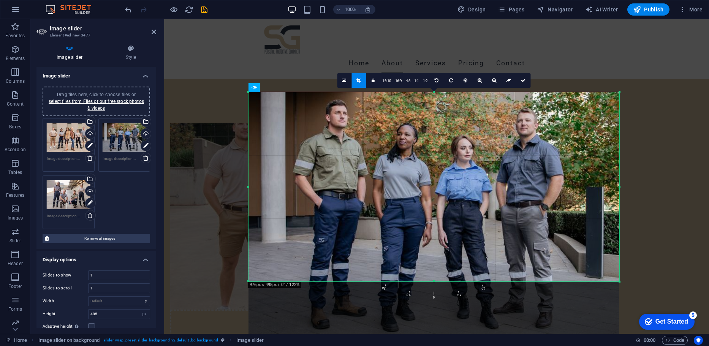
click at [250, 92] on div "180 170 160 150 140 130 120 110 100 90 80 70 60 50 40 30 20 10 0 -10 -20 -30 -4…" at bounding box center [434, 186] width 371 height 189
click at [625, 137] on div at bounding box center [434, 216] width 386 height 262
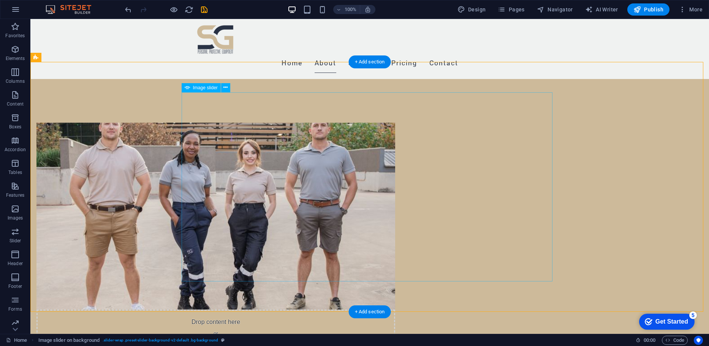
select select "px"
select select "ms"
select select "s"
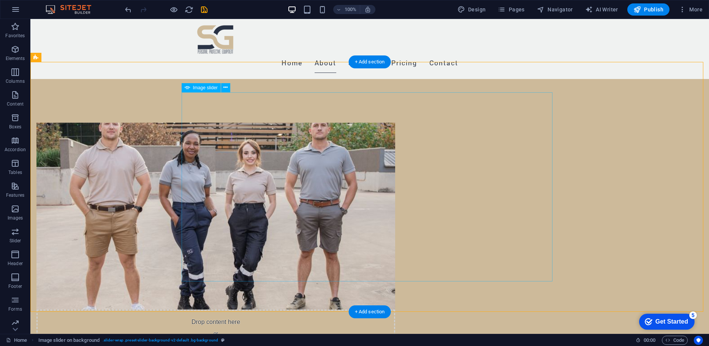
select select "progressive"
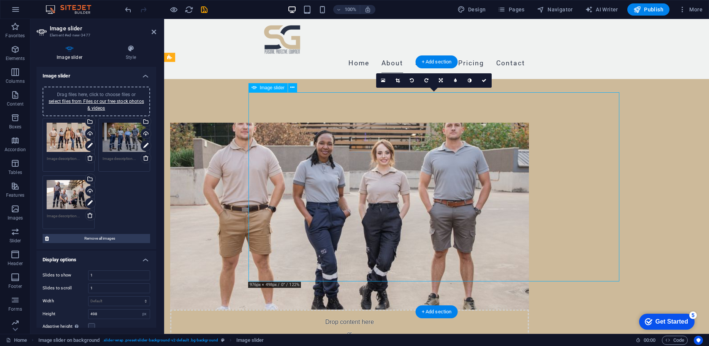
drag, startPoint x: 620, startPoint y: 155, endPoint x: 485, endPoint y: 154, distance: 134.9
click at [401, 80] on link at bounding box center [398, 80] width 14 height 14
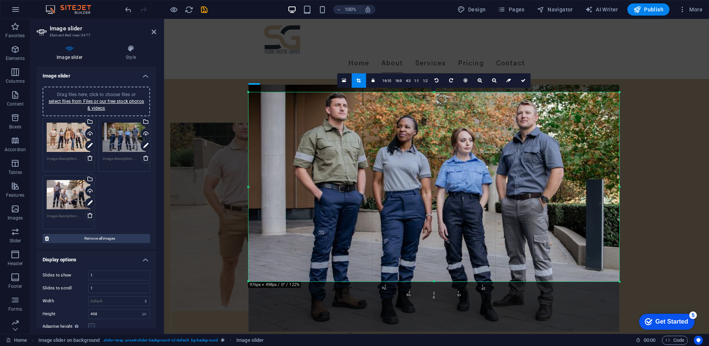
drag, startPoint x: 409, startPoint y: 147, endPoint x: 409, endPoint y: 139, distance: 7.6
click at [409, 139] on div at bounding box center [434, 208] width 371 height 247
click at [621, 163] on div at bounding box center [619, 186] width 3 height 189
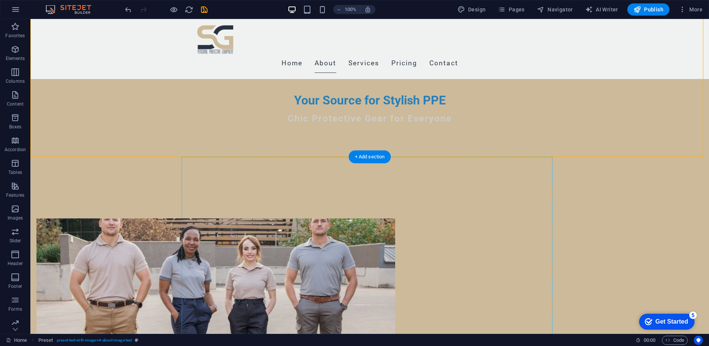
scroll to position [277, 0]
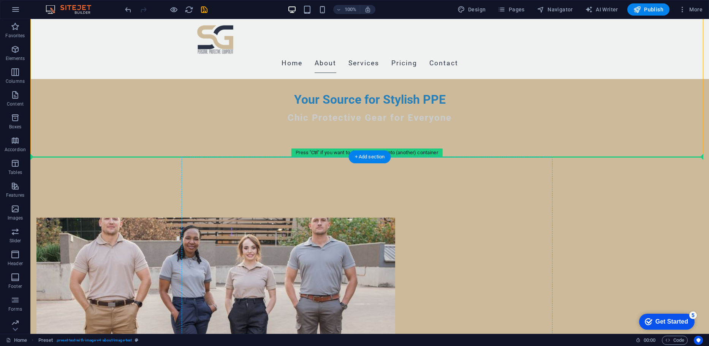
drag, startPoint x: 380, startPoint y: 116, endPoint x: 479, endPoint y: 260, distance: 175.3
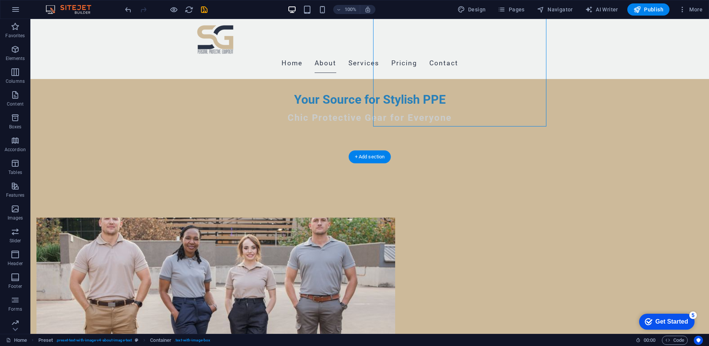
drag, startPoint x: 380, startPoint y: 84, endPoint x: 371, endPoint y: 135, distance: 51.0
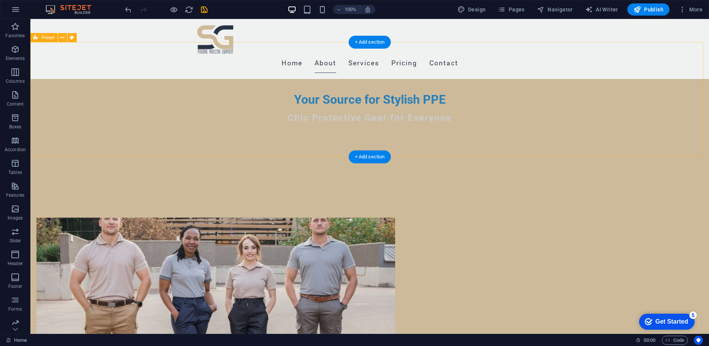
scroll to position [144, 0]
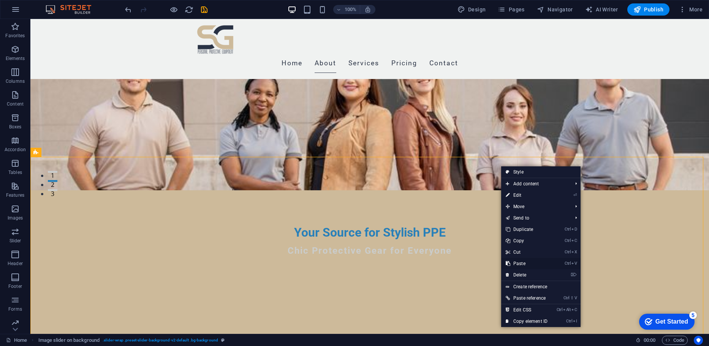
click at [540, 266] on link "Ctrl V Paste" at bounding box center [526, 263] width 51 height 11
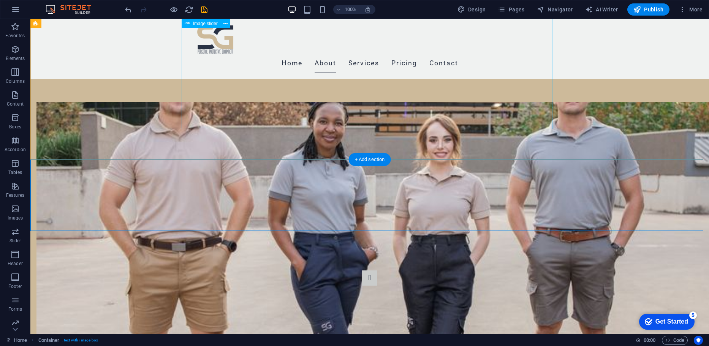
scroll to position [391, 0]
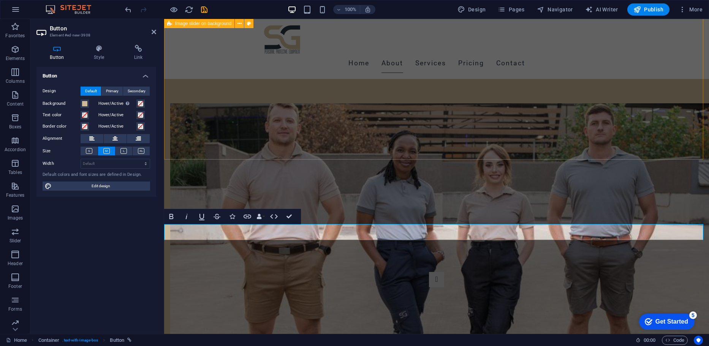
drag, startPoint x: 611, startPoint y: 144, endPoint x: 742, endPoint y: 144, distance: 131.1
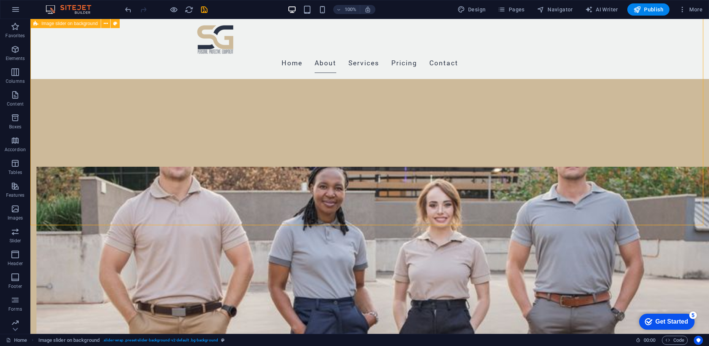
scroll to position [325, 0]
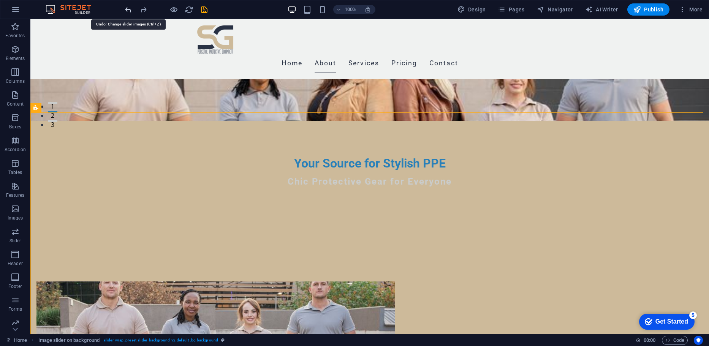
scroll to position [133, 0]
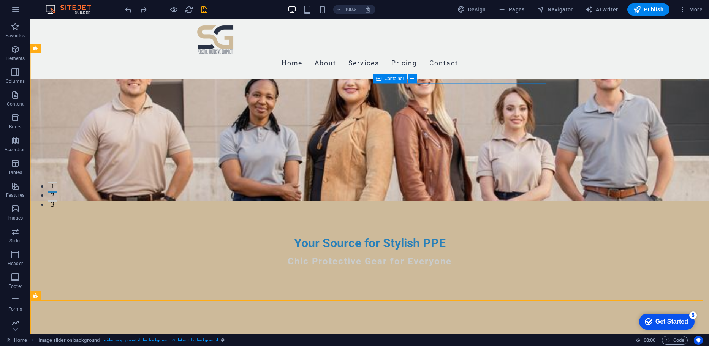
click at [377, 82] on icon at bounding box center [378, 78] width 5 height 9
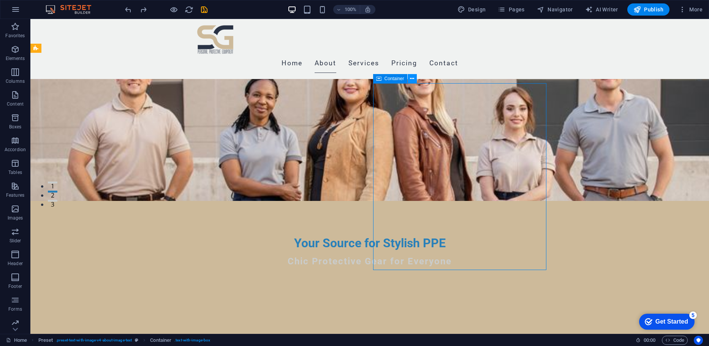
click at [409, 82] on button at bounding box center [412, 78] width 9 height 9
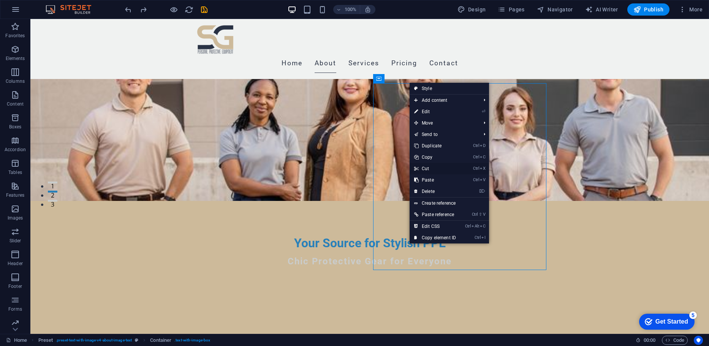
click at [458, 164] on link "Ctrl X Cut" at bounding box center [435, 168] width 51 height 11
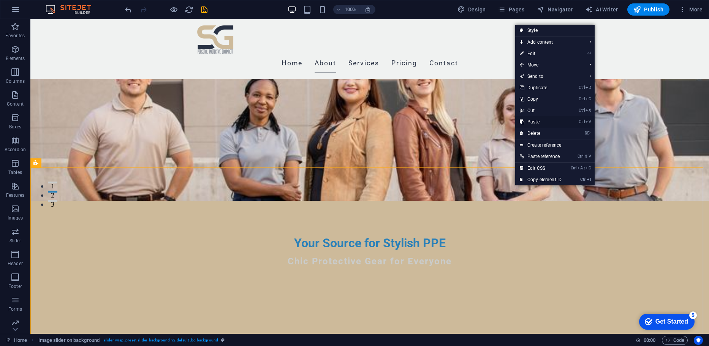
click at [536, 125] on link "Ctrl V Paste" at bounding box center [540, 121] width 51 height 11
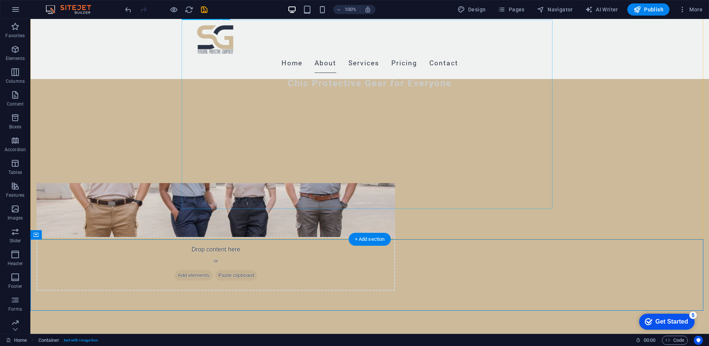
scroll to position [410, 0]
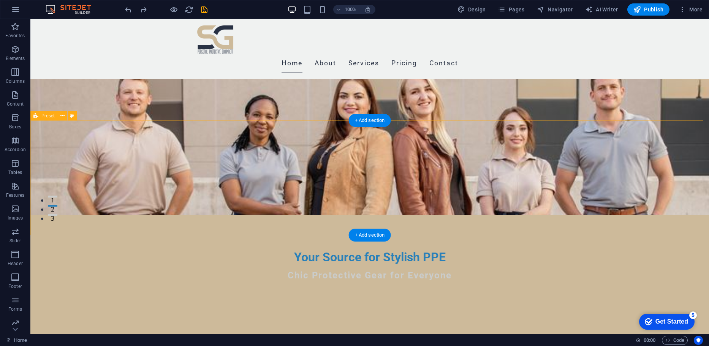
scroll to position [54, 0]
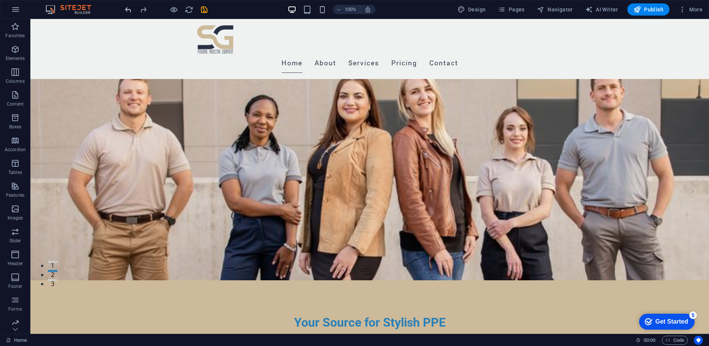
click at [221, 157] on div "Container" at bounding box center [205, 158] width 34 height 9
click at [227, 157] on icon at bounding box center [227, 158] width 4 height 8
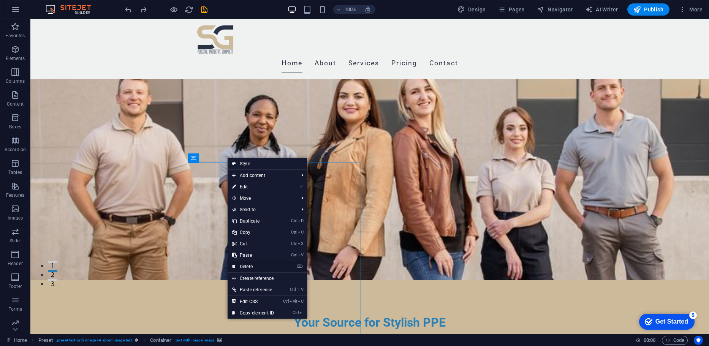
click at [244, 265] on link "⌦ Delete" at bounding box center [253, 266] width 51 height 11
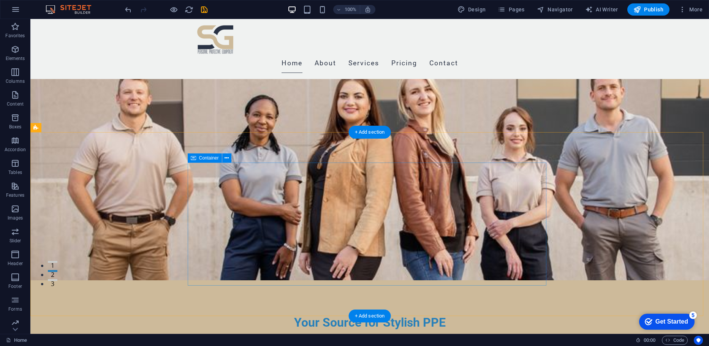
drag, startPoint x: 229, startPoint y: 167, endPoint x: 241, endPoint y: 218, distance: 52.0
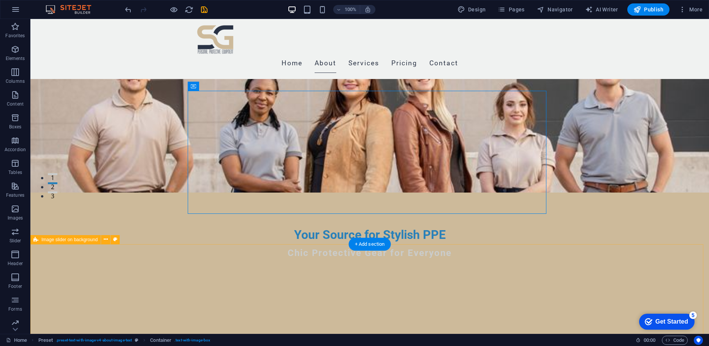
scroll to position [173, 0]
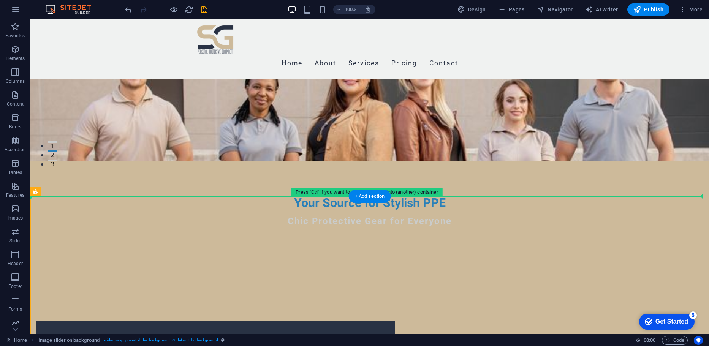
drag, startPoint x: 409, startPoint y: 209, endPoint x: 380, endPoint y: 169, distance: 49.3
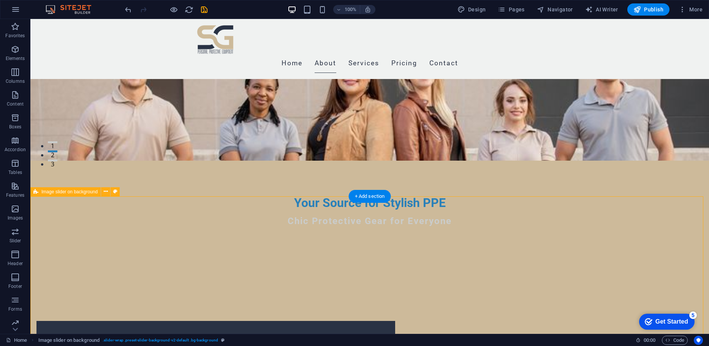
click at [104, 193] on icon at bounding box center [106, 192] width 4 height 8
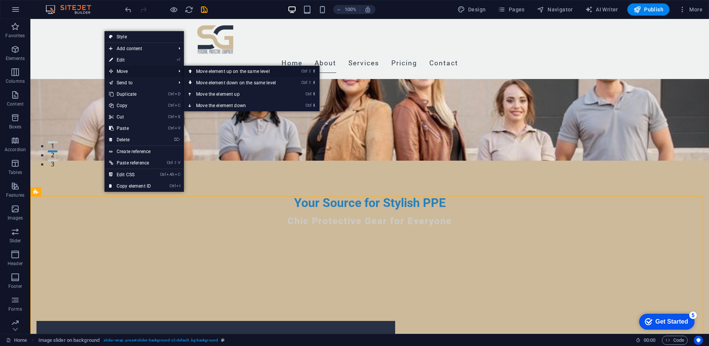
click at [197, 75] on link "Ctrl ⇧ ⬆ Move element up on the same level" at bounding box center [237, 71] width 107 height 11
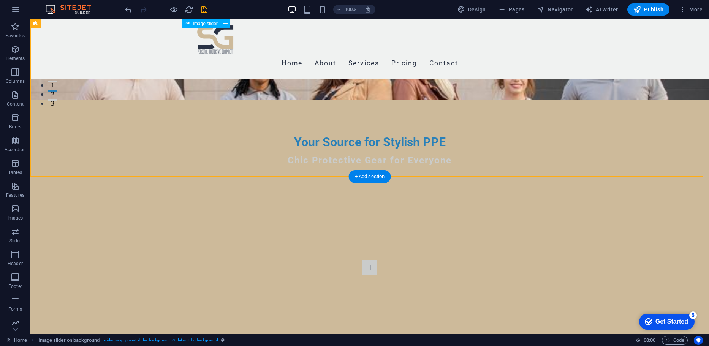
scroll to position [134, 0]
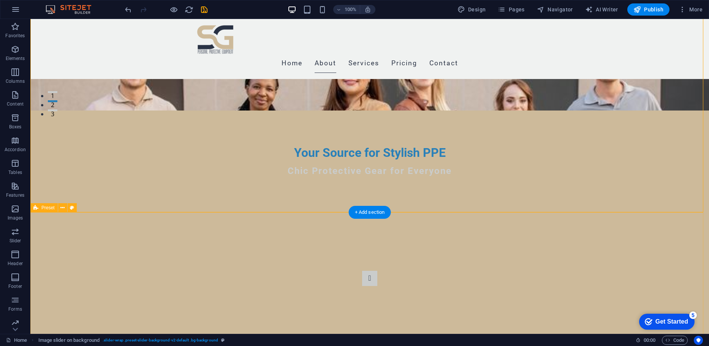
drag, startPoint x: 610, startPoint y: 220, endPoint x: 602, endPoint y: 225, distance: 9.5
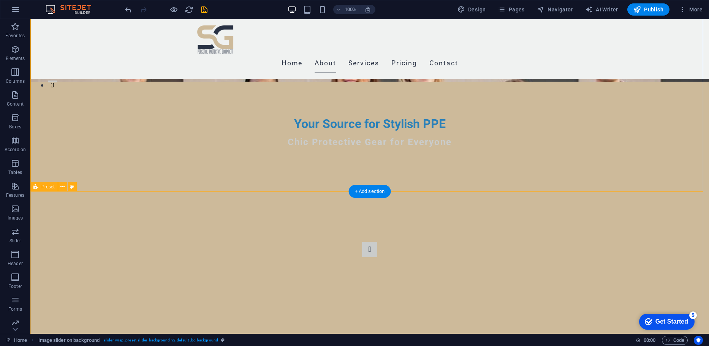
scroll to position [254, 0]
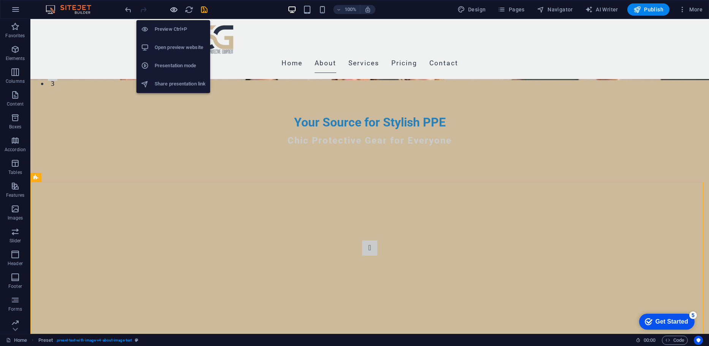
click at [175, 13] on icon "button" at bounding box center [174, 9] width 9 height 9
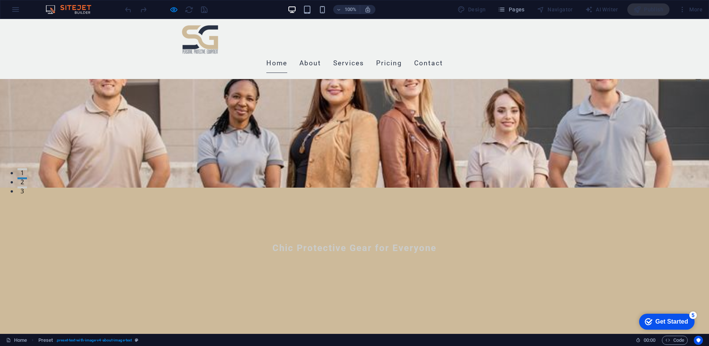
scroll to position [39, 0]
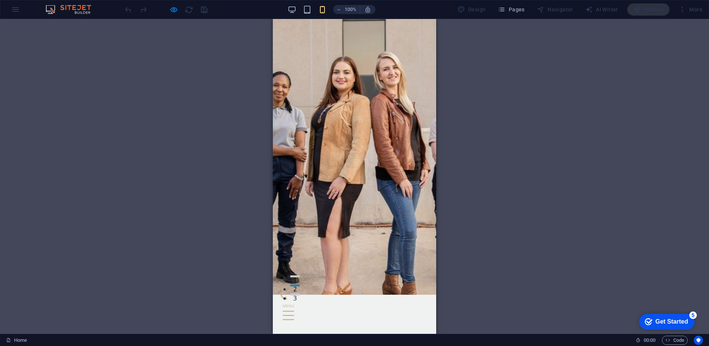
click at [501, 137] on div "H2 Banner Banner Container Menu Menu Bar Container Gallery Gallery Gallery Cont…" at bounding box center [354, 176] width 709 height 315
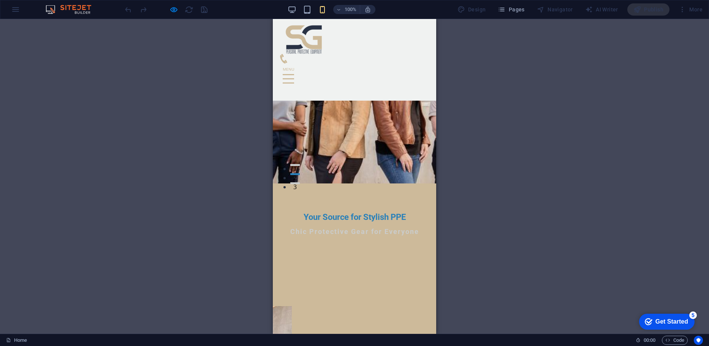
scroll to position [153, 0]
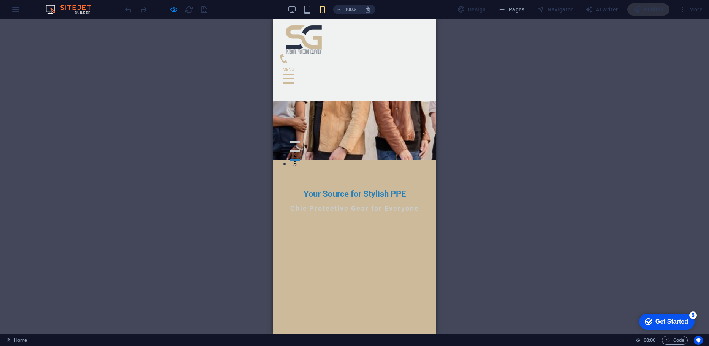
scroll to position [147, 0]
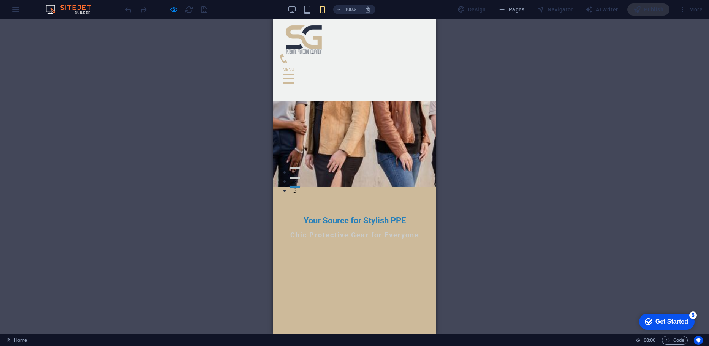
drag, startPoint x: 168, startPoint y: 8, endPoint x: 189, endPoint y: 13, distance: 21.7
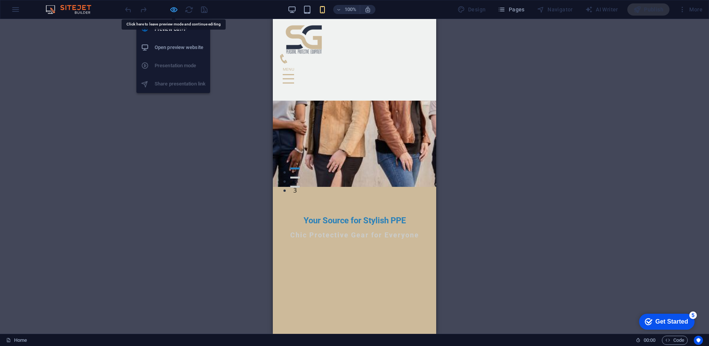
click at [174, 13] on icon "button" at bounding box center [174, 9] width 9 height 9
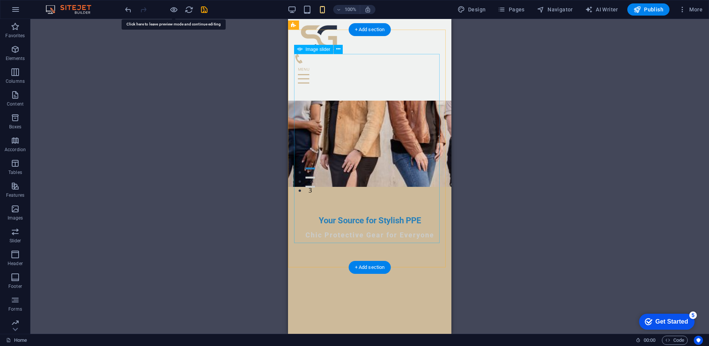
select select "px"
select select "ms"
select select "s"
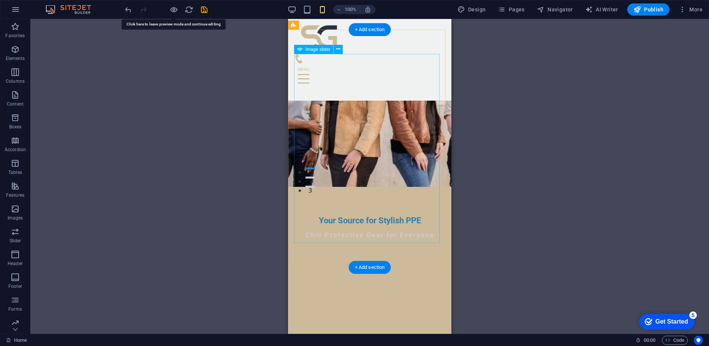
select select "progressive"
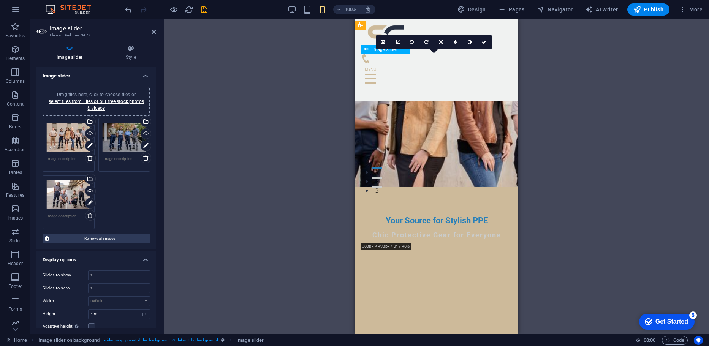
drag, startPoint x: 381, startPoint y: 182, endPoint x: 389, endPoint y: 184, distance: 8.6
click at [398, 39] on link at bounding box center [398, 42] width 14 height 14
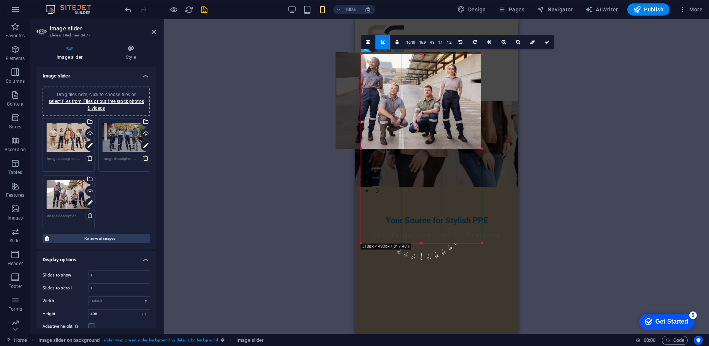
drag, startPoint x: 362, startPoint y: 147, endPoint x: 387, endPoint y: 163, distance: 29.7
click at [387, 163] on div "180 170 160 150 140 130 120 110 100 90 80 70 60 50 40 30 20 10 0 -10 -20 -30 -4…" at bounding box center [421, 148] width 121 height 189
drag, startPoint x: 480, startPoint y: 150, endPoint x: 464, endPoint y: 146, distance: 16.5
click at [467, 146] on div at bounding box center [468, 148] width 3 height 189
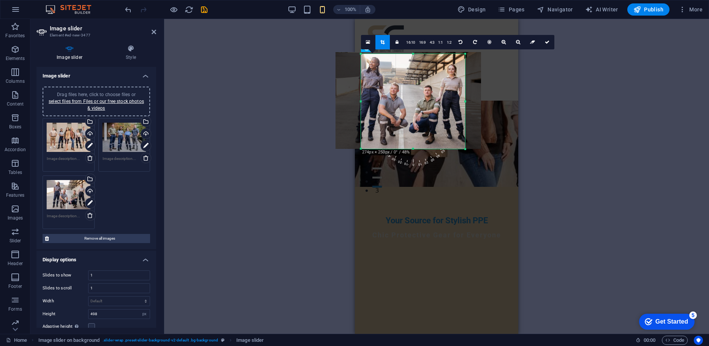
click at [587, 152] on div "Drag and drop a file to add it H2 Banner Banner Container Menu Menu Bar Contain…" at bounding box center [436, 176] width 545 height 315
click at [564, 134] on div "Drag and drop a file to add it H2 Banner Banner Container Menu Menu Bar Contain…" at bounding box center [436, 176] width 545 height 315
click at [383, 41] on icon at bounding box center [382, 42] width 4 height 5
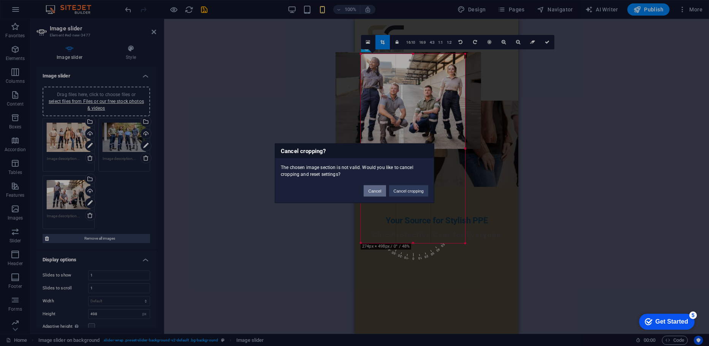
click at [373, 191] on button "Cancel" at bounding box center [375, 190] width 22 height 11
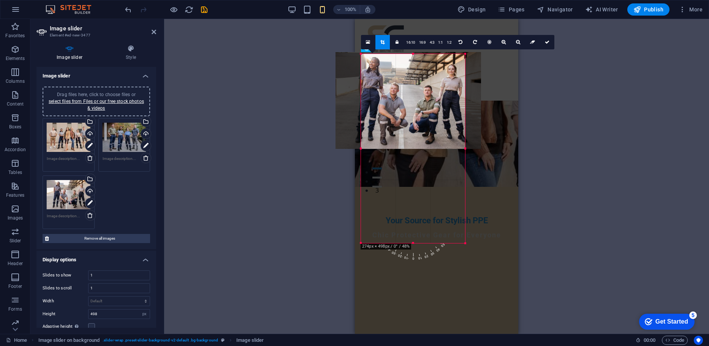
click at [328, 187] on div "Drag and drop a file to add it H2 Banner Banner Container Menu Menu Bar Contain…" at bounding box center [436, 176] width 545 height 315
click at [522, 161] on div "Drag and drop a file to add it H2 Banner Banner Container Menu Menu Bar Contain…" at bounding box center [436, 176] width 545 height 315
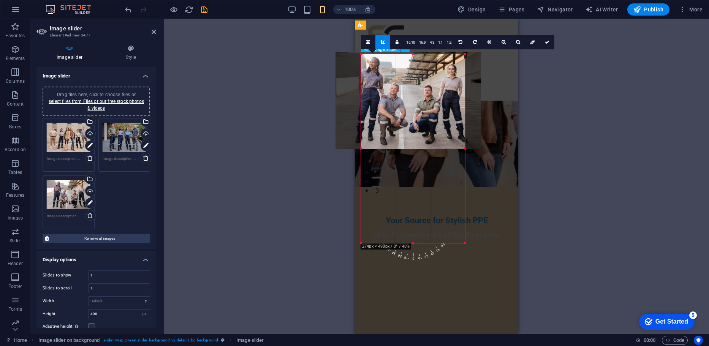
click at [550, 44] on link at bounding box center [547, 42] width 14 height 14
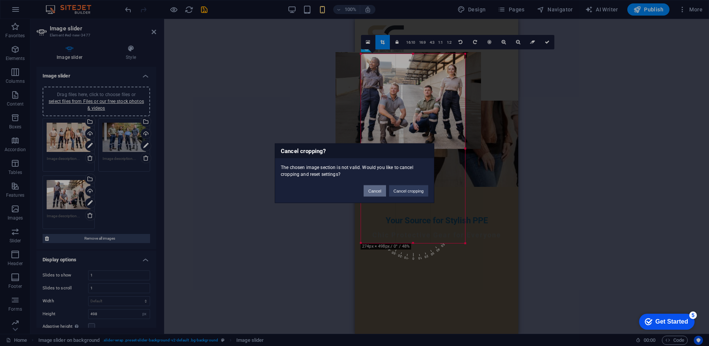
click at [364, 192] on button "Cancel" at bounding box center [375, 190] width 22 height 11
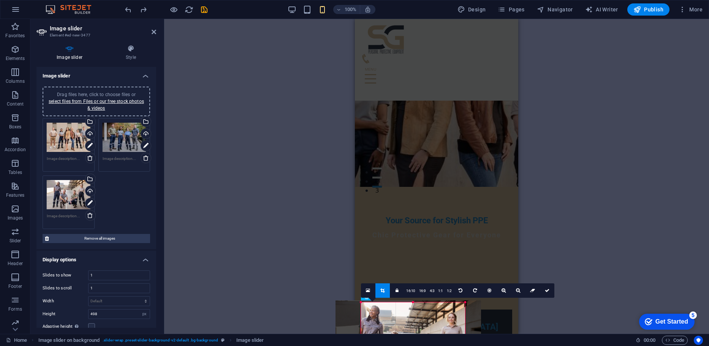
click at [210, 71] on div "Drag and drop a file to add it H2 Banner Banner Container Menu Menu Bar Contain…" at bounding box center [436, 176] width 545 height 315
click at [254, 95] on div "Drag and drop a file to add it H2 Banner Banner Container Menu Menu Bar Contain…" at bounding box center [436, 176] width 545 height 315
click at [330, 91] on div "Drag and drop a file to add it H2 Banner Banner Container Menu Menu Bar Contain…" at bounding box center [436, 176] width 545 height 315
click at [553, 293] on link at bounding box center [547, 291] width 14 height 14
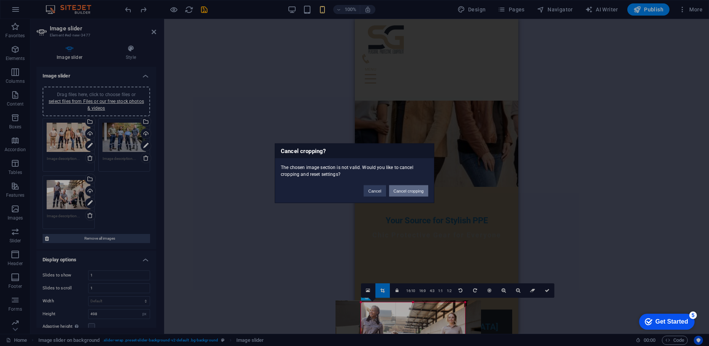
click at [403, 192] on button "Cancel cropping" at bounding box center [409, 190] width 40 height 11
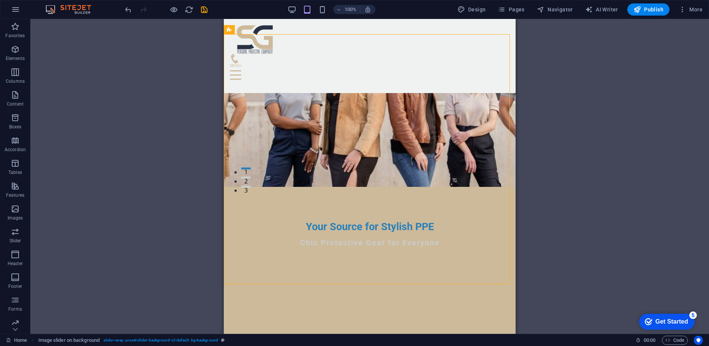
click at [546, 86] on div "Drag and drop a file to add it H2 Banner Banner Container Menu Menu Bar Contain…" at bounding box center [369, 176] width 679 height 315
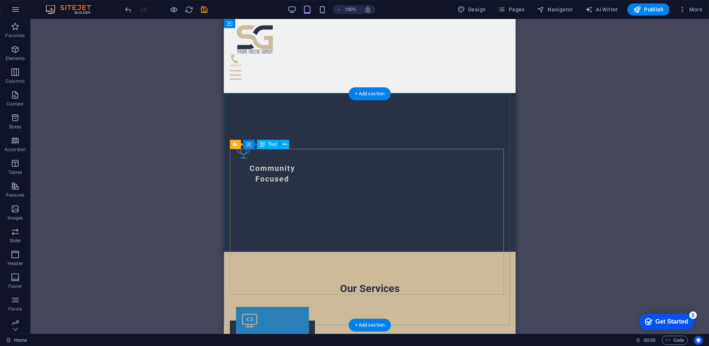
scroll to position [1000, 0]
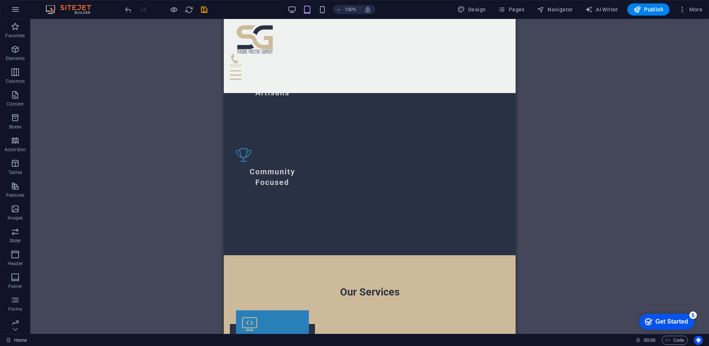
click at [289, 2] on div "100% Design Pages Navigator AI Writer Publish More" at bounding box center [354, 9] width 709 height 18
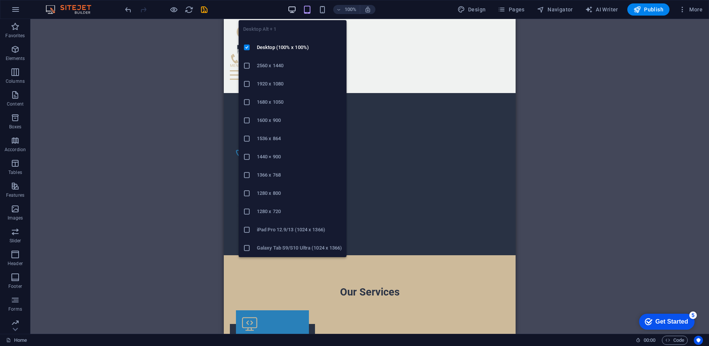
click at [0, 0] on icon "button" at bounding box center [0, 0] width 0 height 0
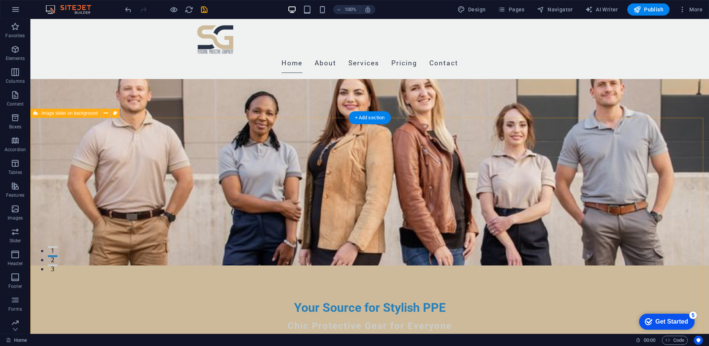
scroll to position [68, 0]
drag, startPoint x: 588, startPoint y: 154, endPoint x: 588, endPoint y: 164, distance: 10.3
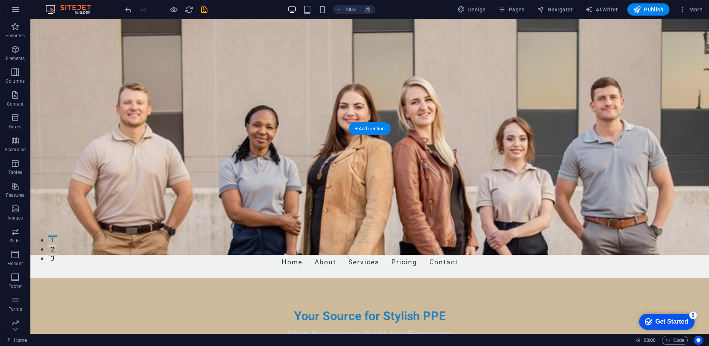
scroll to position [0, 0]
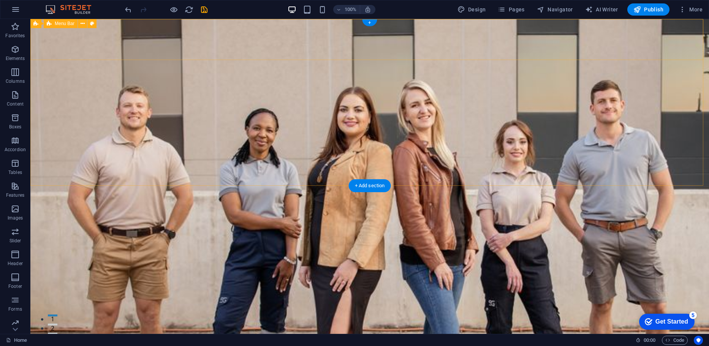
click at [588, 297] on div "Home About Services Pricing Contact" at bounding box center [369, 327] width 679 height 60
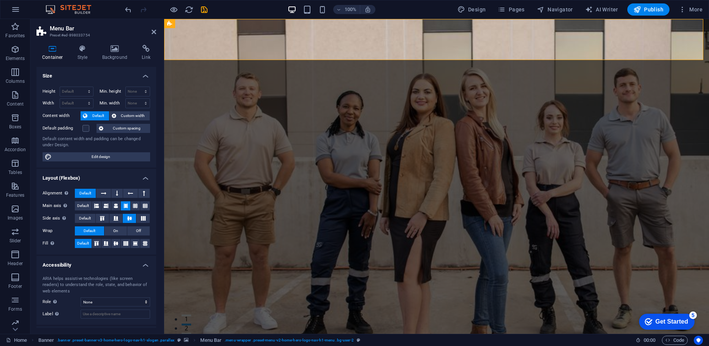
click at [120, 36] on h3 "Preset #ed-898033754" at bounding box center [95, 35] width 91 height 7
click at [122, 48] on icon at bounding box center [115, 49] width 37 height 8
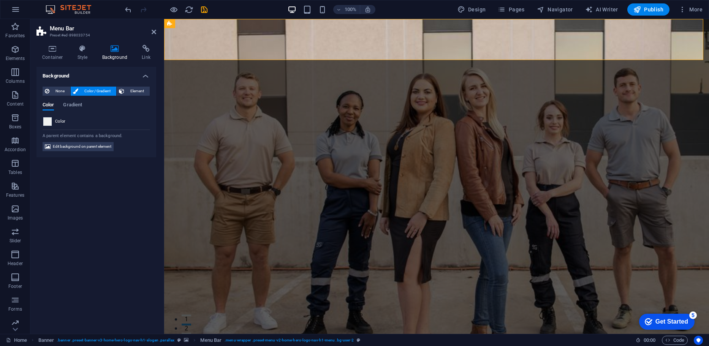
click at [48, 121] on span at bounding box center [47, 121] width 8 height 8
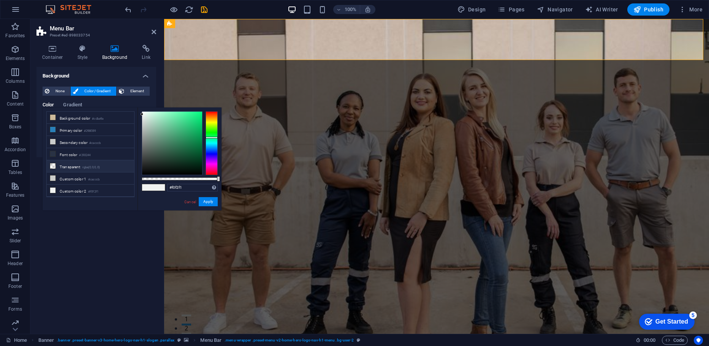
click at [61, 162] on li "Transparent rgba(0,0,0,.0)" at bounding box center [90, 166] width 87 height 12
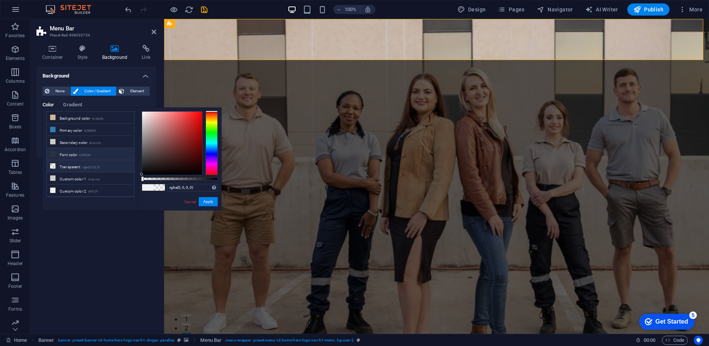
click at [57, 154] on li "Font color #293244" at bounding box center [90, 154] width 87 height 12
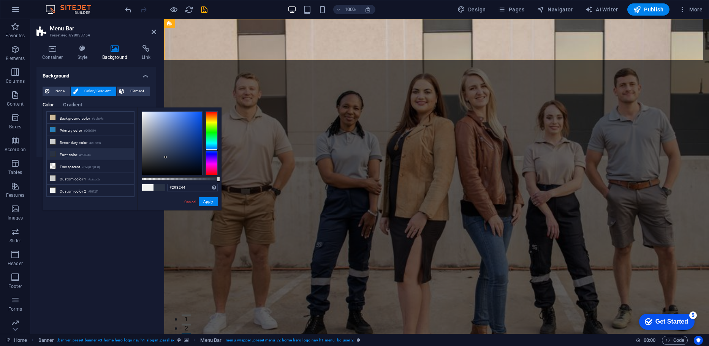
click at [52, 148] on li "Font color #293244" at bounding box center [90, 154] width 87 height 12
click at [49, 144] on li "Secondary color #cacccb" at bounding box center [90, 142] width 87 height 12
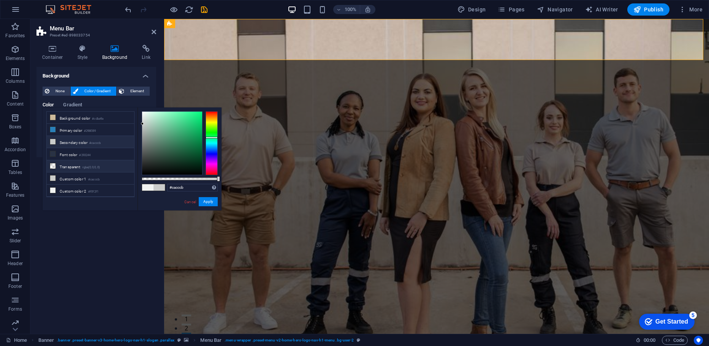
click at [71, 164] on li "Transparent rgba(0,0,0,.0)" at bounding box center [90, 166] width 87 height 12
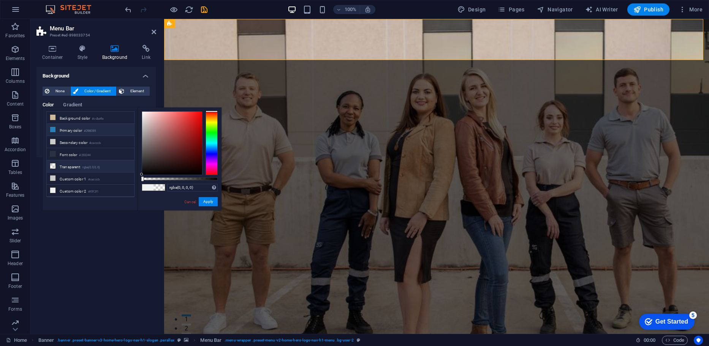
click at [63, 125] on li "Primary color #2980B9" at bounding box center [90, 130] width 87 height 12
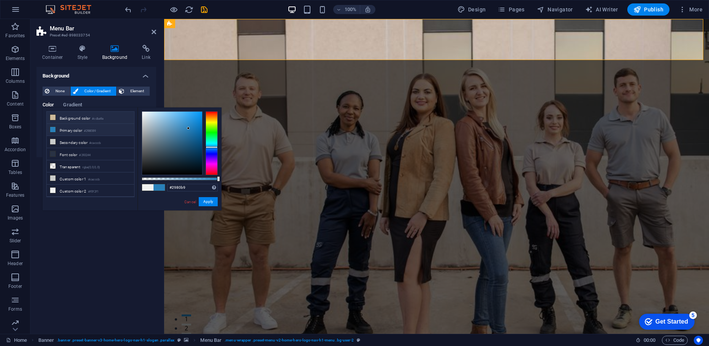
click at [70, 116] on li "Background color #cdba9a" at bounding box center [90, 118] width 87 height 12
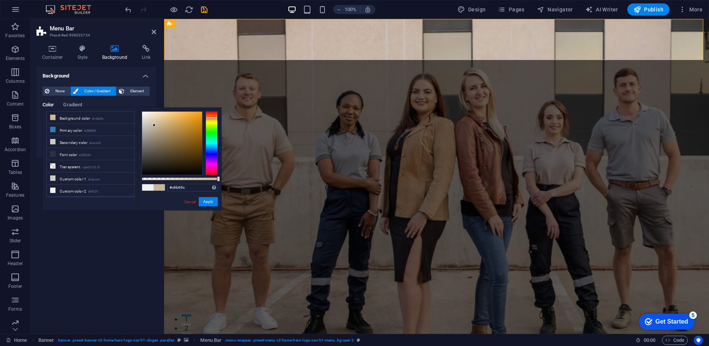
click at [154, 125] on div at bounding box center [172, 143] width 60 height 63
type input "#ab9a7d"
click at [158, 132] on div at bounding box center [172, 143] width 60 height 63
click at [206, 203] on button "Apply" at bounding box center [208, 201] width 19 height 9
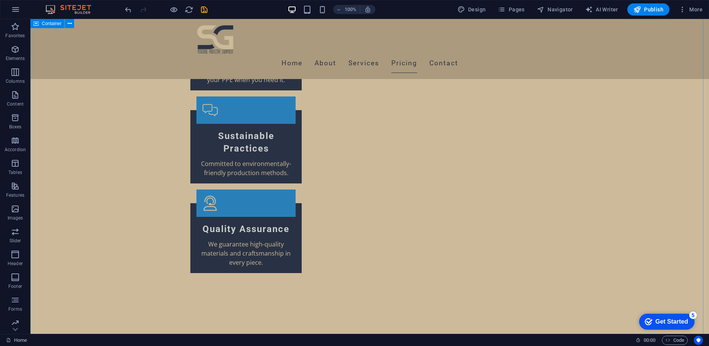
scroll to position [1494, 0]
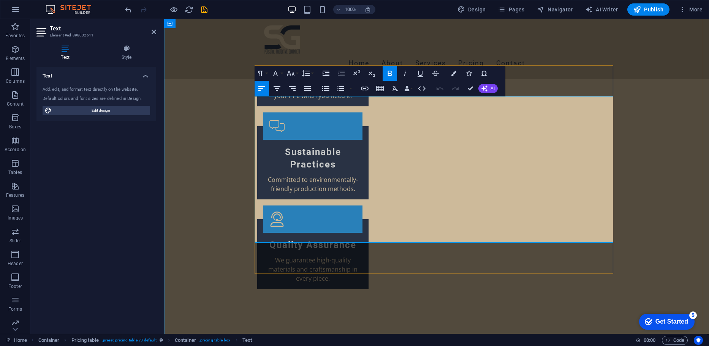
drag, startPoint x: 277, startPoint y: 101, endPoint x: 250, endPoint y: 98, distance: 26.8
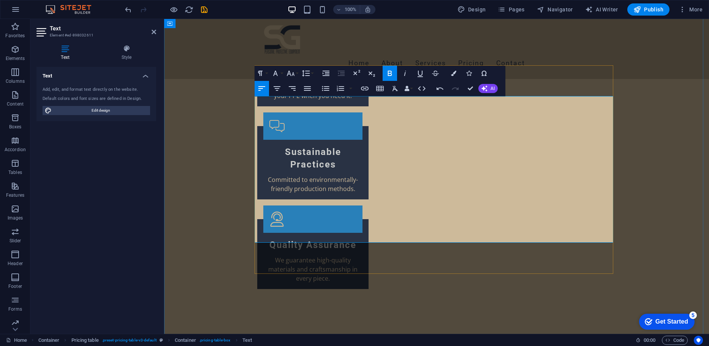
drag, startPoint x: 390, startPoint y: 117, endPoint x: 258, endPoint y: 119, distance: 132.3
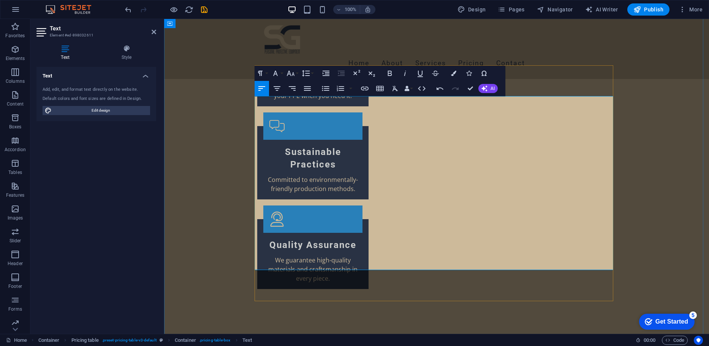
click at [120, 193] on icon "undo" at bounding box center [112, 200] width 13 height 15
drag, startPoint x: 298, startPoint y: 144, endPoint x: 259, endPoint y: 115, distance: 48.8
drag, startPoint x: 312, startPoint y: 146, endPoint x: 259, endPoint y: 111, distance: 64.2
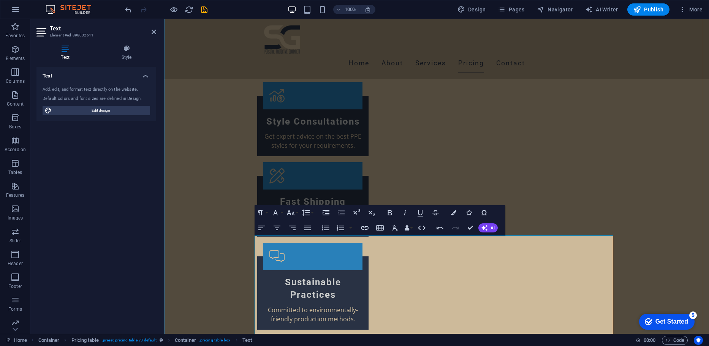
scroll to position [1368, 0]
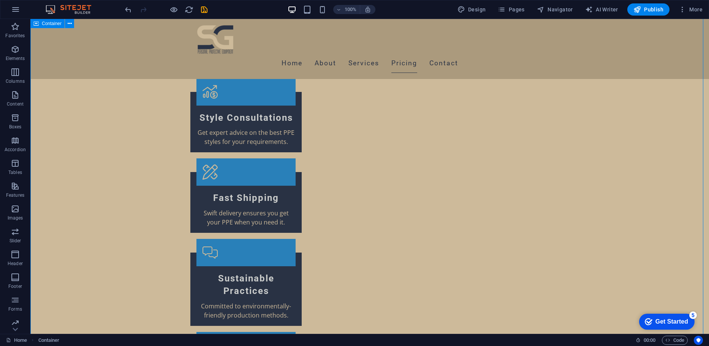
click at [231, 188] on button at bounding box center [234, 187] width 9 height 9
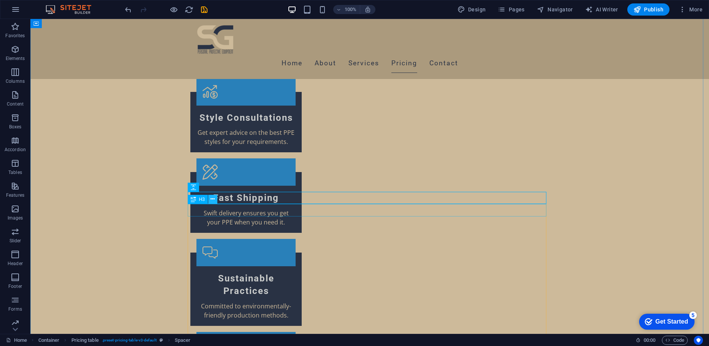
click at [209, 202] on button at bounding box center [212, 199] width 9 height 9
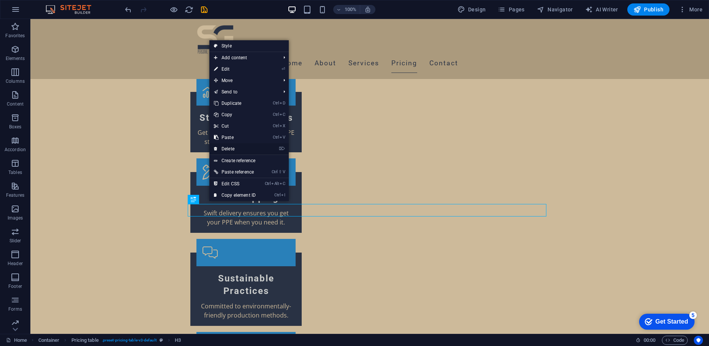
click at [237, 147] on link "⌦ Delete" at bounding box center [234, 148] width 51 height 11
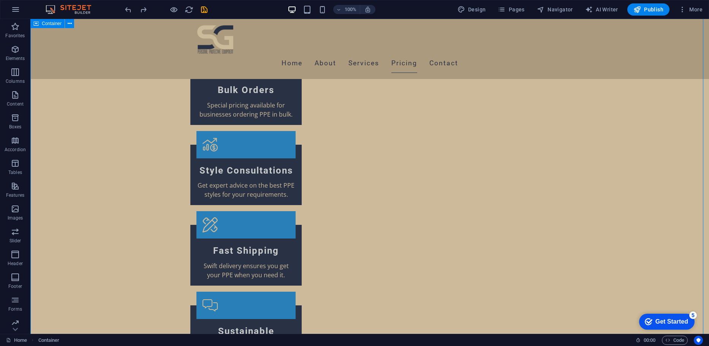
scroll to position [1287, 0]
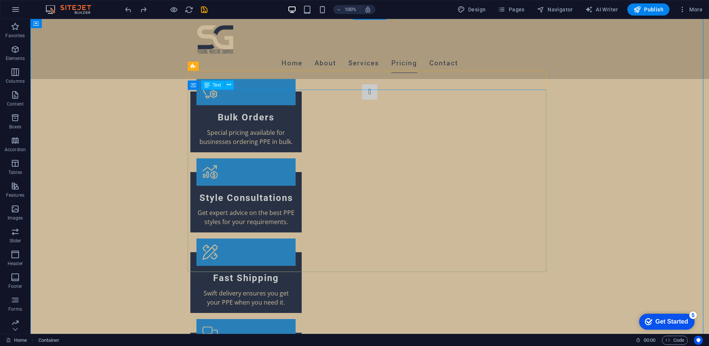
click at [229, 85] on icon at bounding box center [227, 85] width 4 height 8
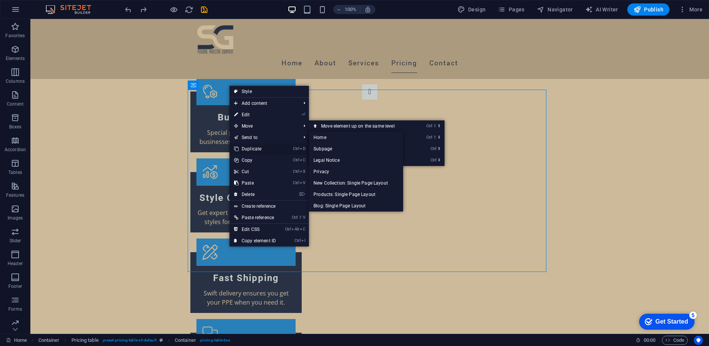
click at [253, 146] on link "Ctrl D Duplicate" at bounding box center [255, 148] width 51 height 11
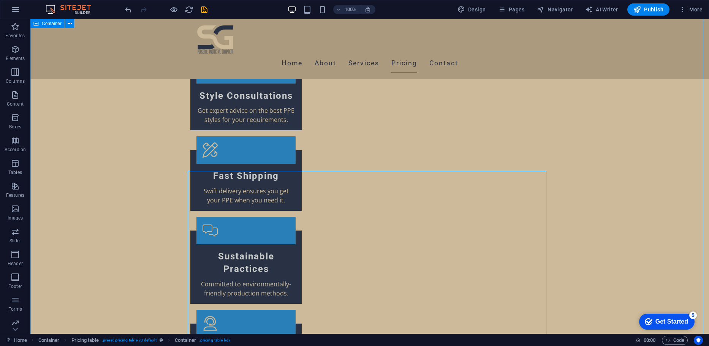
scroll to position [1381, 0]
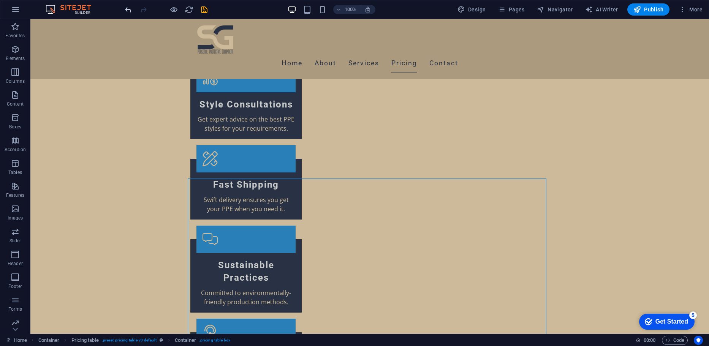
click at [173, 306] on icon "undo" at bounding box center [179, 313] width 13 height 15
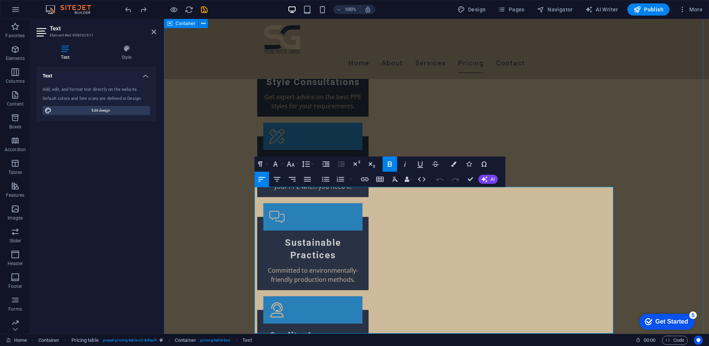
drag, startPoint x: 276, startPoint y: 192, endPoint x: 252, endPoint y: 188, distance: 24.6
drag, startPoint x: 376, startPoint y: 212, endPoint x: 257, endPoint y: 215, distance: 119.0
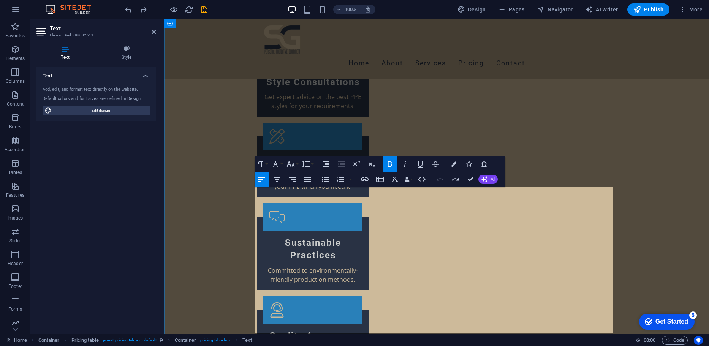
drag, startPoint x: 278, startPoint y: 195, endPoint x: 250, endPoint y: 186, distance: 28.6
drag, startPoint x: 382, startPoint y: 206, endPoint x: 259, endPoint y: 206, distance: 123.2
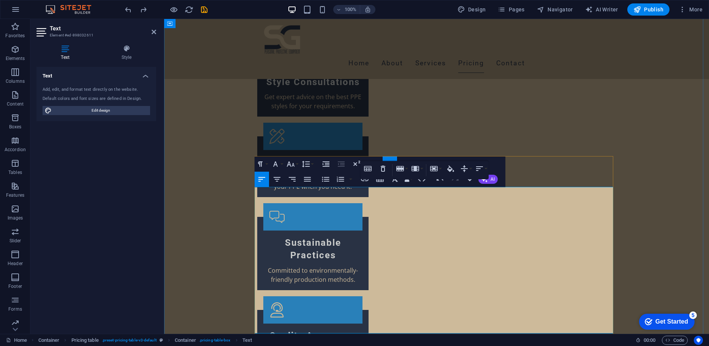
drag, startPoint x: 278, startPoint y: 194, endPoint x: 258, endPoint y: 192, distance: 20.6
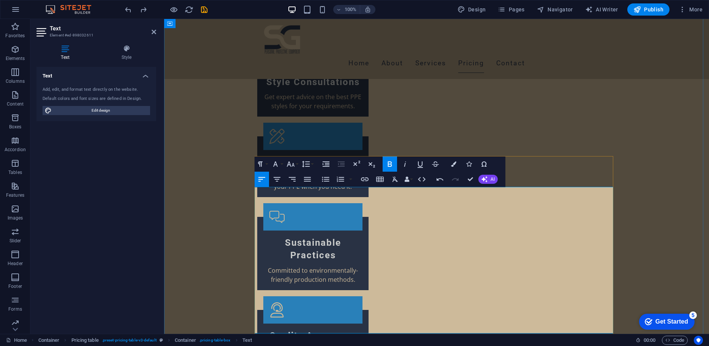
drag, startPoint x: 383, startPoint y: 206, endPoint x: 262, endPoint y: 202, distance: 120.9
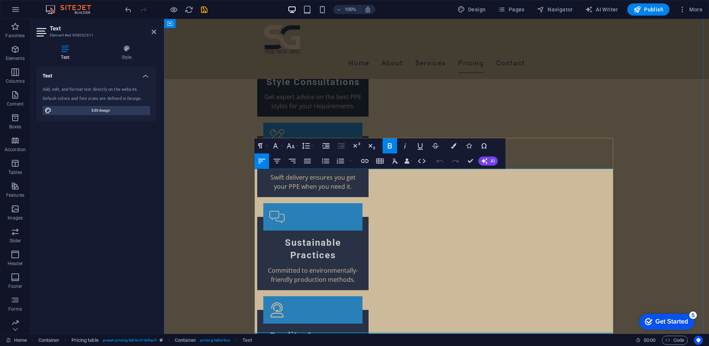
scroll to position [1422, 0]
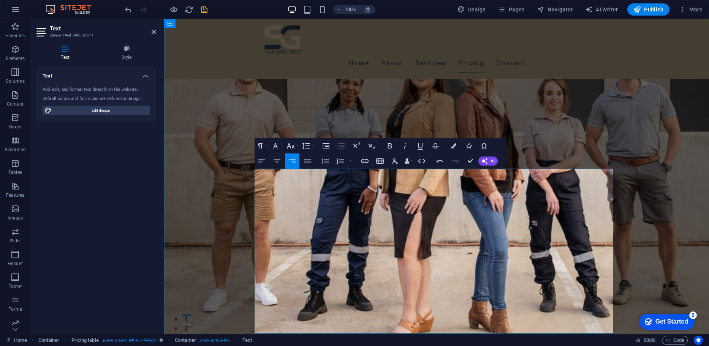
scroll to position [1422, 0]
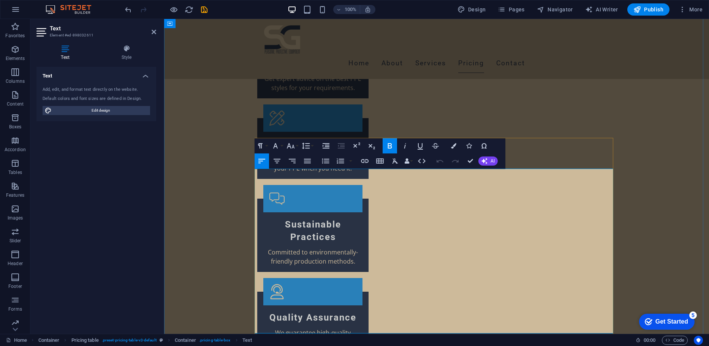
drag, startPoint x: 279, startPoint y: 215, endPoint x: 258, endPoint y: 216, distance: 21.0
drag, startPoint x: 366, startPoint y: 229, endPoint x: 255, endPoint y: 227, distance: 110.6
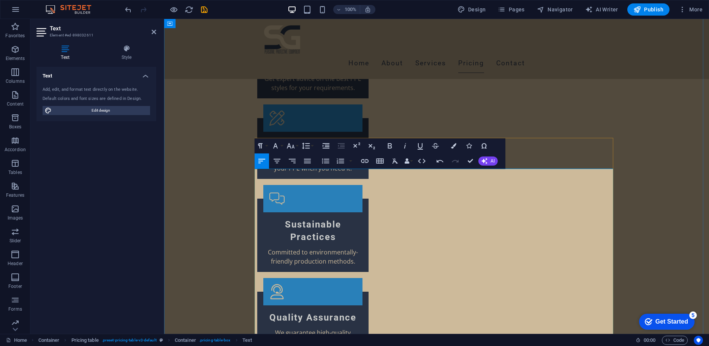
drag, startPoint x: 365, startPoint y: 257, endPoint x: 261, endPoint y: 233, distance: 107.0
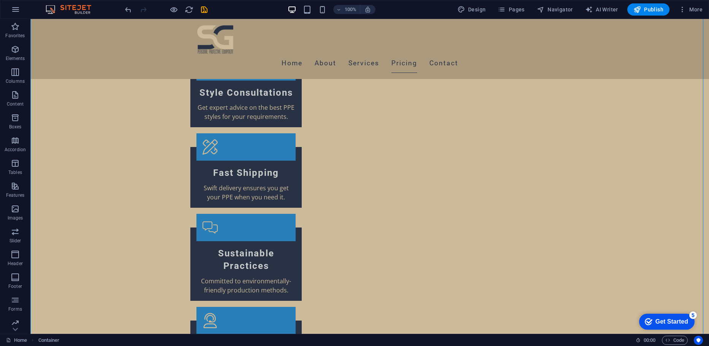
scroll to position [1494, 0]
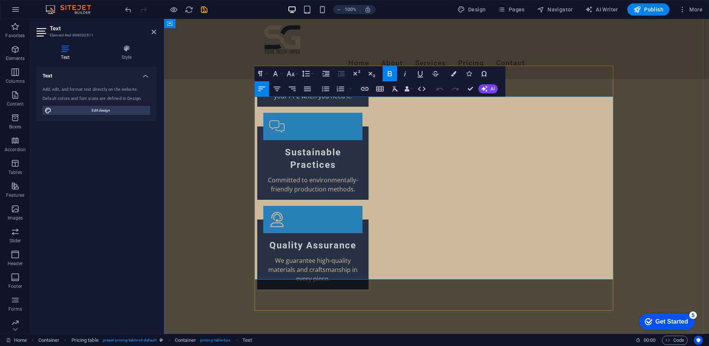
drag, startPoint x: 379, startPoint y: 198, endPoint x: 252, endPoint y: 184, distance: 127.7
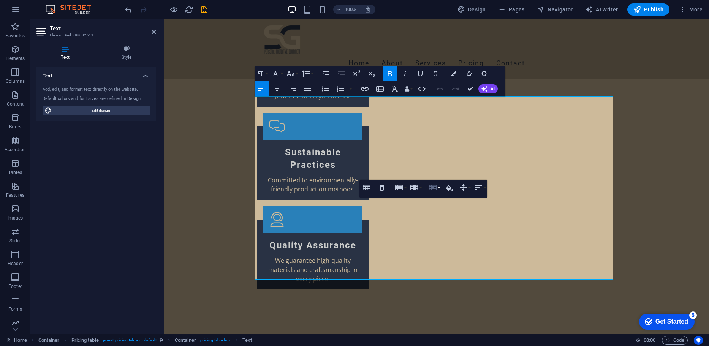
click at [436, 189] on icon "button" at bounding box center [433, 187] width 8 height 5
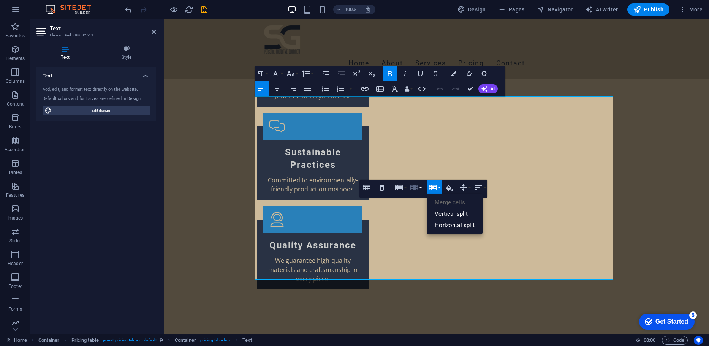
click at [420, 188] on button "Column" at bounding box center [416, 187] width 14 height 15
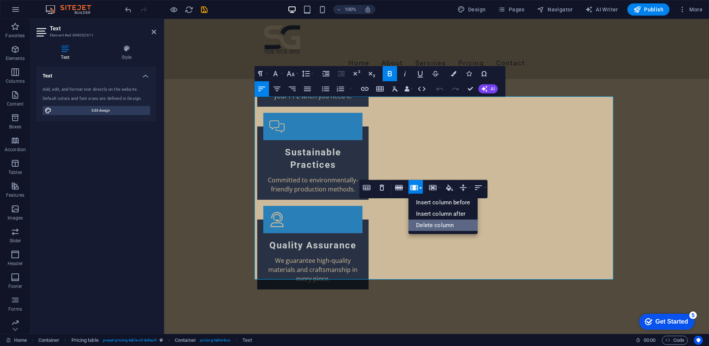
click at [453, 225] on link "Delete column" at bounding box center [443, 225] width 69 height 11
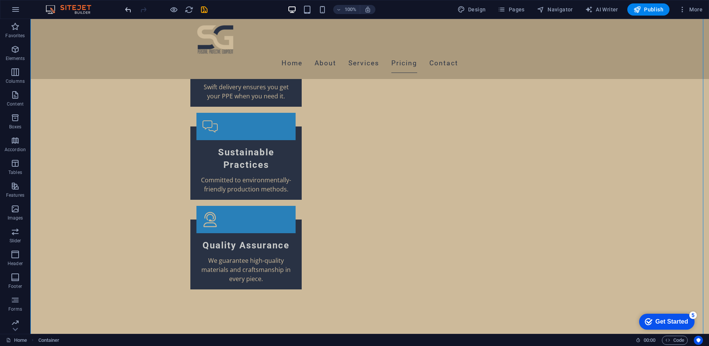
click at [129, 11] on icon "undo" at bounding box center [128, 9] width 9 height 9
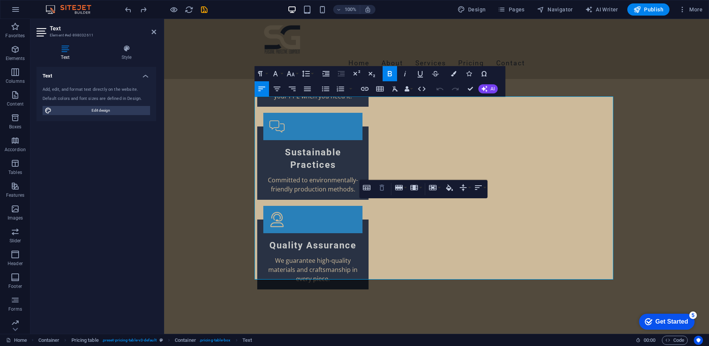
click at [387, 182] on button "Remove Table" at bounding box center [382, 187] width 14 height 15
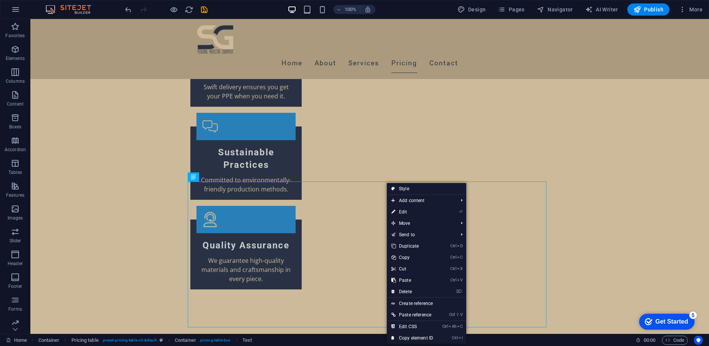
click at [134, 11] on div at bounding box center [166, 9] width 85 height 12
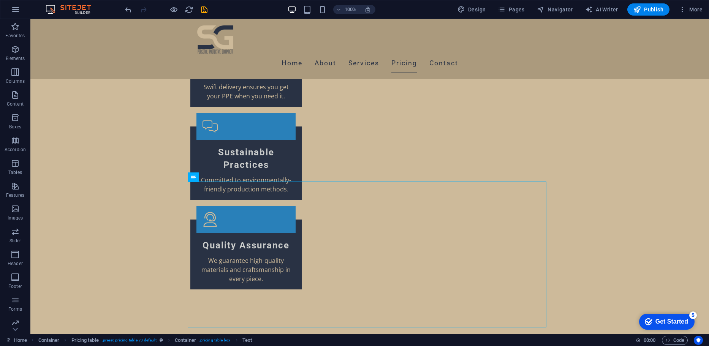
click at [133, 10] on div at bounding box center [166, 9] width 85 height 12
click at [129, 7] on icon "undo" at bounding box center [128, 9] width 9 height 9
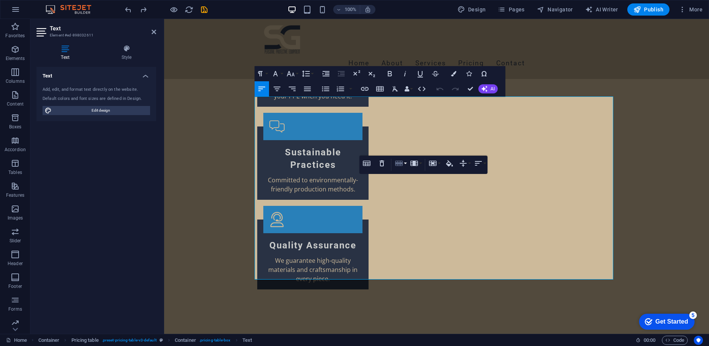
click at [401, 164] on icon "button" at bounding box center [399, 163] width 8 height 5
click at [434, 199] on link "Delete row" at bounding box center [422, 200] width 58 height 11
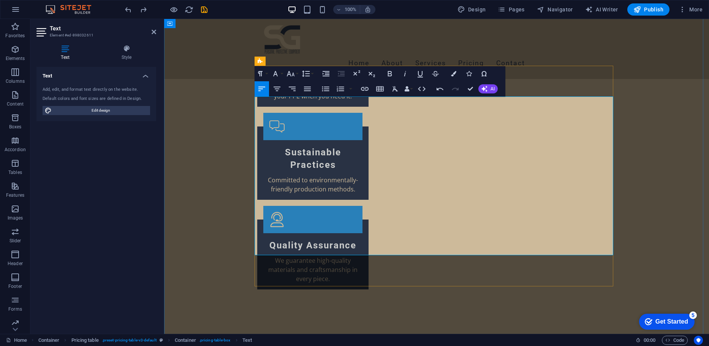
drag, startPoint x: 427, startPoint y: 195, endPoint x: 369, endPoint y: 195, distance: 58.2
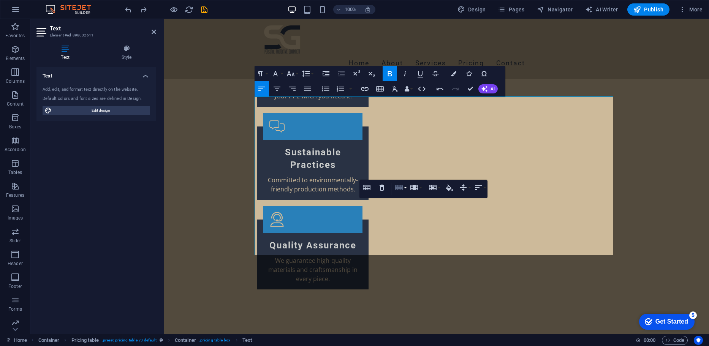
click at [397, 190] on icon "button" at bounding box center [399, 187] width 9 height 9
click at [414, 222] on link "Delete row" at bounding box center [422, 225] width 58 height 11
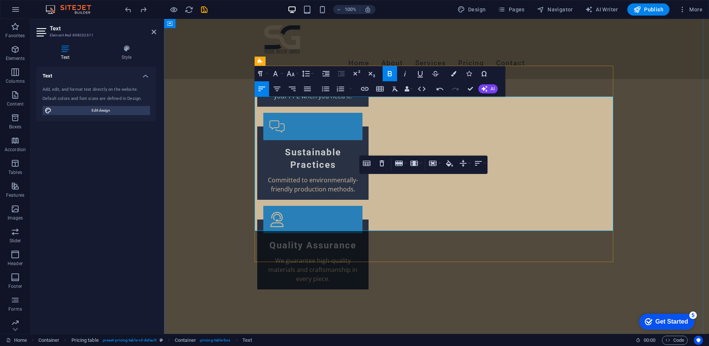
click at [398, 170] on button "Row" at bounding box center [400, 163] width 14 height 15
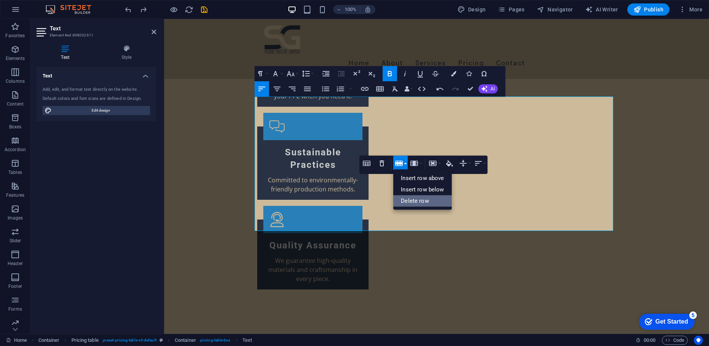
click at [414, 202] on link "Delete row" at bounding box center [422, 200] width 58 height 11
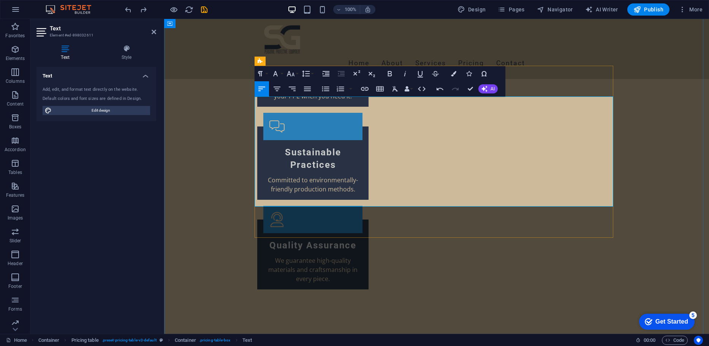
drag, startPoint x: 403, startPoint y: 198, endPoint x: 258, endPoint y: 187, distance: 145.6
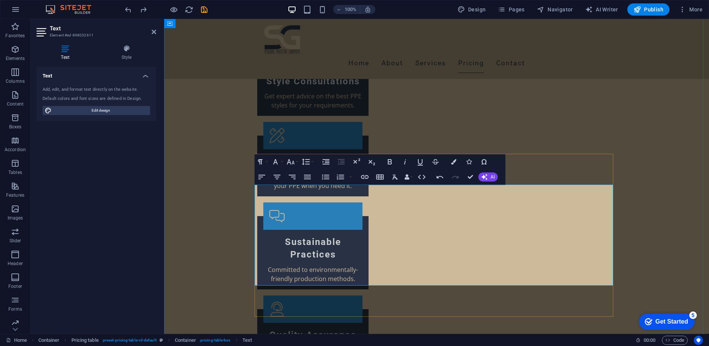
scroll to position [1406, 0]
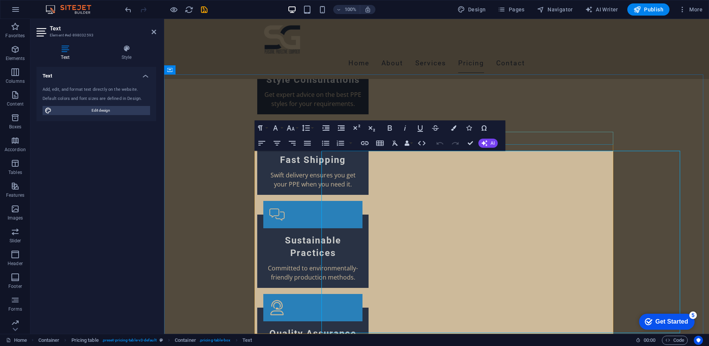
scroll to position [1226, 0]
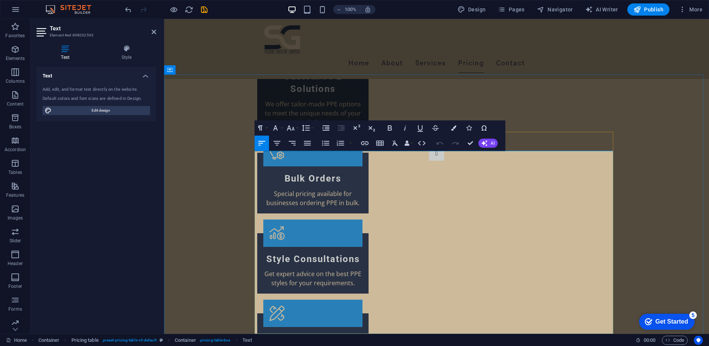
drag, startPoint x: 501, startPoint y: 314, endPoint x: 259, endPoint y: 312, distance: 242.1
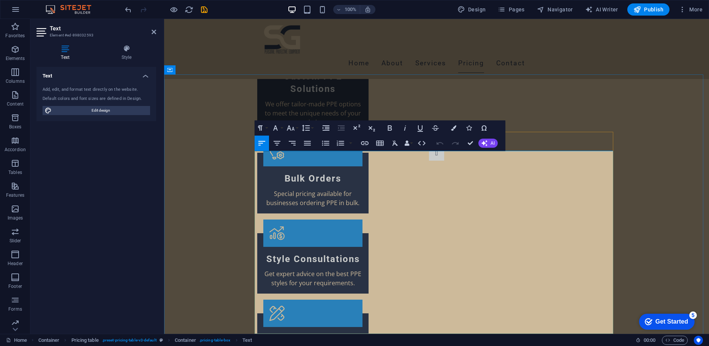
copy tr "Only accepting orders in bulk, for more inquiries please contact: [EMAIL_ADDRES…"
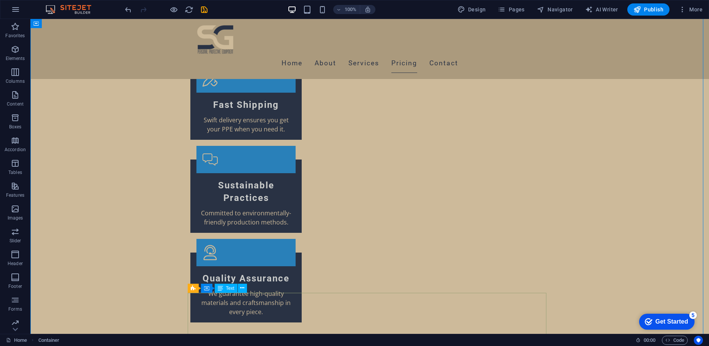
scroll to position [1477, 0]
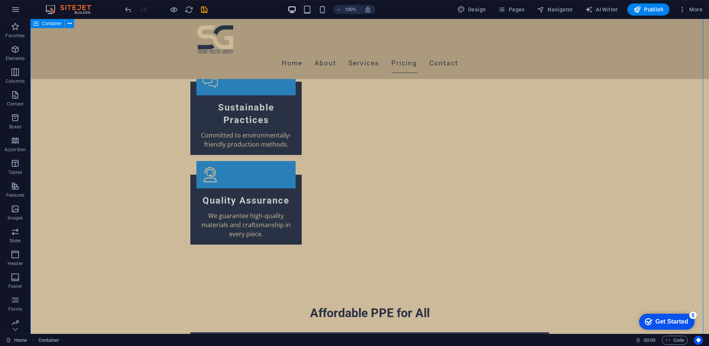
scroll to position [1530, 0]
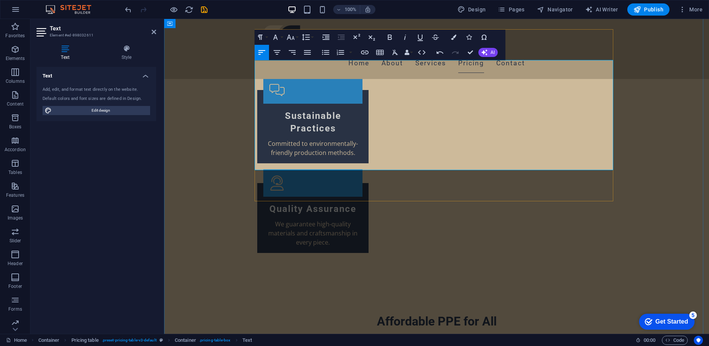
drag, startPoint x: 401, startPoint y: 166, endPoint x: 386, endPoint y: 163, distance: 16.0
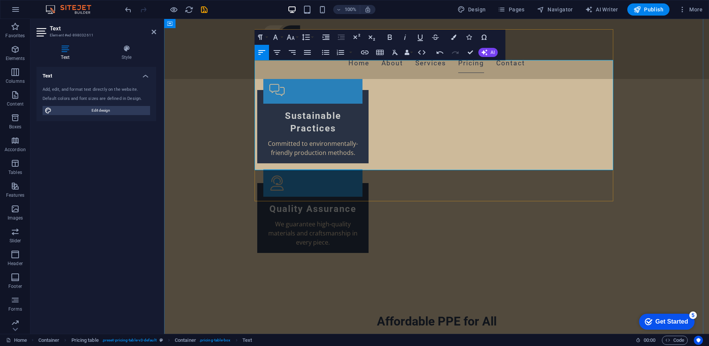
drag, startPoint x: 423, startPoint y: 168, endPoint x: 385, endPoint y: 163, distance: 39.0
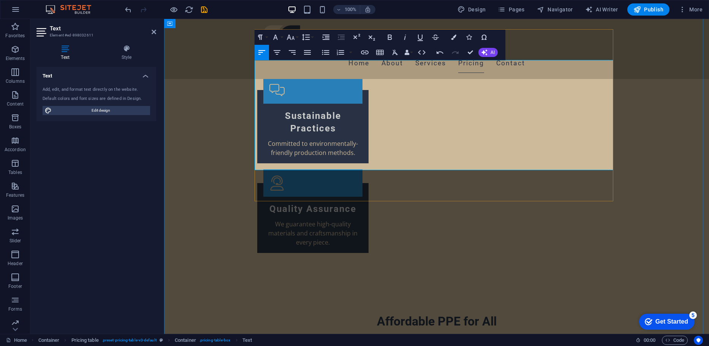
click at [368, 55] on icon "button" at bounding box center [364, 52] width 9 height 9
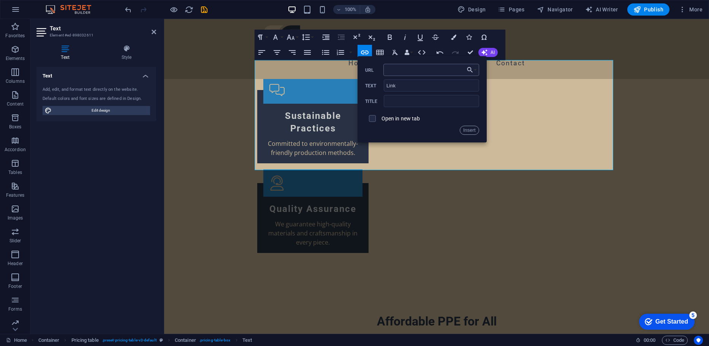
click at [464, 72] on input "URL" at bounding box center [432, 70] width 96 height 12
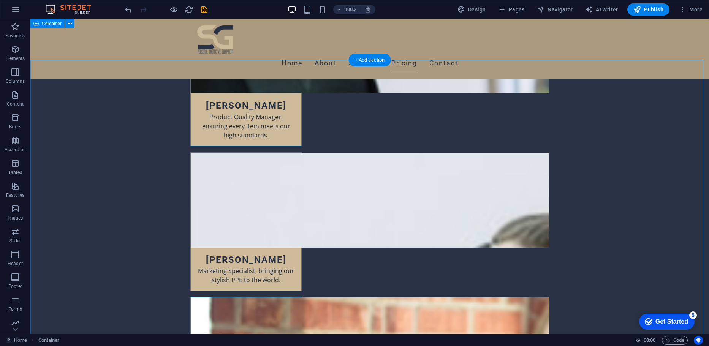
scroll to position [2992, 0]
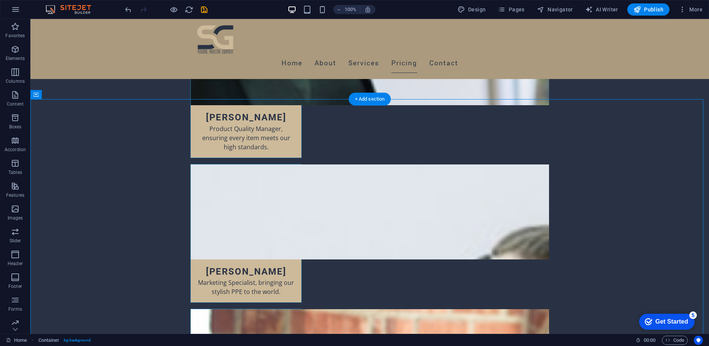
drag, startPoint x: 439, startPoint y: 135, endPoint x: 385, endPoint y: 129, distance: 54.7
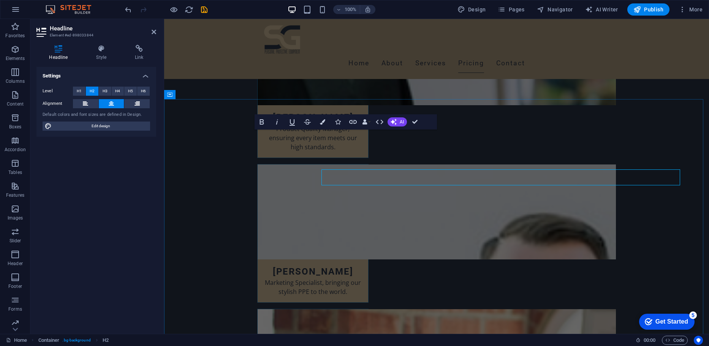
scroll to position [2952, 0]
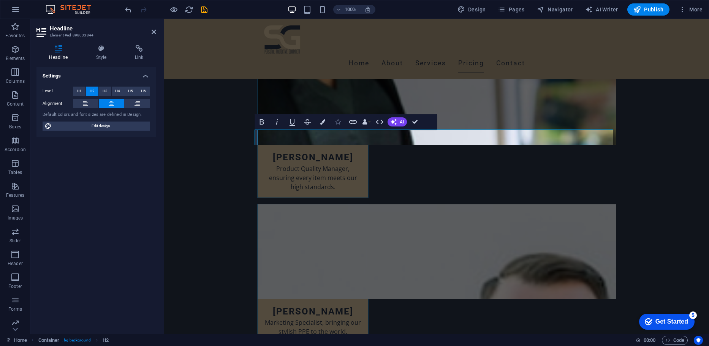
drag, startPoint x: 348, startPoint y: 120, endPoint x: 344, endPoint y: 122, distance: 4.2
click at [345, 122] on button "Icons" at bounding box center [338, 121] width 14 height 15
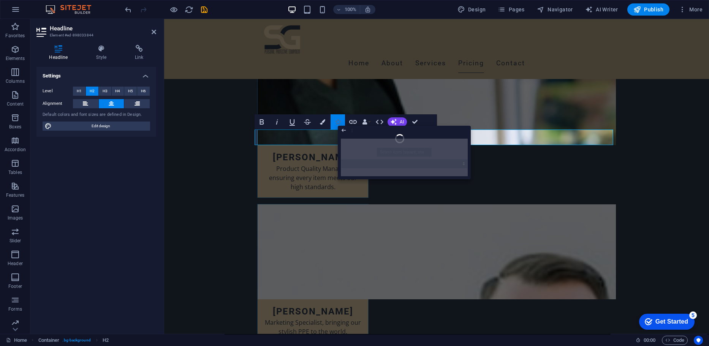
click at [341, 118] on button "Icons" at bounding box center [338, 121] width 14 height 15
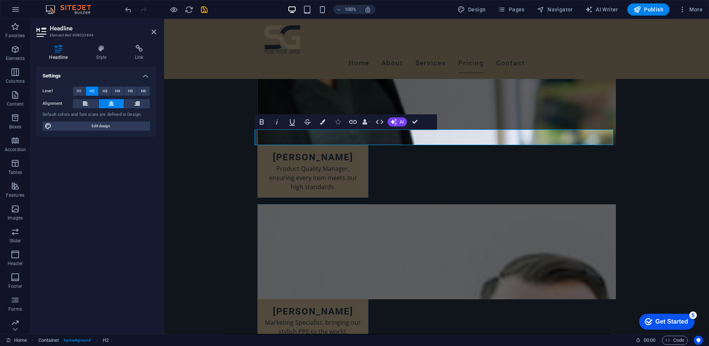
click at [341, 118] on button "Icons" at bounding box center [338, 121] width 14 height 15
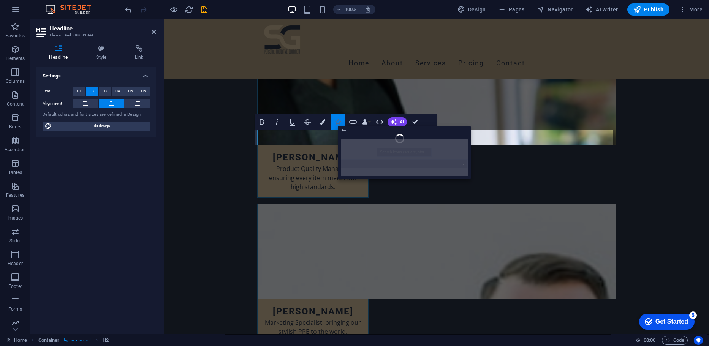
click at [341, 118] on button "Icons" at bounding box center [338, 121] width 14 height 15
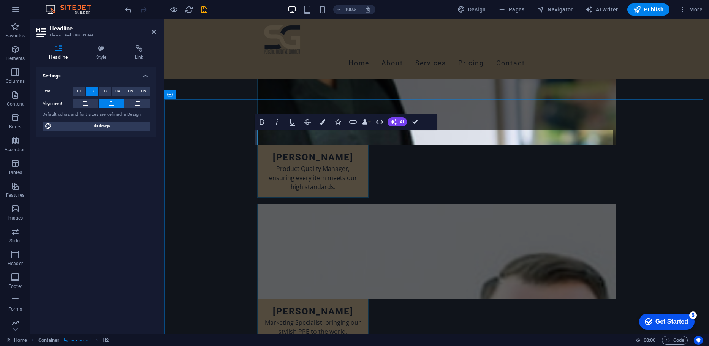
drag, startPoint x: 423, startPoint y: 144, endPoint x: 588, endPoint y: 100, distance: 170.2
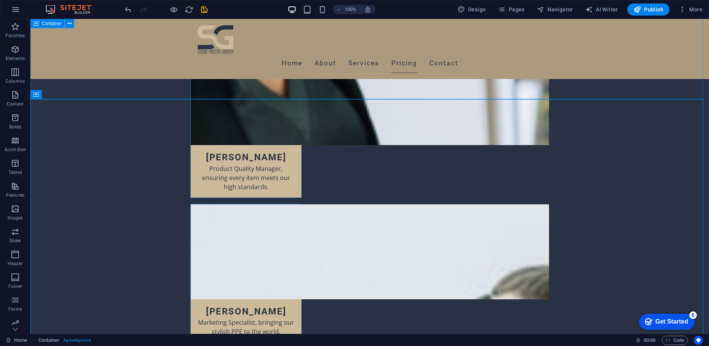
scroll to position [2992, 0]
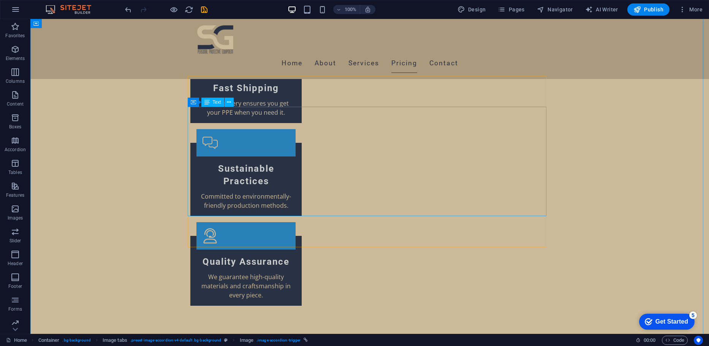
scroll to position [1487, 0]
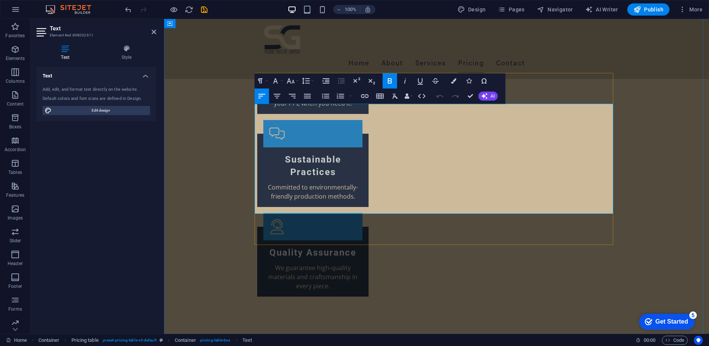
drag, startPoint x: 414, startPoint y: 205, endPoint x: 333, endPoint y: 208, distance: 81.4
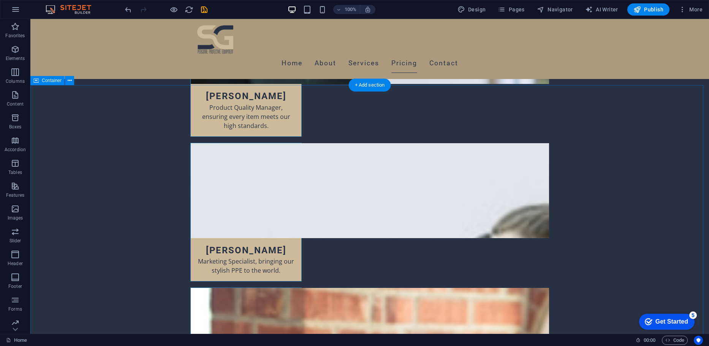
scroll to position [2997, 0]
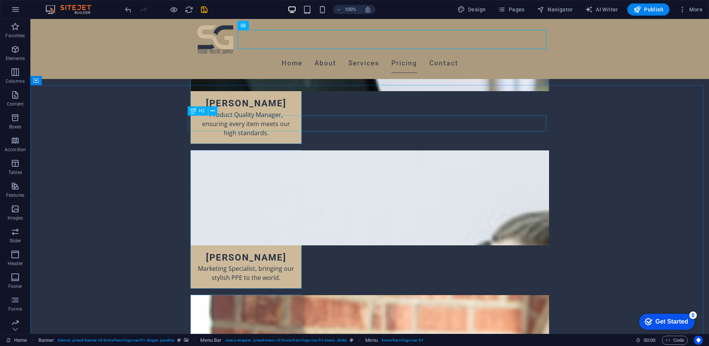
click at [200, 112] on span "H2" at bounding box center [202, 111] width 6 height 5
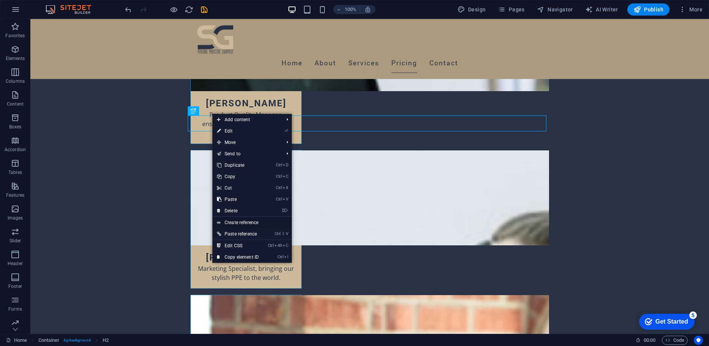
click at [236, 227] on link "Create reference" at bounding box center [251, 222] width 79 height 11
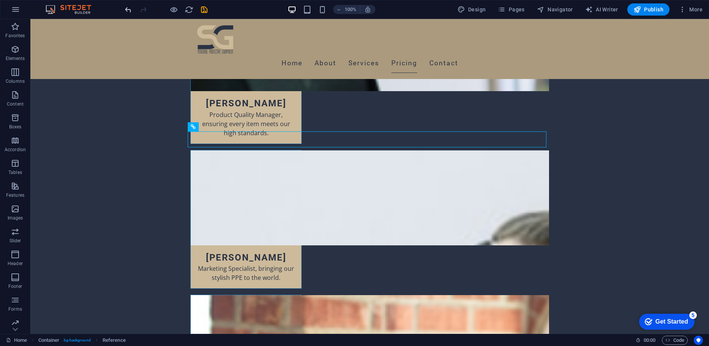
click at [127, 14] on icon "undo" at bounding box center [128, 9] width 9 height 9
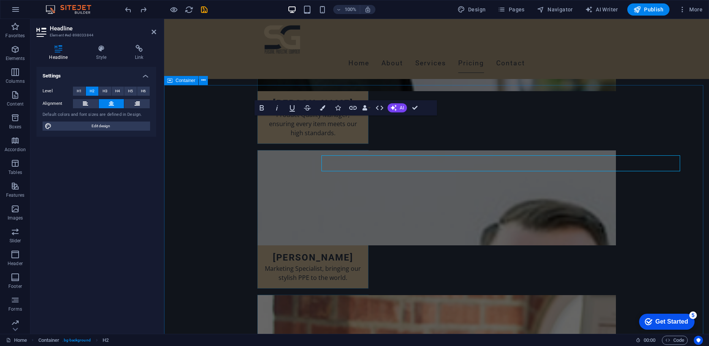
scroll to position [2957, 0]
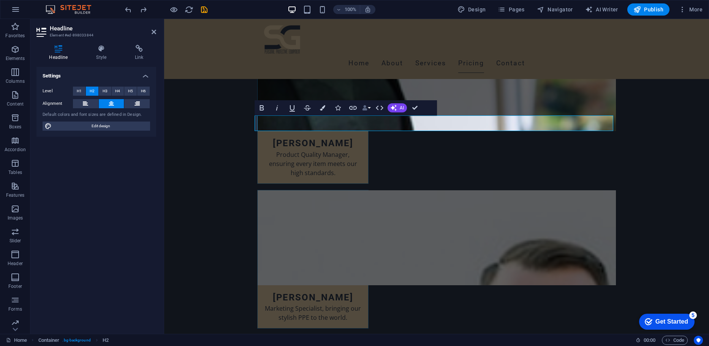
click at [365, 109] on icon "button" at bounding box center [364, 107] width 5 height 5
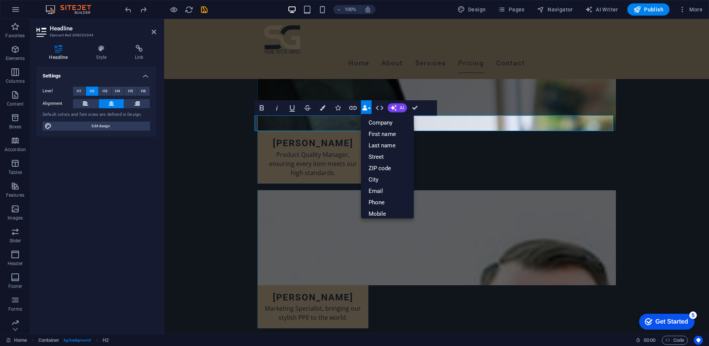
click at [365, 109] on icon "button" at bounding box center [364, 107] width 5 height 5
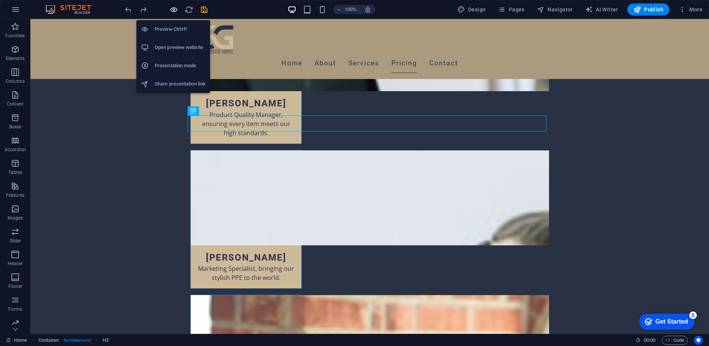
click at [174, 12] on icon "button" at bounding box center [174, 9] width 9 height 9
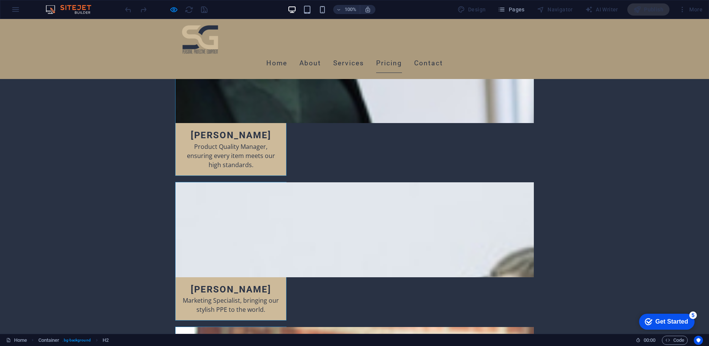
scroll to position [2966, 0]
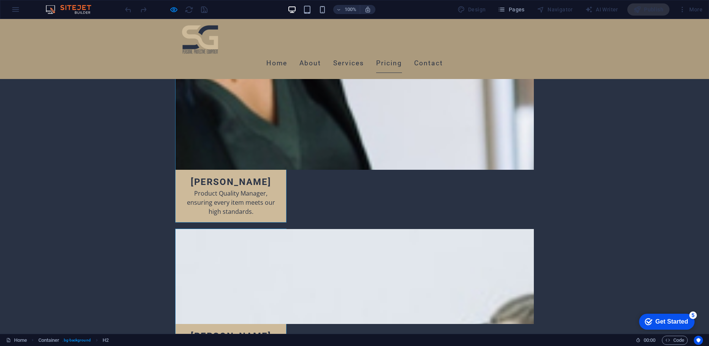
scroll to position [2905, 0]
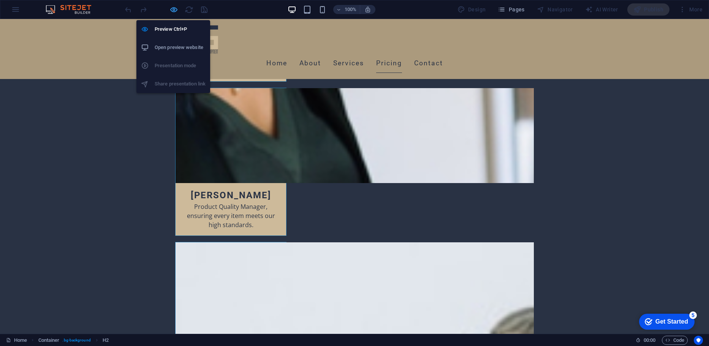
click at [174, 10] on icon "button" at bounding box center [174, 9] width 9 height 9
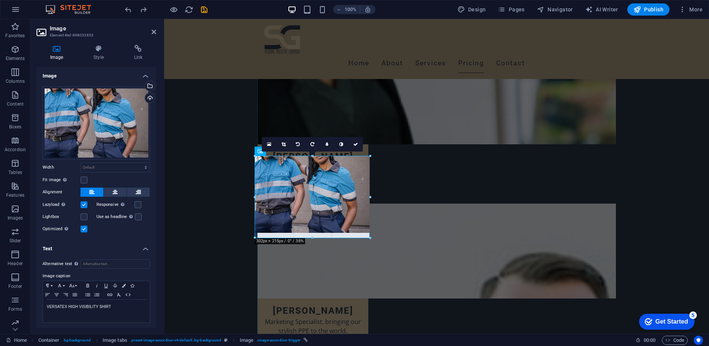
drag, startPoint x: 254, startPoint y: 232, endPoint x: 254, endPoint y: 238, distance: 5.3
click at [254, 238] on div at bounding box center [255, 237] width 3 height 3
drag, startPoint x: 254, startPoint y: 232, endPoint x: 257, endPoint y: 237, distance: 5.9
click at [257, 237] on div "180 170 160 150 140 130 120 110 100 90 80 70 60 50 40 30 20 10 0 -10 -20 -30 -4…" at bounding box center [312, 197] width 115 height 82
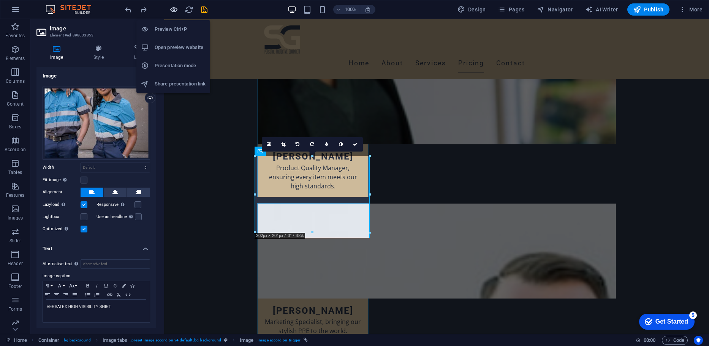
click at [176, 12] on icon "button" at bounding box center [174, 9] width 9 height 9
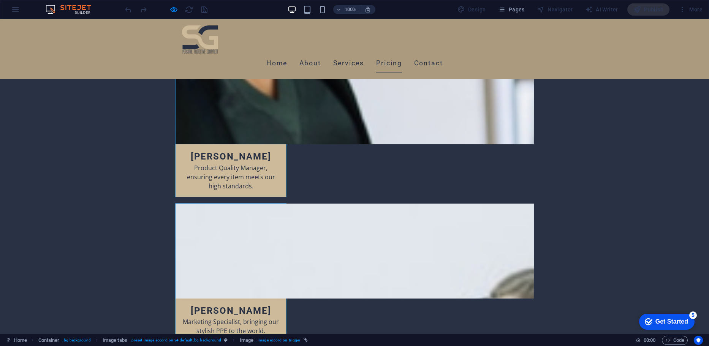
scroll to position [2939, 0]
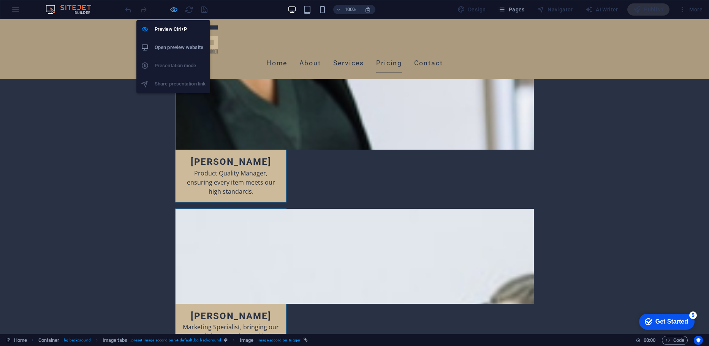
click at [174, 8] on icon "button" at bounding box center [174, 9] width 9 height 9
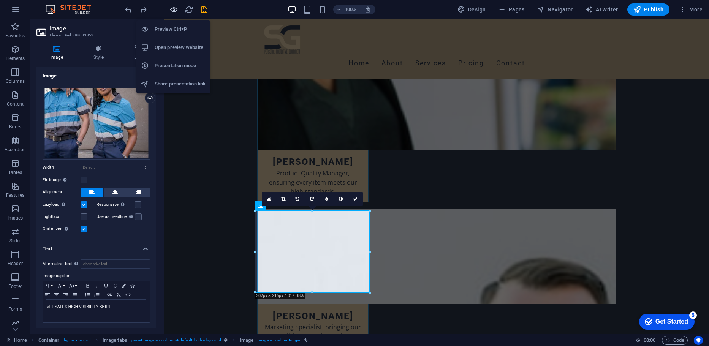
scroll to position [2889, 0]
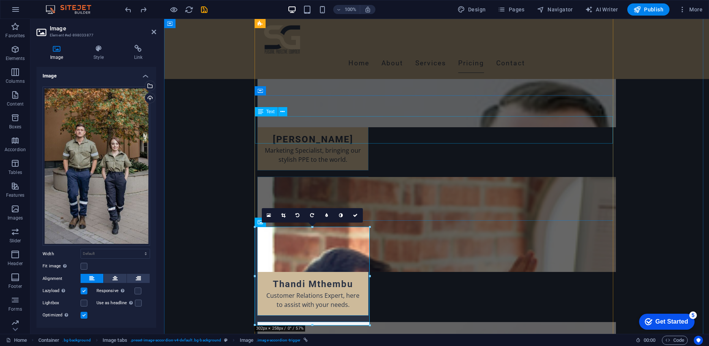
scroll to position [3078, 0]
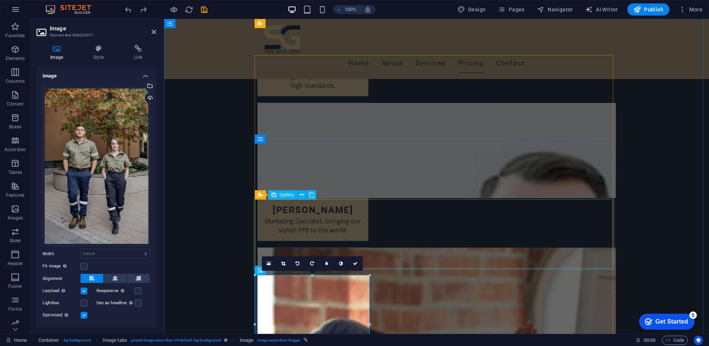
scroll to position [3034, 0]
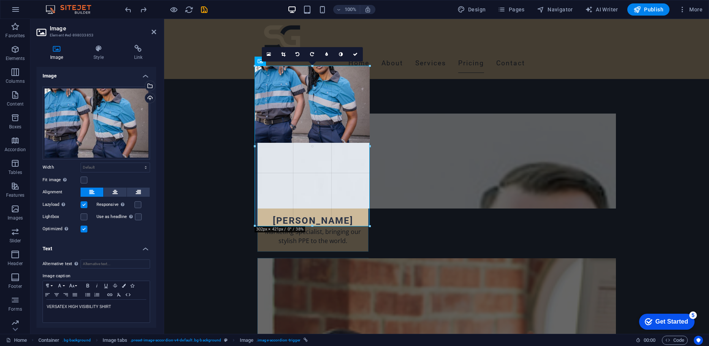
drag, startPoint x: 255, startPoint y: 147, endPoint x: 87, endPoint y: 136, distance: 168.7
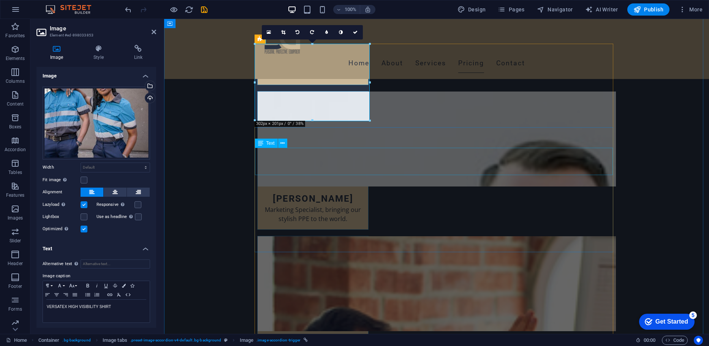
scroll to position [3051, 0]
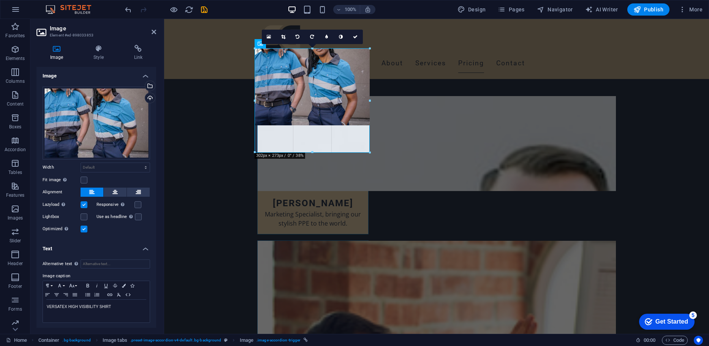
drag, startPoint x: 370, startPoint y: 124, endPoint x: 372, endPoint y: 149, distance: 24.4
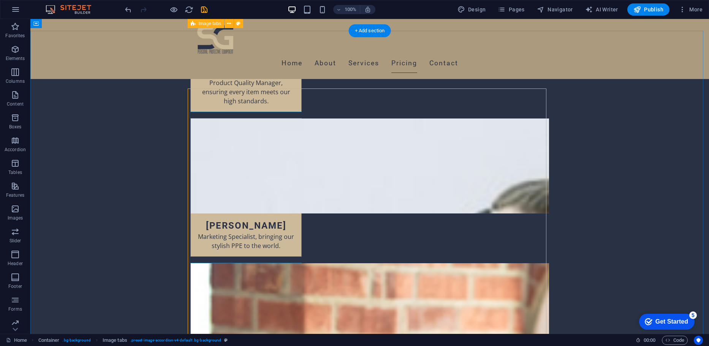
scroll to position [3028, 0]
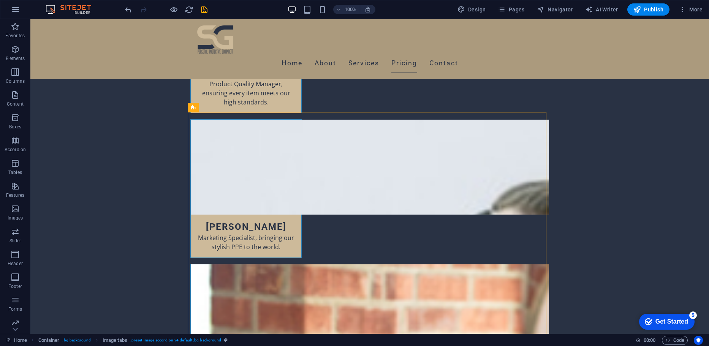
click at [180, 16] on div "100% Design Pages Navigator AI Writer Publish More" at bounding box center [354, 9] width 709 height 18
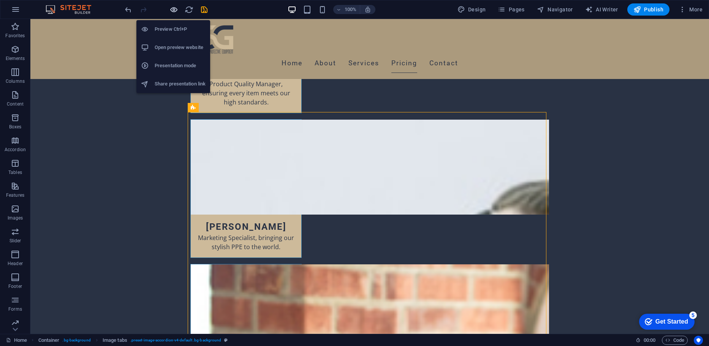
click at [177, 10] on icon "button" at bounding box center [174, 9] width 9 height 9
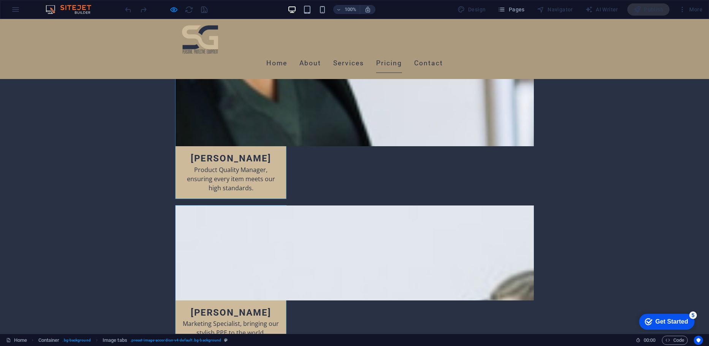
scroll to position [2925, 0]
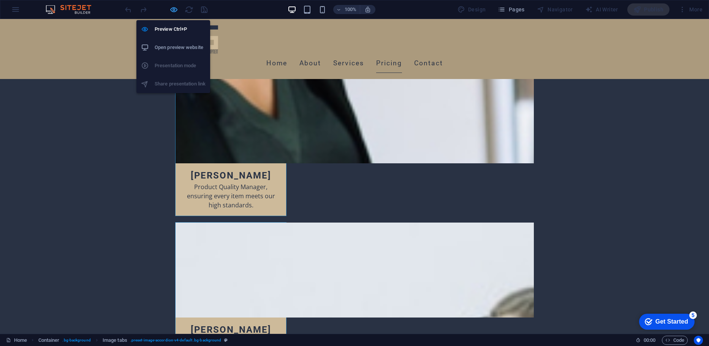
click at [171, 10] on icon "button" at bounding box center [174, 9] width 9 height 9
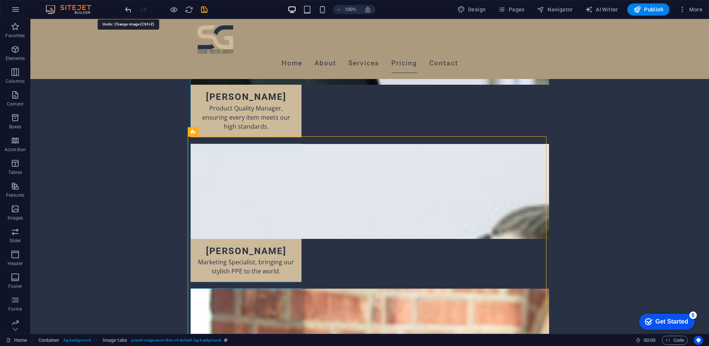
click at [127, 11] on icon "undo" at bounding box center [128, 9] width 9 height 9
click at [132, 8] on icon "undo" at bounding box center [128, 9] width 9 height 9
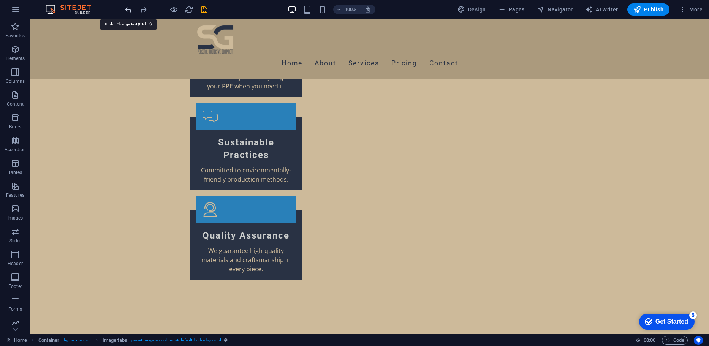
scroll to position [1468, 0]
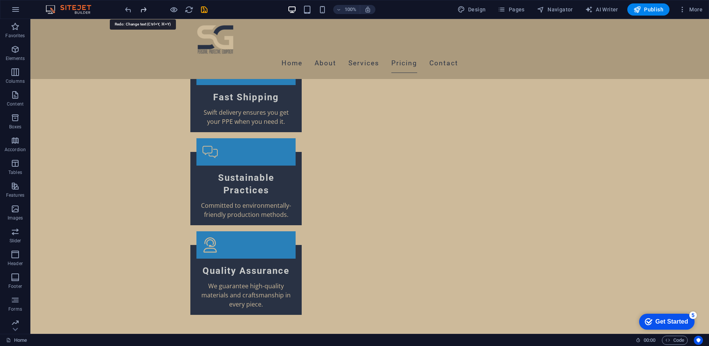
click at [142, 8] on icon "redo" at bounding box center [143, 9] width 9 height 9
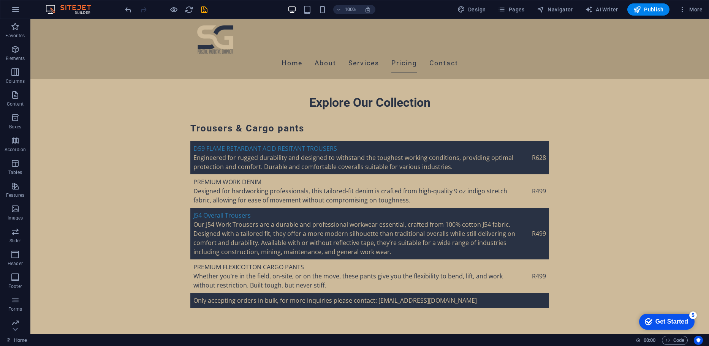
scroll to position [3002, 0]
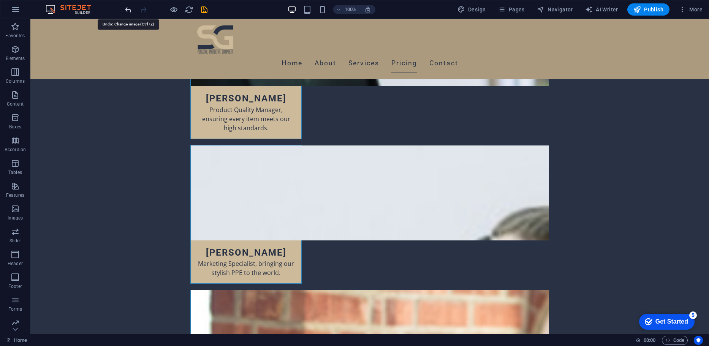
click at [128, 8] on icon "undo" at bounding box center [128, 9] width 9 height 9
click at [135, 8] on div at bounding box center [166, 9] width 85 height 12
click at [141, 8] on icon "redo" at bounding box center [143, 9] width 9 height 9
click at [124, 6] on icon "undo" at bounding box center [128, 9] width 9 height 9
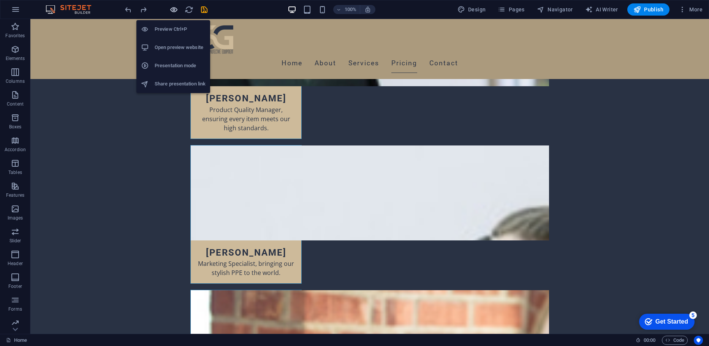
click at [174, 13] on icon "button" at bounding box center [174, 9] width 9 height 9
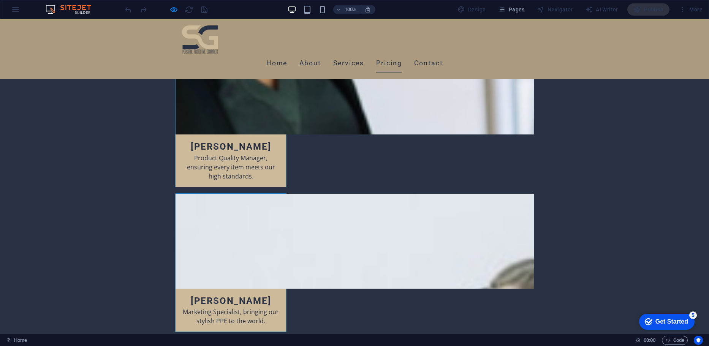
scroll to position [2950, 0]
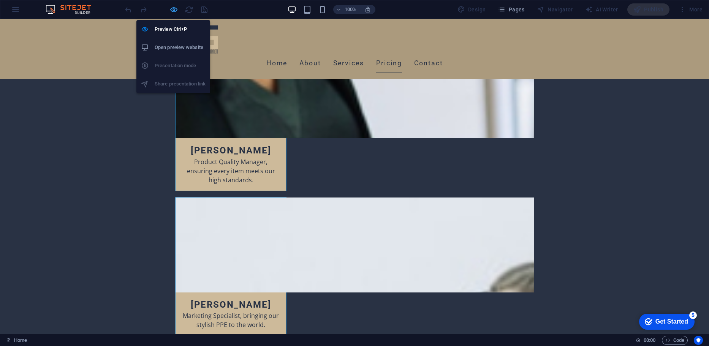
click at [176, 13] on icon "button" at bounding box center [174, 9] width 9 height 9
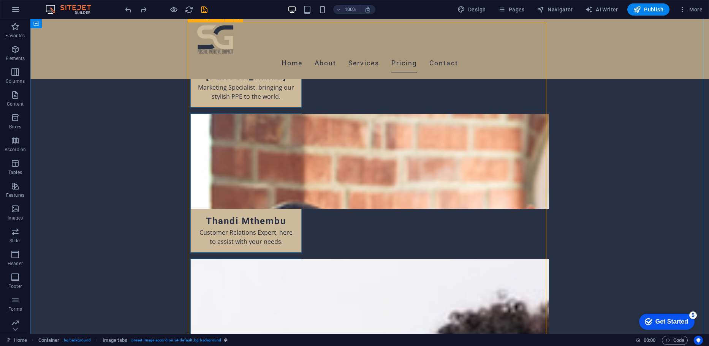
scroll to position [3211, 0]
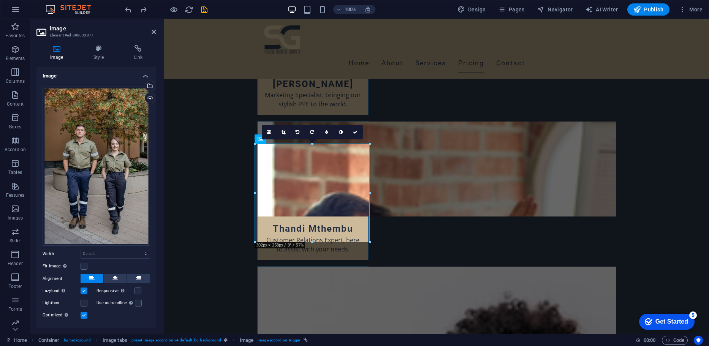
click at [370, 243] on div at bounding box center [370, 242] width 5 height 5
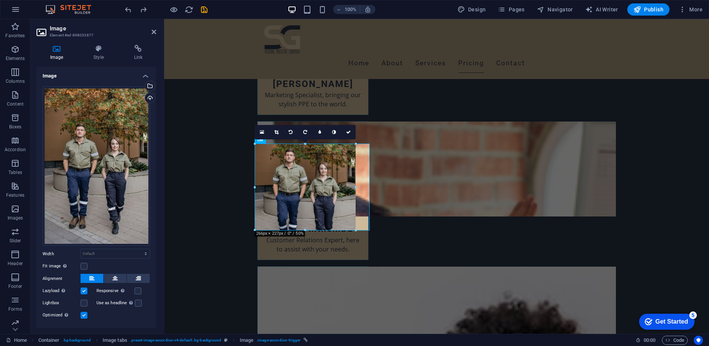
drag, startPoint x: 312, startPoint y: 244, endPoint x: 314, endPoint y: 232, distance: 12.0
type input "266"
select select "px"
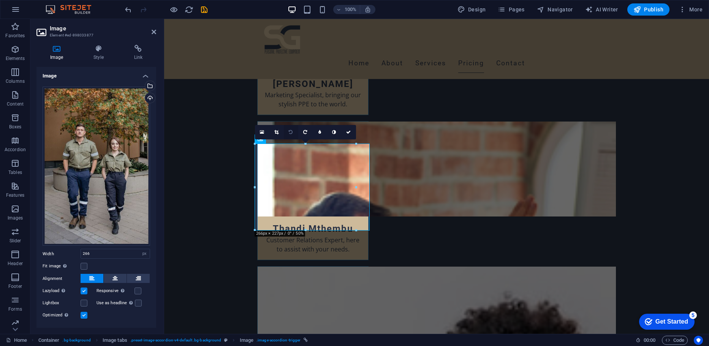
click at [292, 127] on link at bounding box center [291, 132] width 14 height 14
click at [303, 130] on icon at bounding box center [305, 132] width 4 height 5
click at [127, 12] on icon "undo" at bounding box center [128, 9] width 9 height 9
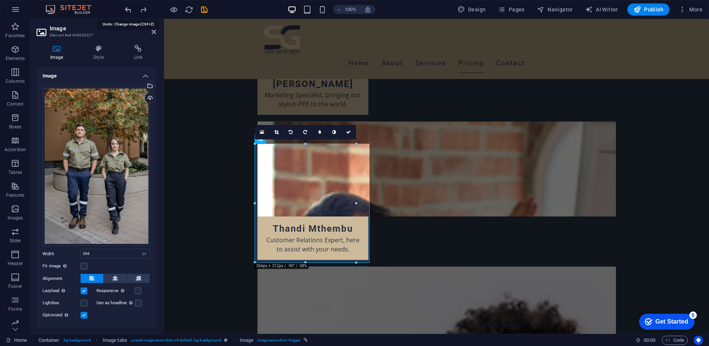
click at [127, 12] on icon "undo" at bounding box center [128, 9] width 9 height 9
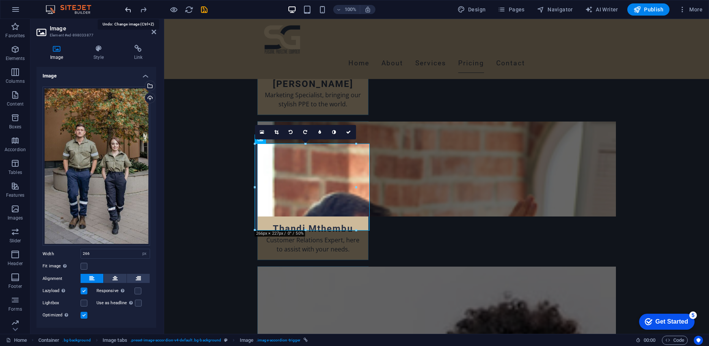
click at [127, 12] on icon "undo" at bounding box center [128, 9] width 9 height 9
select select "DISABLED_OPTION_VALUE"
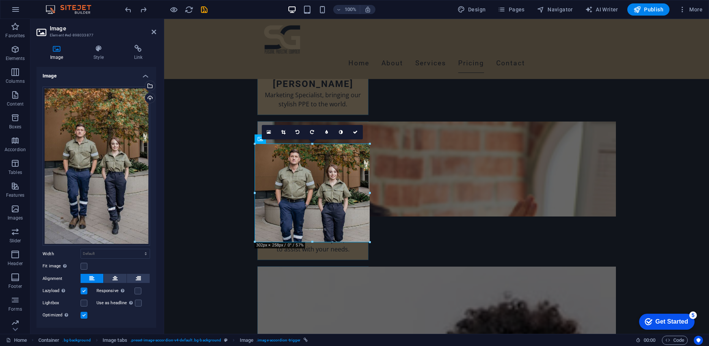
drag, startPoint x: 369, startPoint y: 242, endPoint x: 203, endPoint y: 208, distance: 169.2
click at [367, 227] on div "180 170 160 150 140 130 120 110 100 90 80 70 60 50 40 30 20 10 0 -10 -20 -30 -4…" at bounding box center [312, 193] width 115 height 98
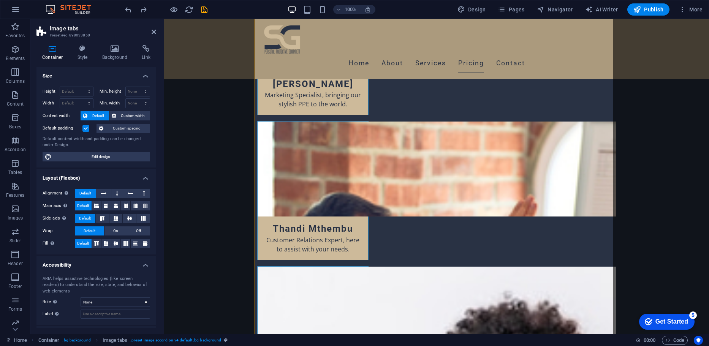
drag, startPoint x: 154, startPoint y: 101, endPoint x: 155, endPoint y: 81, distance: 19.8
click at [155, 81] on div "Size Height Default px rem % vh vw Min. height None px rem % vh vw Width Defaul…" at bounding box center [96, 197] width 120 height 261
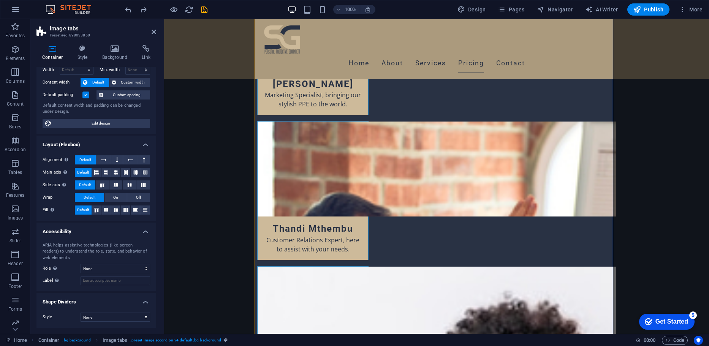
scroll to position [0, 0]
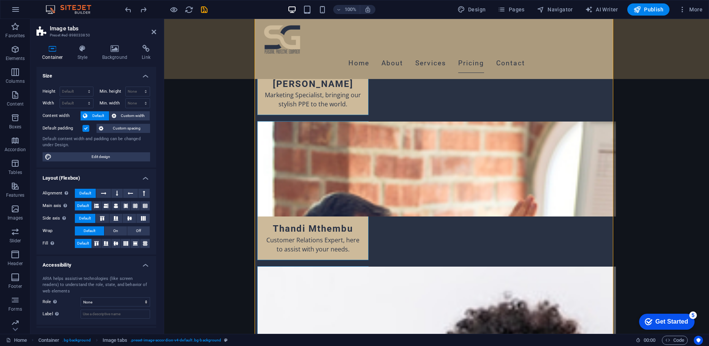
drag, startPoint x: 155, startPoint y: 81, endPoint x: 0, endPoint y: 46, distance: 159.1
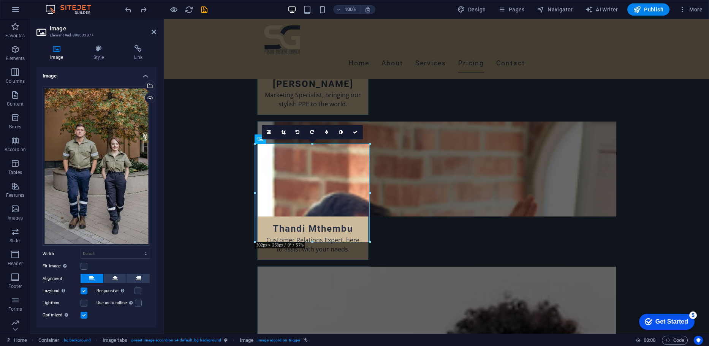
drag, startPoint x: 157, startPoint y: 253, endPoint x: 158, endPoint y: 260, distance: 7.4
click at [158, 260] on div "Image Style Link Image Drag files here, click to choose files or select files f…" at bounding box center [96, 186] width 132 height 295
click at [102, 57] on h4 "Style" at bounding box center [100, 53] width 40 height 16
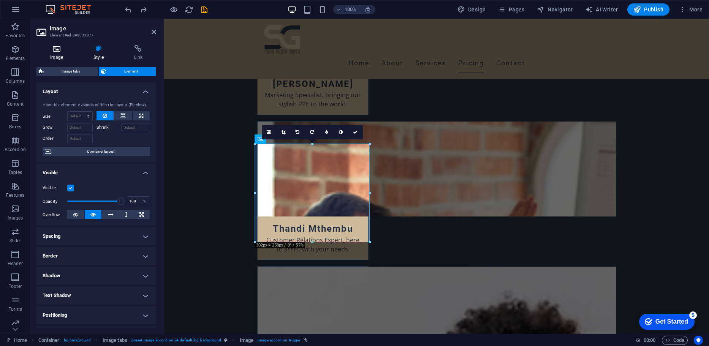
click at [60, 57] on h4 "Image" at bounding box center [57, 53] width 43 height 16
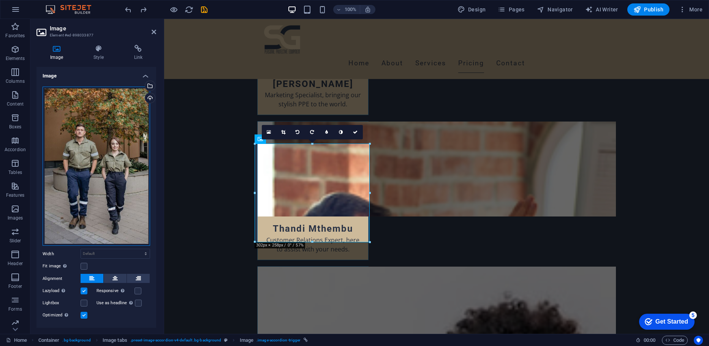
click at [144, 230] on div "Drag files here, click to choose files or select files from Files or our free s…" at bounding box center [97, 167] width 108 height 160
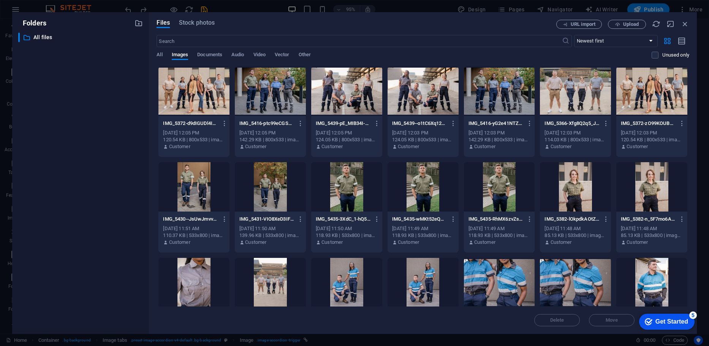
scroll to position [3121, 0]
click at [144, 230] on div "Folders ​ All files All files" at bounding box center [80, 173] width 137 height 322
click at [687, 27] on icon "button" at bounding box center [685, 24] width 8 height 8
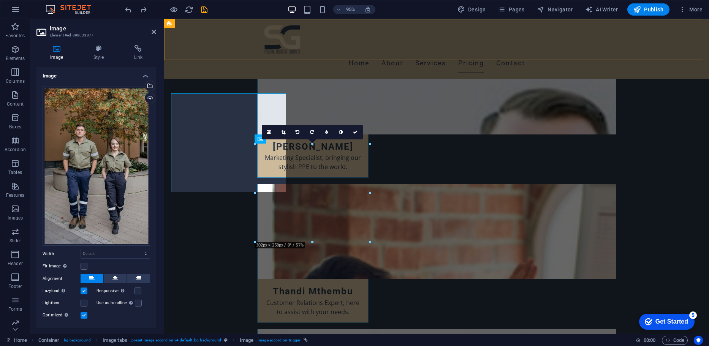
scroll to position [3171, 0]
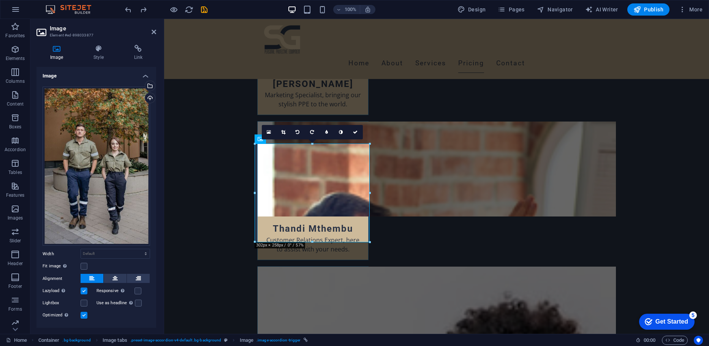
drag, startPoint x: 154, startPoint y: 243, endPoint x: 161, endPoint y: 209, distance: 34.5
click at [161, 209] on div "Image Style Link Image Drag files here, click to choose files or select files f…" at bounding box center [96, 186] width 132 height 295
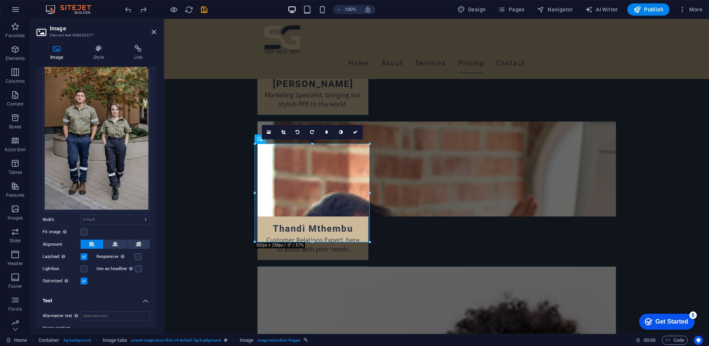
scroll to position [86, 0]
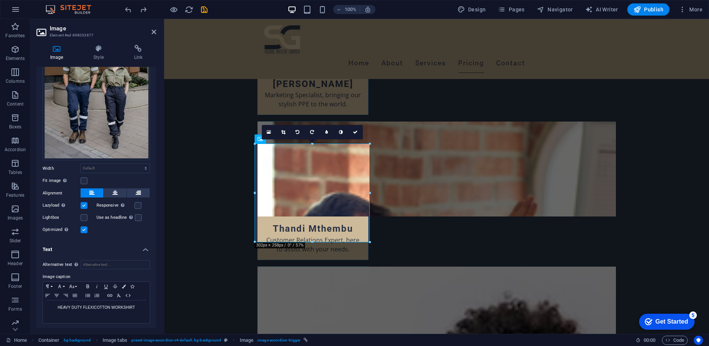
drag, startPoint x: 153, startPoint y: 275, endPoint x: 152, endPoint y: 255, distance: 19.4
click at [152, 255] on div "Alternative text The alternative text is used by devices that cannot display im…" at bounding box center [96, 292] width 120 height 76
click at [157, 258] on div "Image Style Link Image Drag files here, click to choose files or select files f…" at bounding box center [96, 186] width 132 height 295
drag, startPoint x: 156, startPoint y: 255, endPoint x: 154, endPoint y: 235, distance: 20.7
click at [154, 235] on div "Image Style Link Image Drag files here, click to choose files or select files f…" at bounding box center [96, 186] width 132 height 295
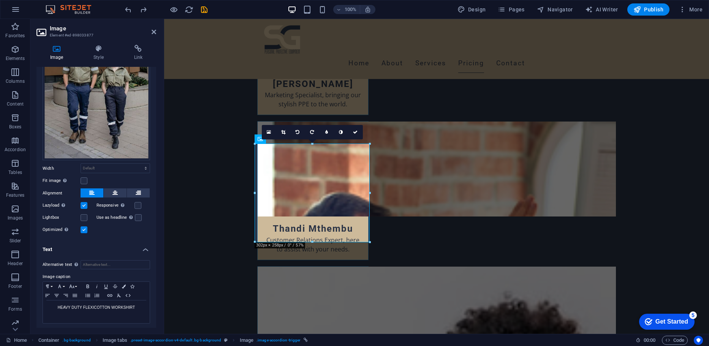
drag, startPoint x: 154, startPoint y: 235, endPoint x: 156, endPoint y: 229, distance: 6.0
click at [156, 229] on div "Image Drag files here, click to choose files or select files from Files or our …" at bounding box center [96, 197] width 120 height 261
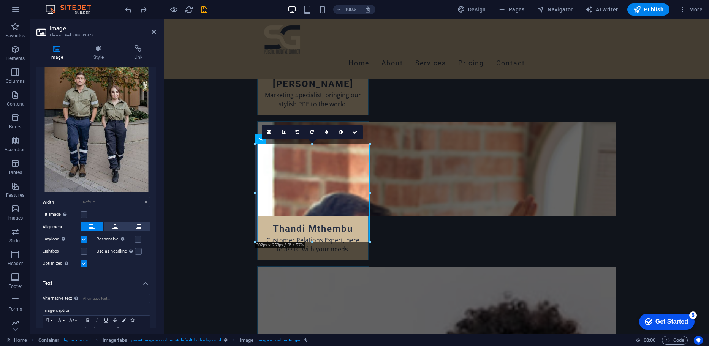
scroll to position [0, 0]
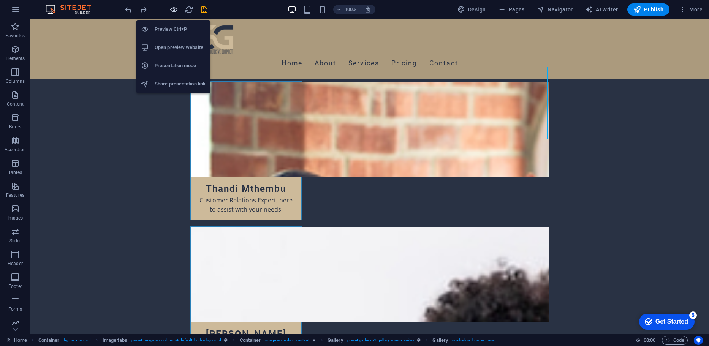
click at [177, 9] on icon "button" at bounding box center [174, 9] width 9 height 9
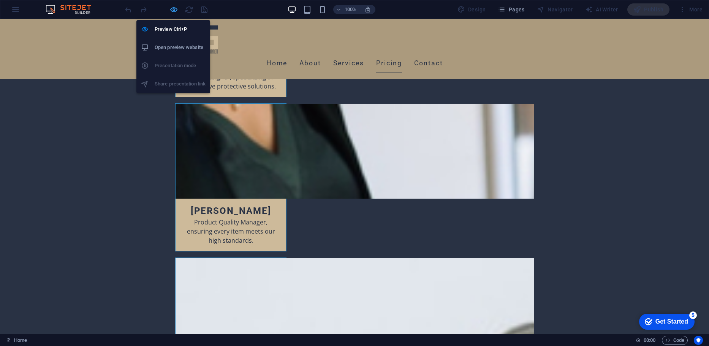
click at [173, 6] on icon "button" at bounding box center [174, 9] width 9 height 9
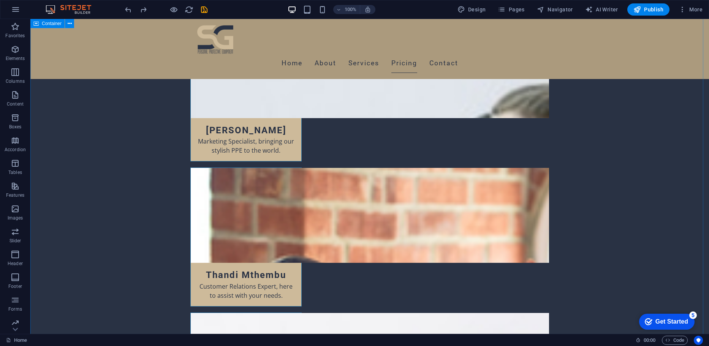
scroll to position [3094, 0]
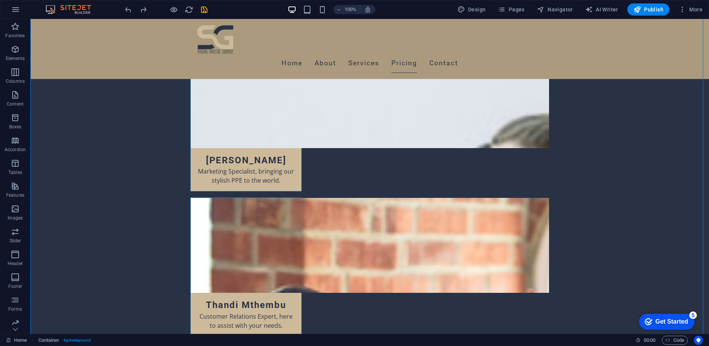
drag, startPoint x: 474, startPoint y: 145, endPoint x: 451, endPoint y: 151, distance: 23.2
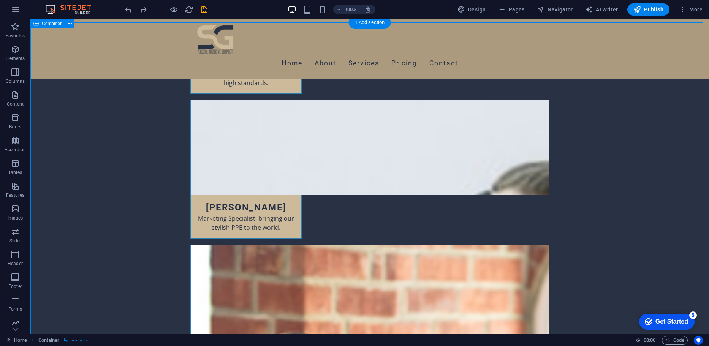
scroll to position [3044, 0]
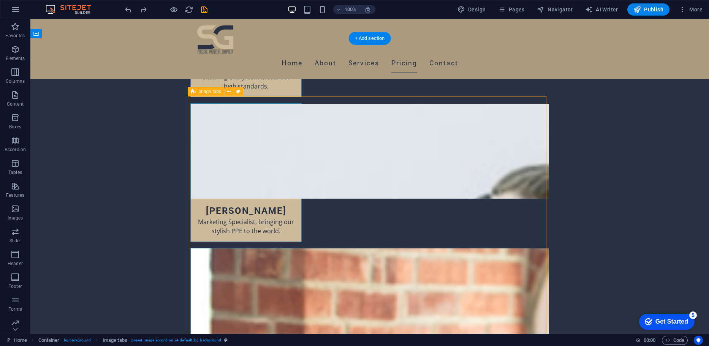
drag, startPoint x: 332, startPoint y: 98, endPoint x: 333, endPoint y: 130, distance: 31.9
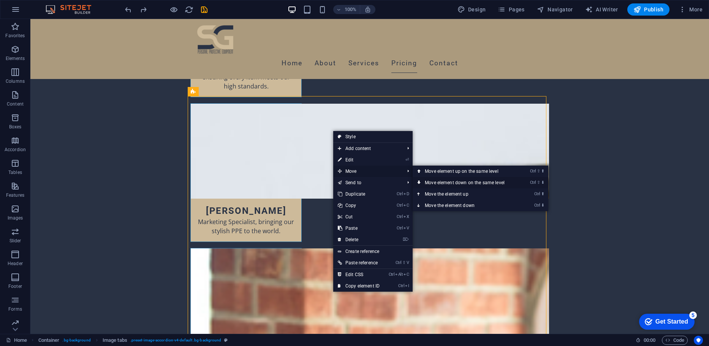
click at [435, 179] on link "Ctrl ⇧ ⬇ Move element down on the same level" at bounding box center [466, 182] width 107 height 11
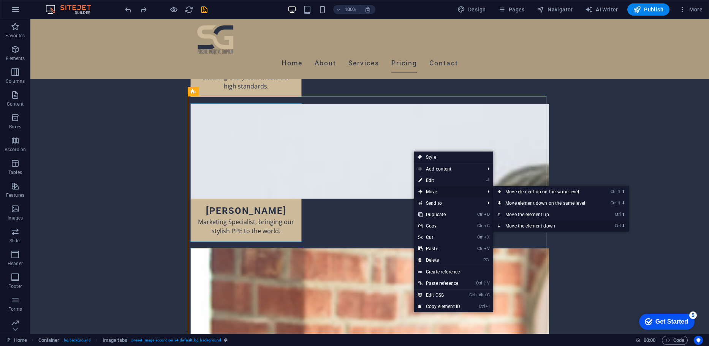
click at [508, 221] on link "Ctrl ⬇ Move the element down" at bounding box center [546, 225] width 107 height 11
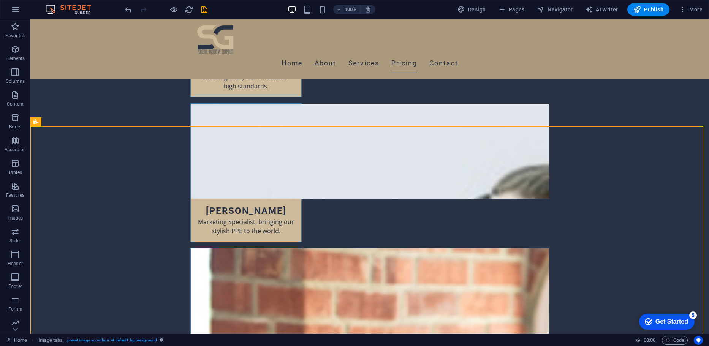
click at [132, 16] on div "100% Design Pages Navigator AI Writer Publish More" at bounding box center [354, 9] width 709 height 18
click at [128, 12] on icon "undo" at bounding box center [128, 9] width 9 height 9
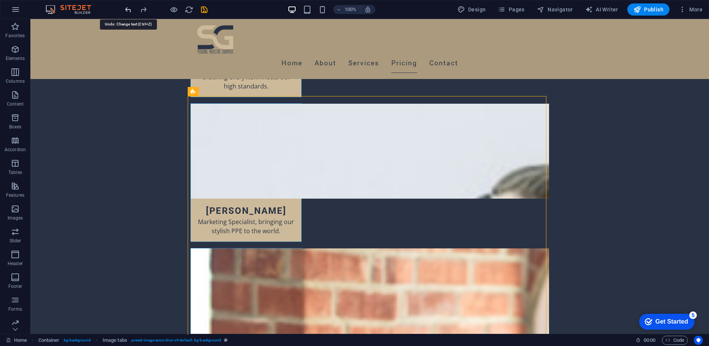
click at [128, 12] on icon "undo" at bounding box center [128, 9] width 9 height 9
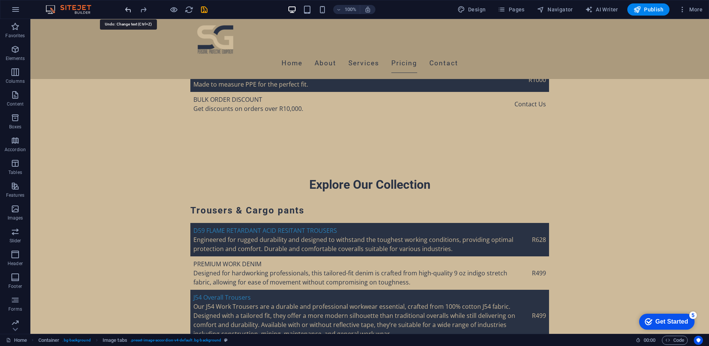
scroll to position [1468, 0]
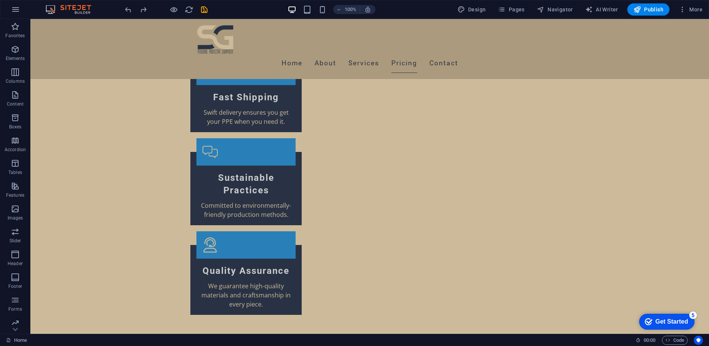
click at [138, 12] on div at bounding box center [166, 9] width 85 height 12
click at [141, 12] on icon "redo" at bounding box center [143, 9] width 9 height 9
